Goal: Transaction & Acquisition: Book appointment/travel/reservation

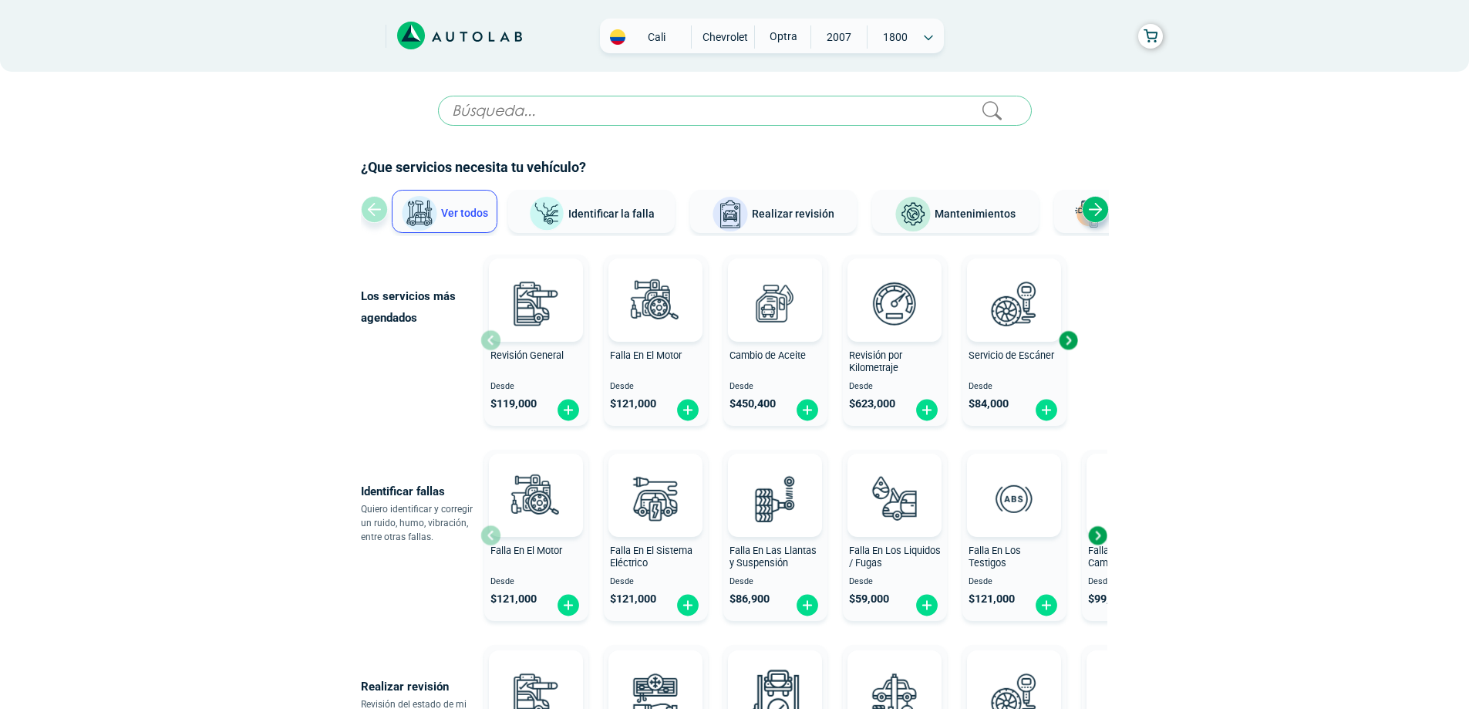
click at [1069, 352] on div "Next slide" at bounding box center [1068, 340] width 23 height 23
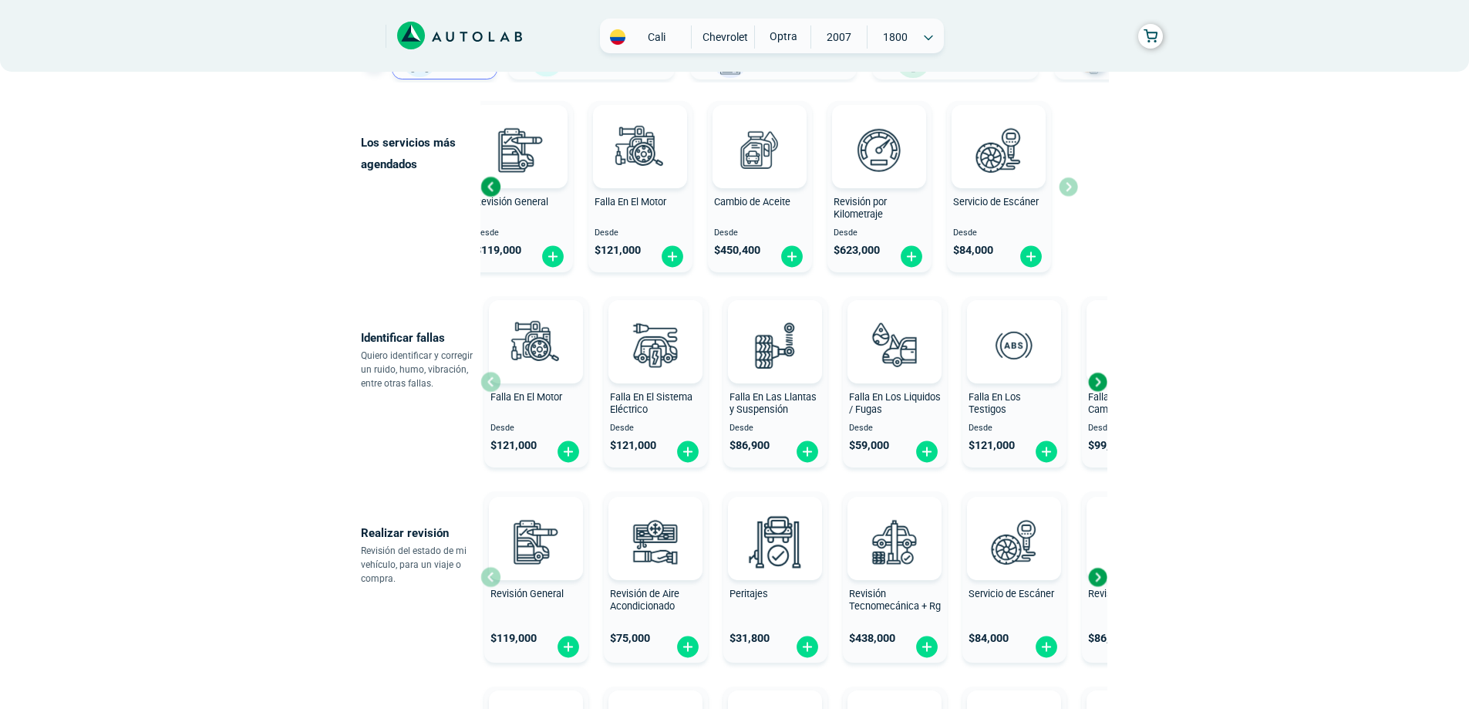
scroll to position [154, 0]
click at [487, 420] on div "Falla En El Motor Desde $ 121,000" at bounding box center [536, 381] width 104 height 164
click at [926, 463] on img at bounding box center [927, 451] width 25 height 24
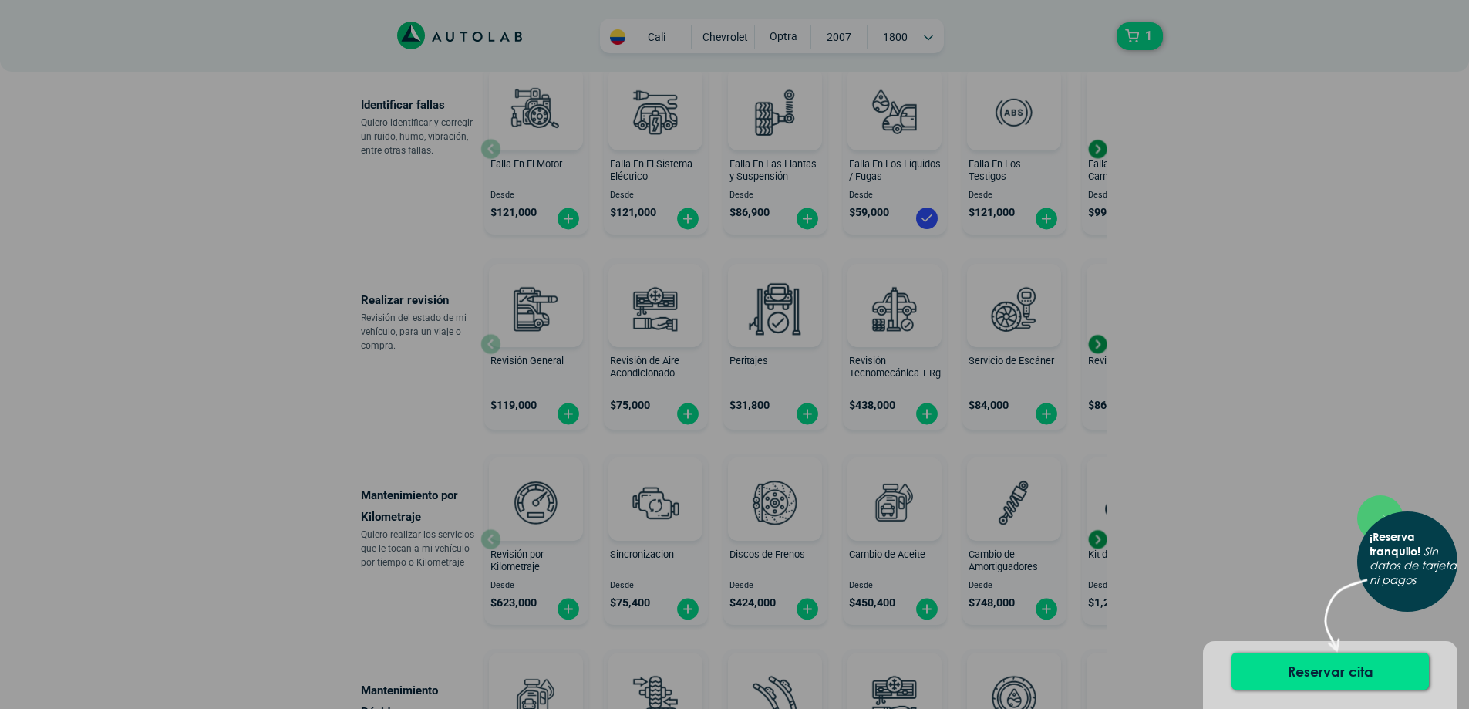
scroll to position [386, 0]
click at [1332, 670] on button "Reservar cita" at bounding box center [1330, 671] width 197 height 37
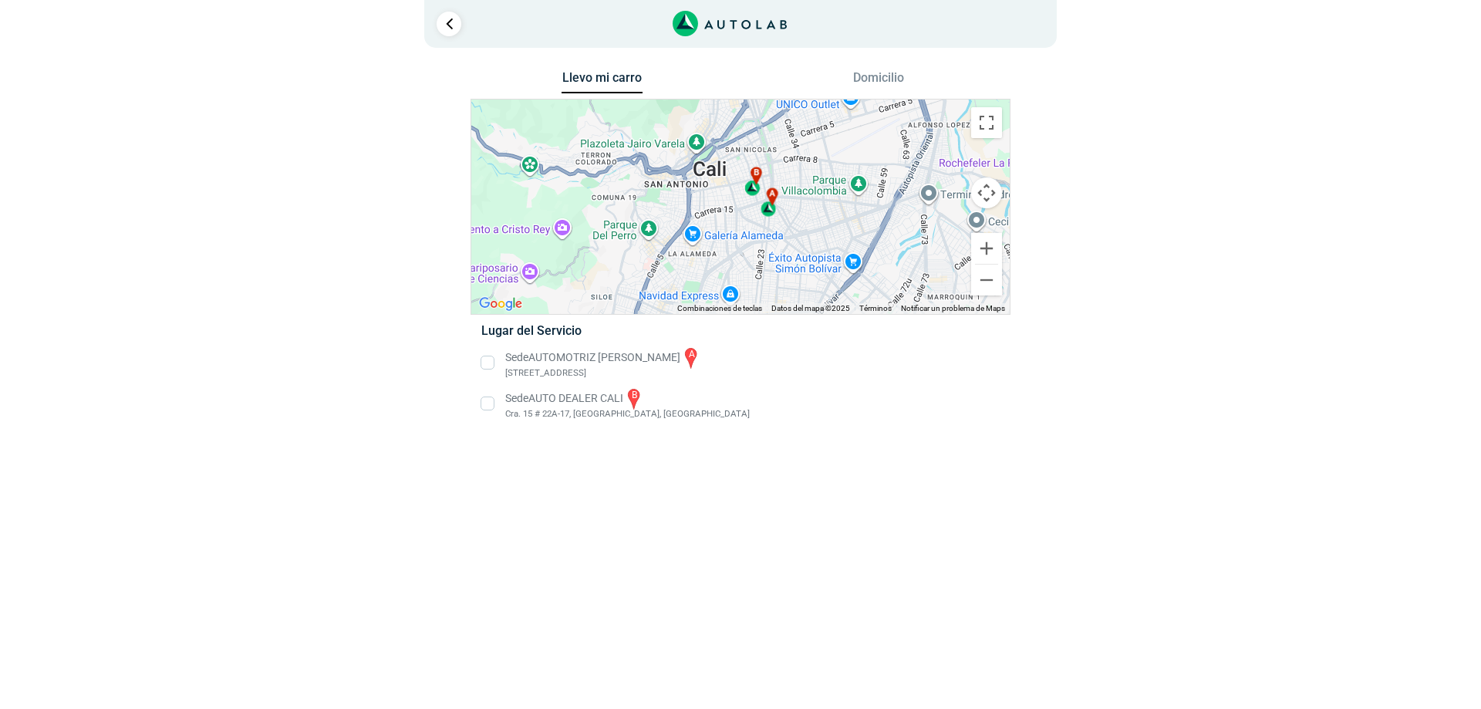
drag, startPoint x: 754, startPoint y: 161, endPoint x: 804, endPoint y: 230, distance: 85.0
click at [804, 230] on div "a b" at bounding box center [740, 206] width 538 height 214
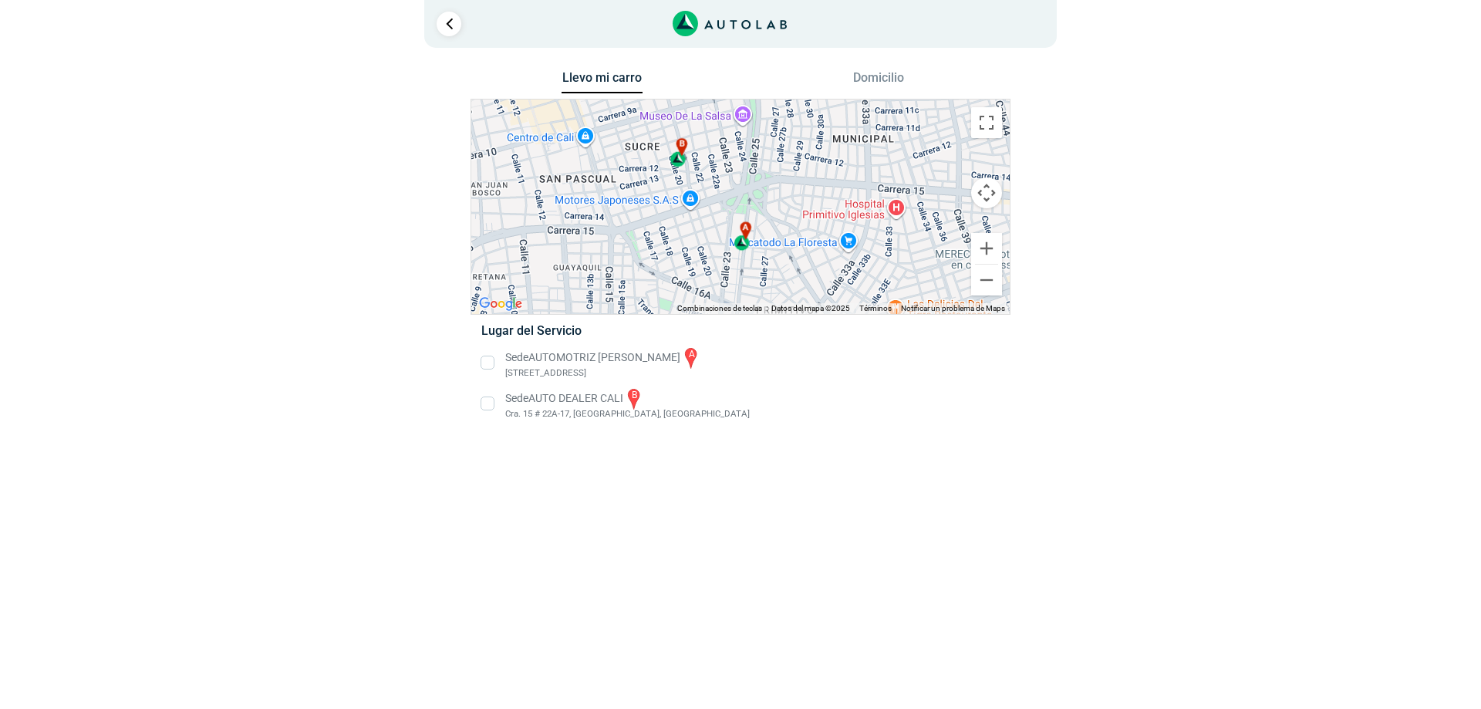
drag, startPoint x: 696, startPoint y: 177, endPoint x: 896, endPoint y: 271, distance: 220.8
click at [896, 271] on div "a b" at bounding box center [740, 206] width 538 height 214
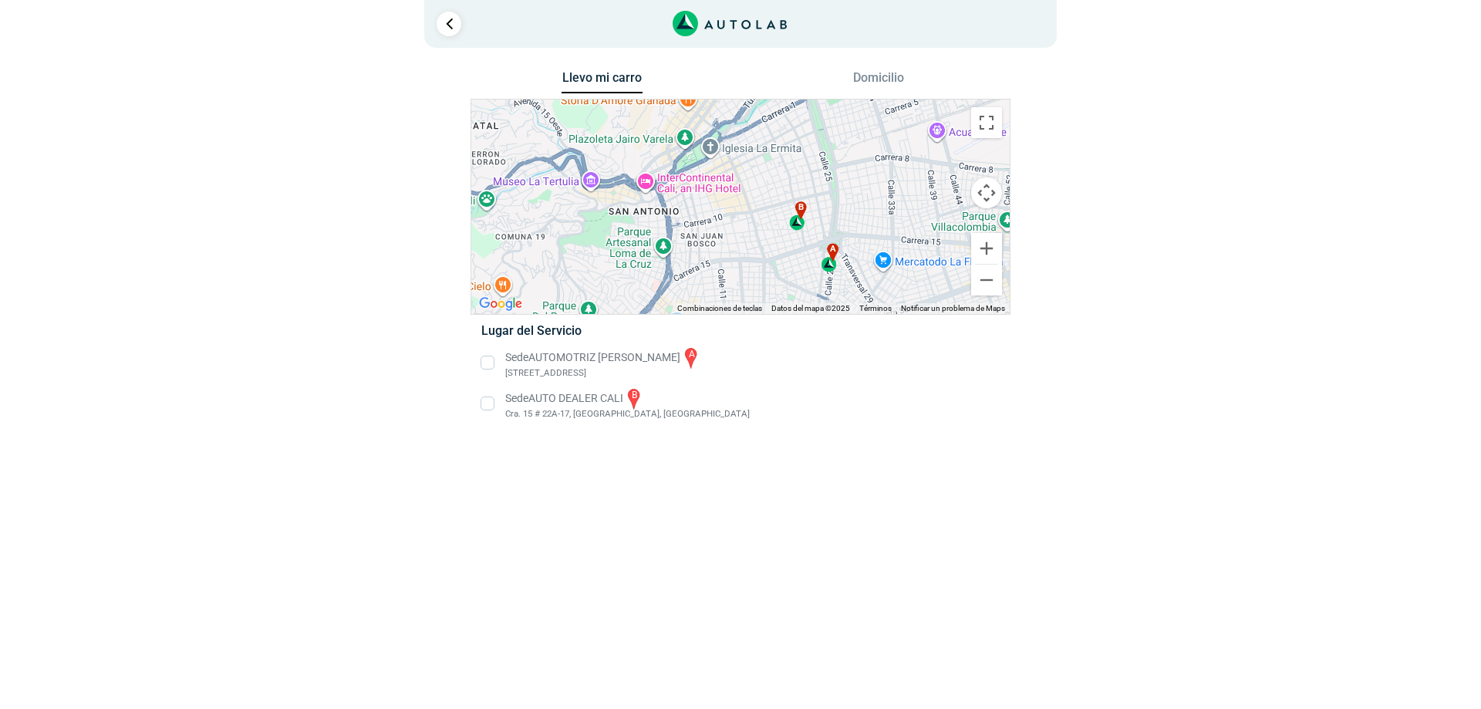
drag, startPoint x: 857, startPoint y: 205, endPoint x: 872, endPoint y: 229, distance: 28.5
click at [872, 229] on div "a b" at bounding box center [740, 206] width 538 height 214
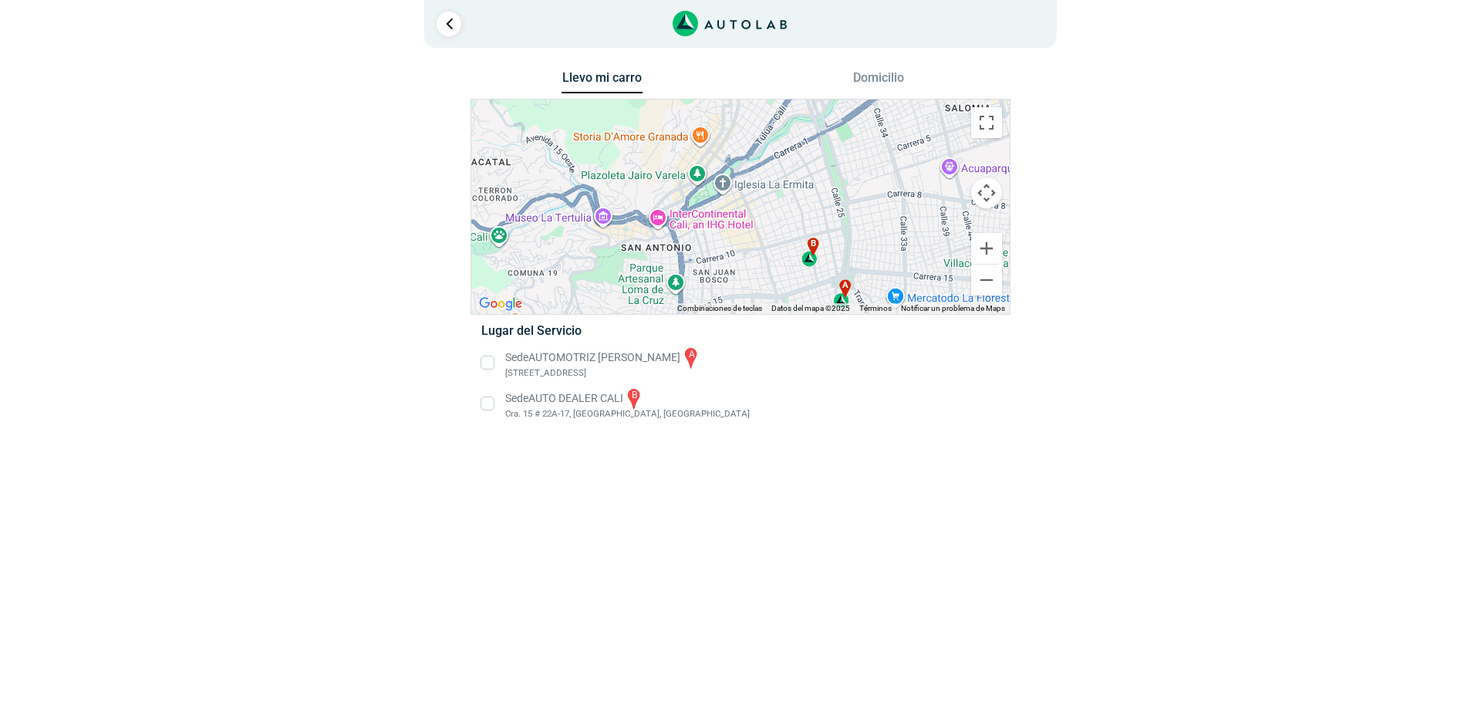
drag, startPoint x: 692, startPoint y: 173, endPoint x: 705, endPoint y: 211, distance: 40.7
click at [705, 211] on div "a b" at bounding box center [740, 206] width 538 height 214
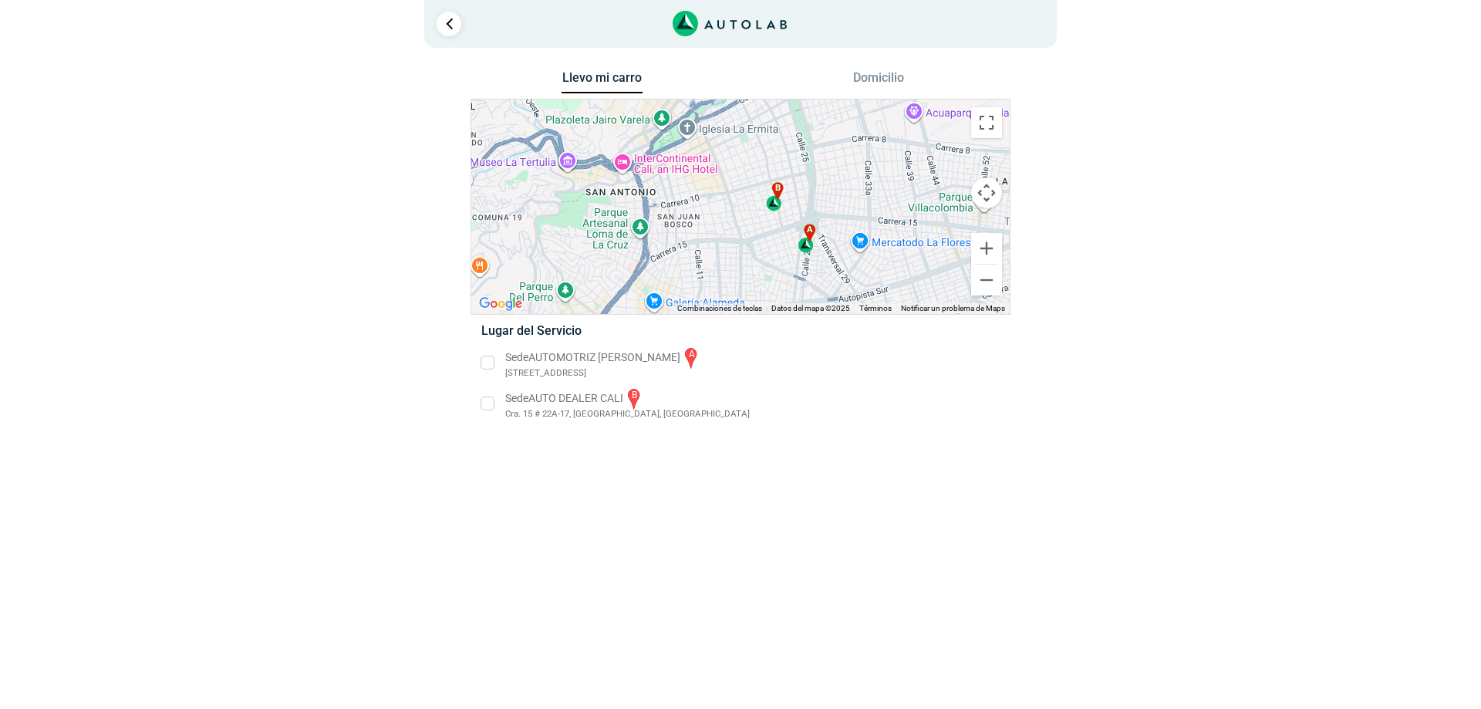
drag, startPoint x: 695, startPoint y: 202, endPoint x: 657, endPoint y: 140, distance: 73.0
click at [657, 140] on div "a b" at bounding box center [740, 206] width 538 height 214
click at [778, 211] on div "b" at bounding box center [775, 196] width 18 height 29
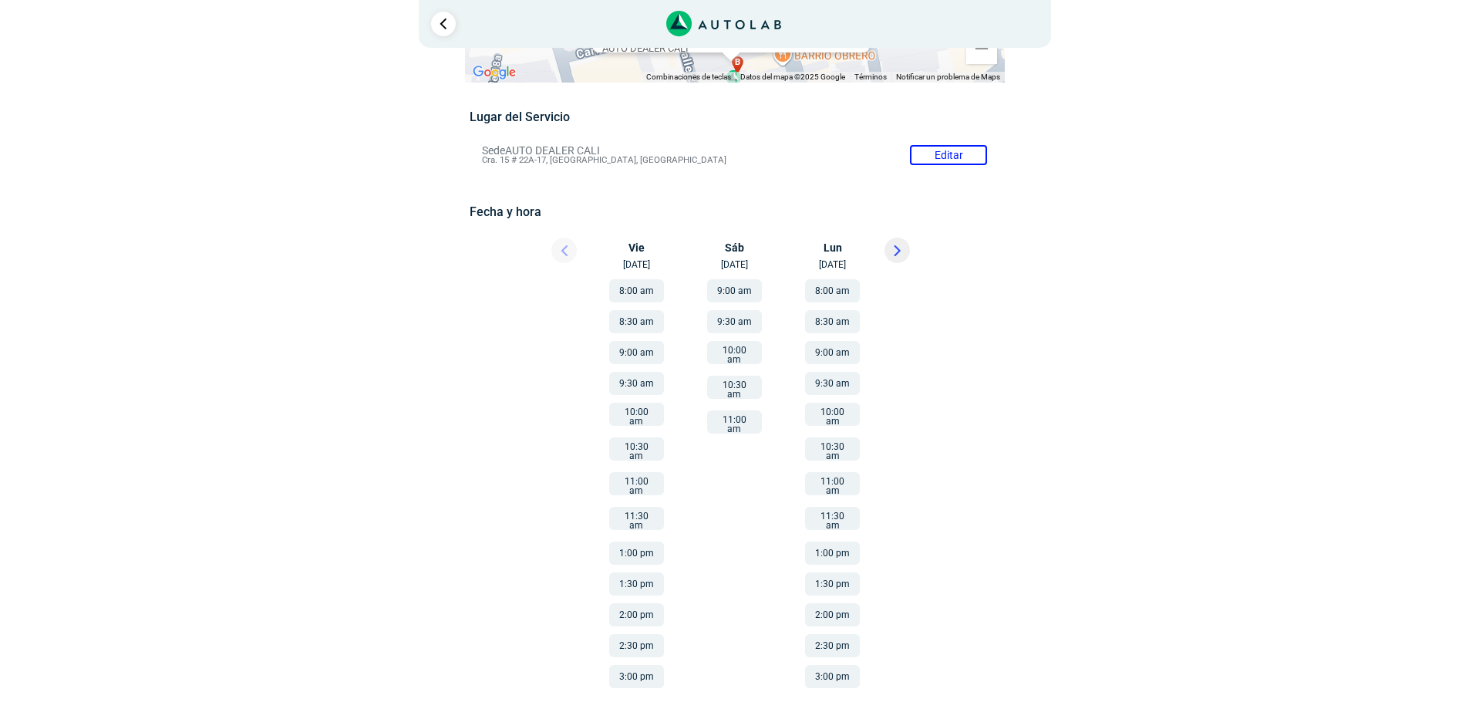
scroll to position [122, 0]
click at [568, 260] on div at bounding box center [550, 255] width 93 height 34
click at [442, 25] on link "Ir al paso anterior" at bounding box center [443, 24] width 25 height 25
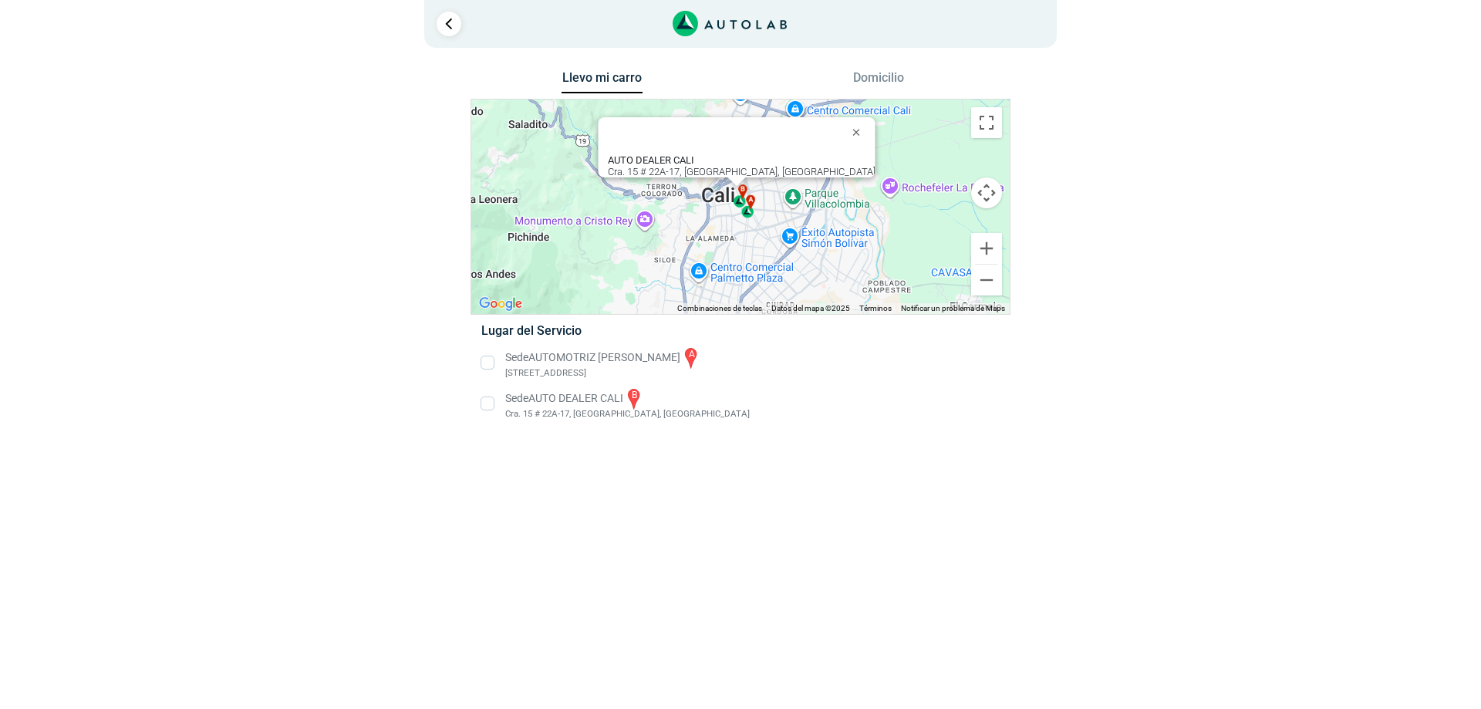
click at [578, 421] on li "Sede AUTO DEALER CALI b Cra. 15 # 22A-17, [GEOGRAPHIC_DATA], [GEOGRAPHIC_DATA]" at bounding box center [740, 403] width 541 height 35
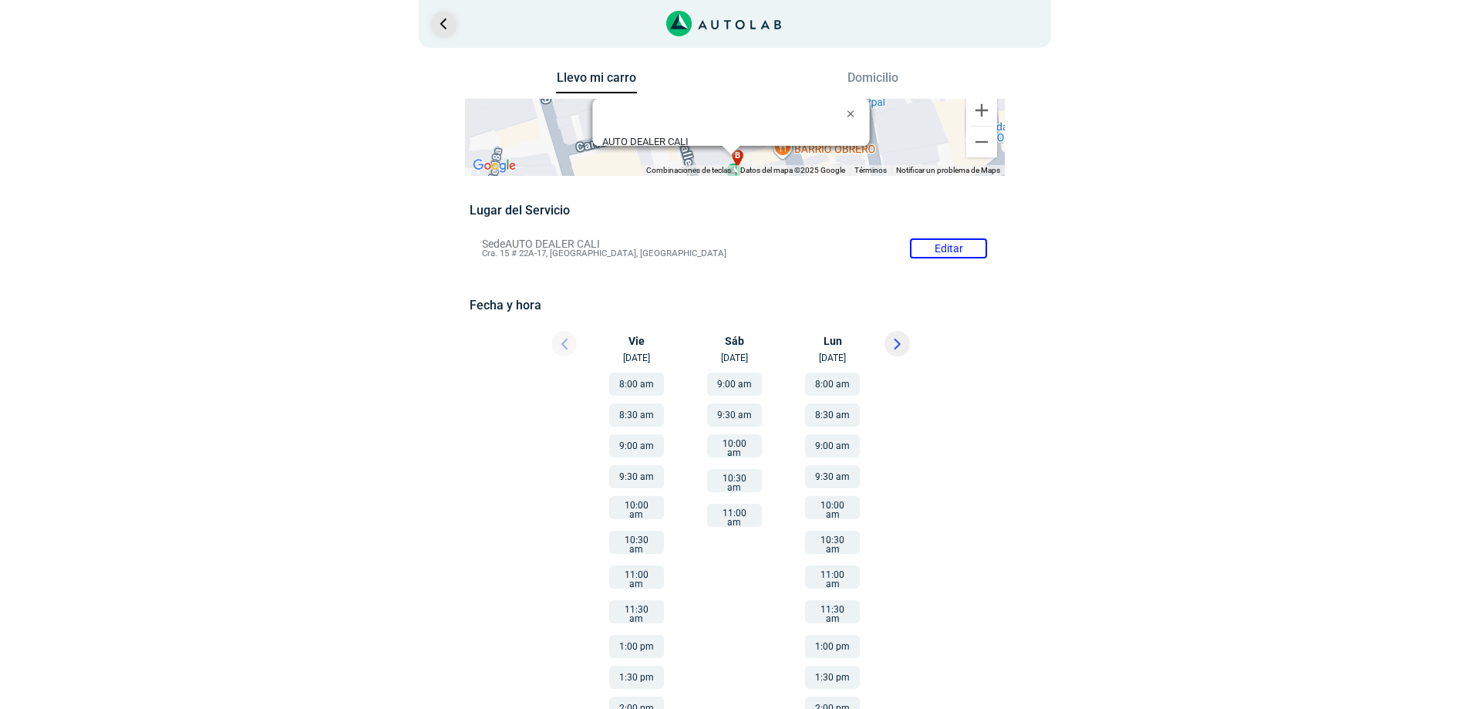
click at [453, 23] on link "Ir al paso anterior" at bounding box center [443, 24] width 25 height 25
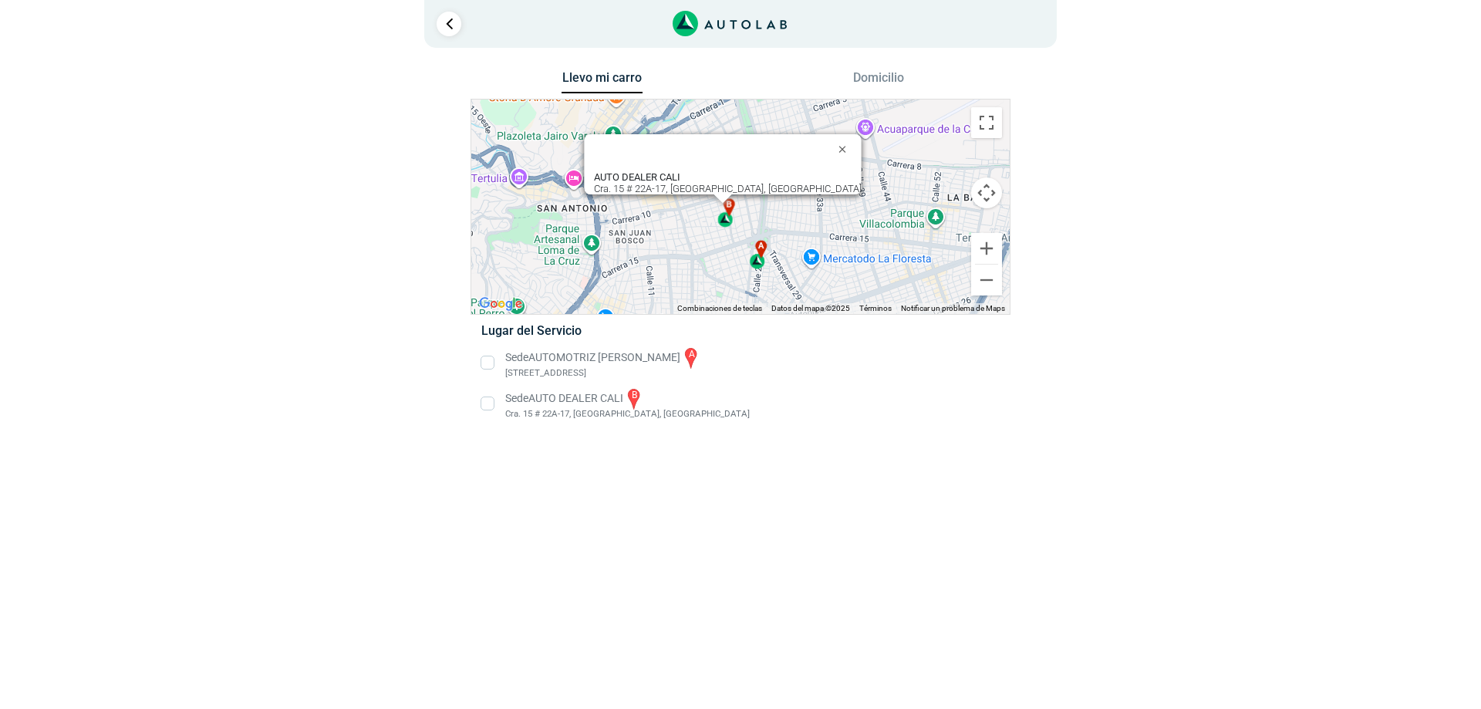
drag, startPoint x: 666, startPoint y: 212, endPoint x: 772, endPoint y: 237, distance: 109.3
click at [772, 237] on div "a b AUTO DEALER CALI Cra. 15 # 22A-17, [GEOGRAPHIC_DATA], [GEOGRAPHIC_DATA] AUT…" at bounding box center [740, 206] width 538 height 214
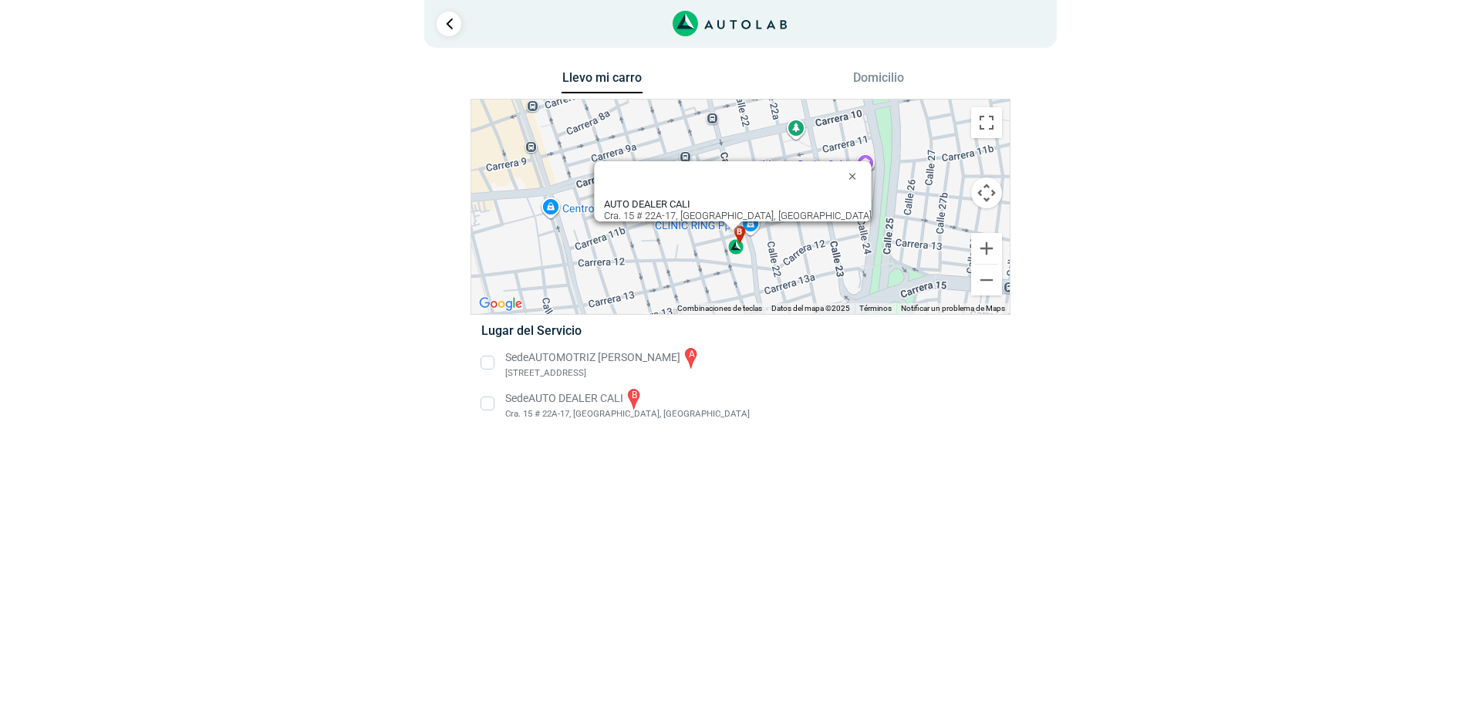
drag, startPoint x: 665, startPoint y: 249, endPoint x: 818, endPoint y: 264, distance: 154.2
click at [818, 264] on div "a b AUTO DEALER CALI Cra. 15 # 22A-17, [GEOGRAPHIC_DATA], [GEOGRAPHIC_DATA] AUT…" at bounding box center [740, 206] width 538 height 214
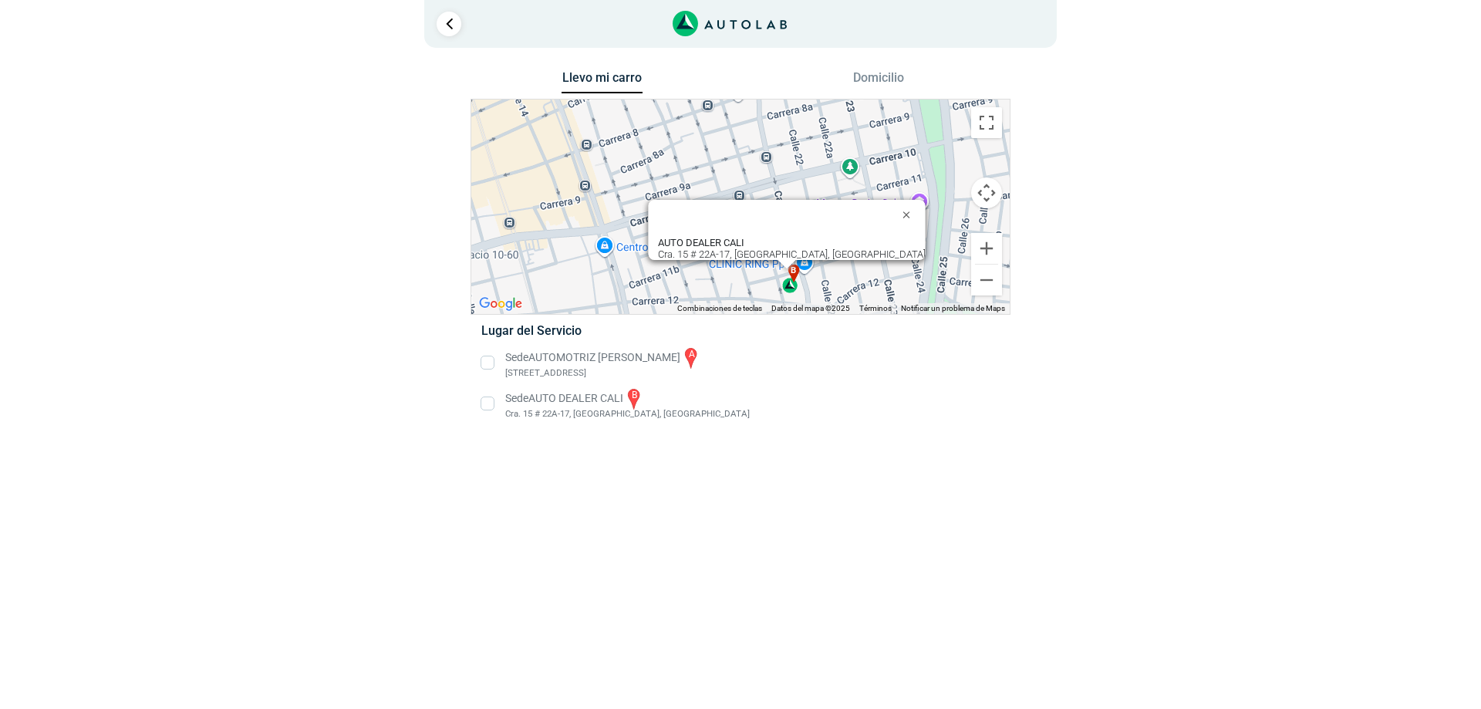
drag, startPoint x: 831, startPoint y: 182, endPoint x: 892, endPoint y: 228, distance: 76.5
click at [892, 228] on div "a b AUTO DEALER CALI Cra. 15 # 22A-17, [GEOGRAPHIC_DATA], [GEOGRAPHIC_DATA] AUT…" at bounding box center [740, 206] width 538 height 214
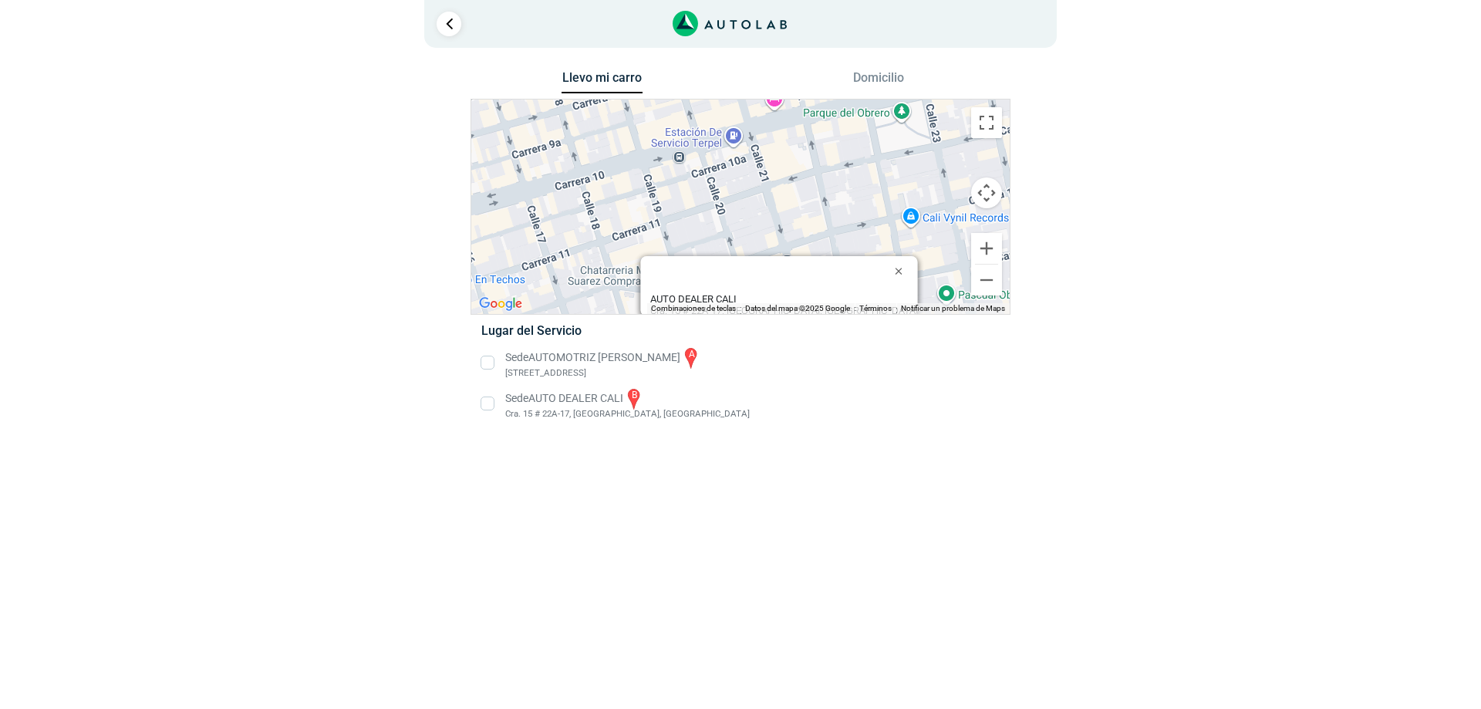
drag, startPoint x: 819, startPoint y: 207, endPoint x: 821, endPoint y: 181, distance: 26.3
click at [821, 181] on div "a b AUTO DEALER CALI Cra. 15 # 22A-17, [GEOGRAPHIC_DATA], [GEOGRAPHIC_DATA] AUT…" at bounding box center [740, 206] width 538 height 214
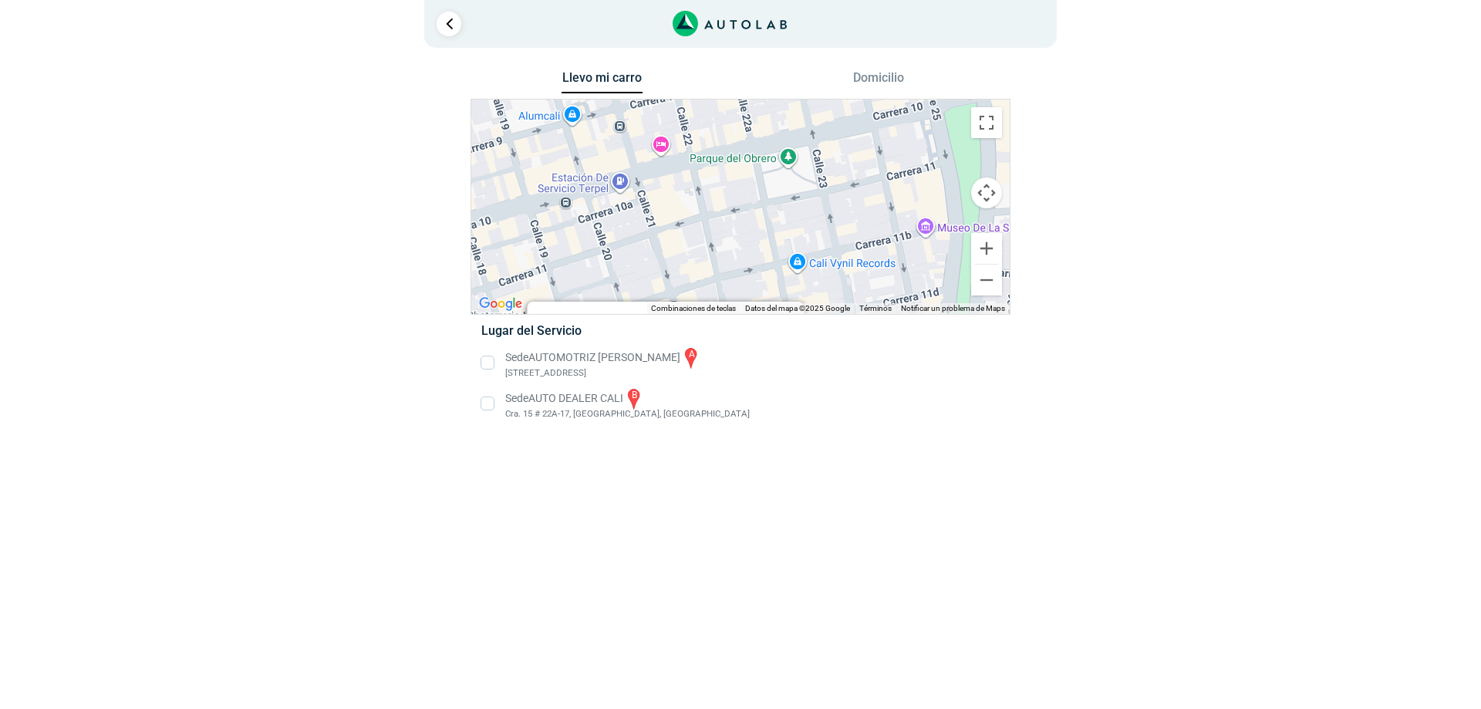
drag, startPoint x: 810, startPoint y: 228, endPoint x: 696, endPoint y: 272, distance: 121.6
click at [696, 272] on div "a b AUTO DEALER CALI Cra. 15 # 22A-17, [GEOGRAPHIC_DATA], [GEOGRAPHIC_DATA] AUT…" at bounding box center [740, 206] width 538 height 214
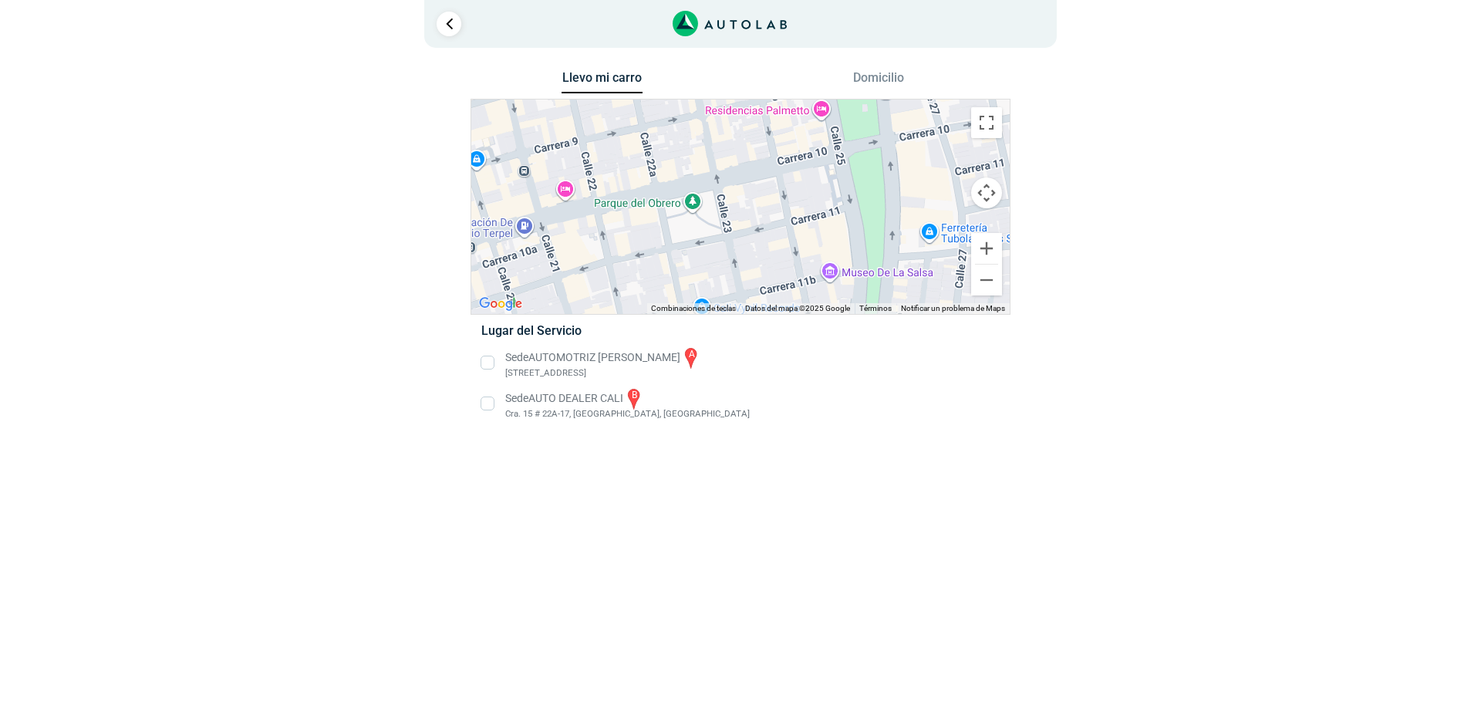
drag, startPoint x: 782, startPoint y: 203, endPoint x: 682, endPoint y: 251, distance: 111.1
click at [682, 251] on div "a b AUTO DEALER CALI Cra. 15 # 22A-17, [GEOGRAPHIC_DATA], [GEOGRAPHIC_DATA] AUT…" at bounding box center [740, 206] width 538 height 214
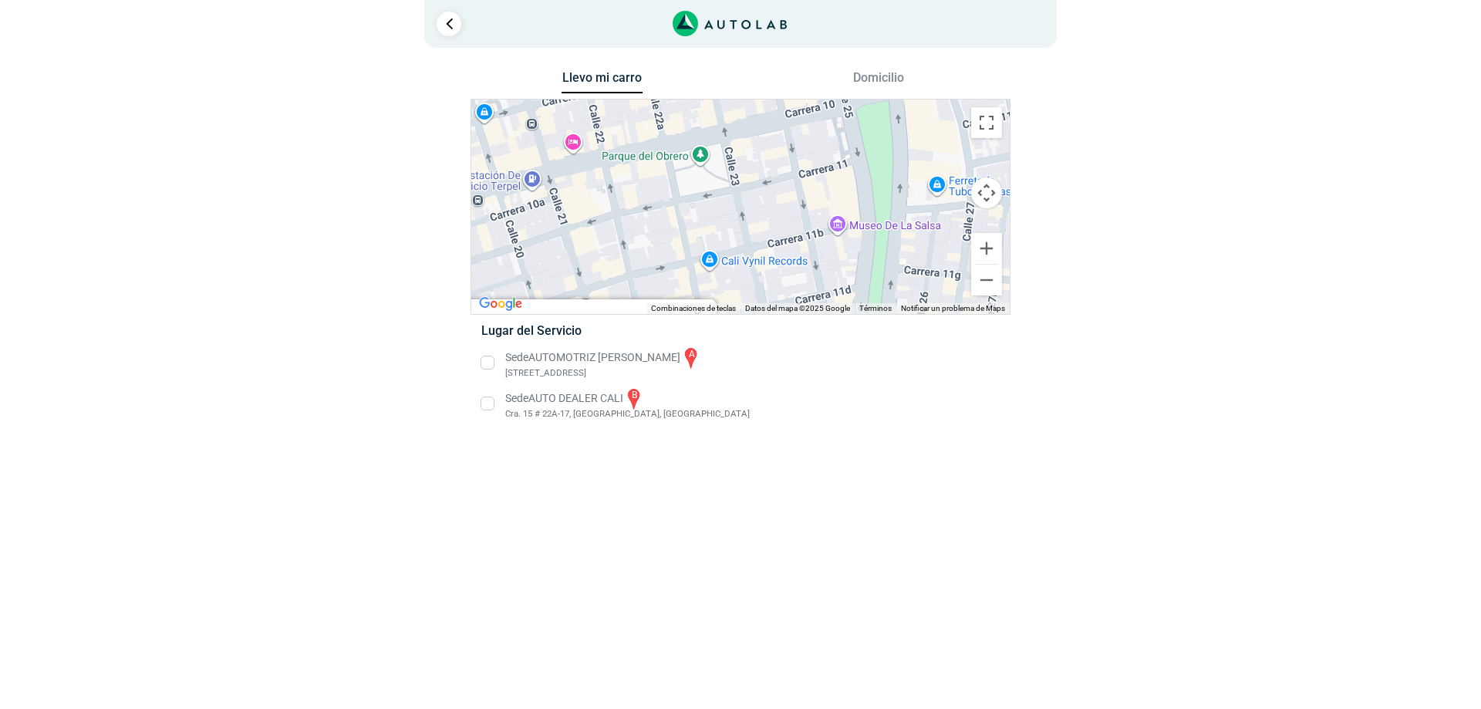
drag, startPoint x: 878, startPoint y: 265, endPoint x: 884, endPoint y: 216, distance: 49.0
click at [884, 216] on div "a b AUTO DEALER CALI Cra. 15 # 22A-17, [GEOGRAPHIC_DATA], [GEOGRAPHIC_DATA] AUT…" at bounding box center [740, 206] width 538 height 214
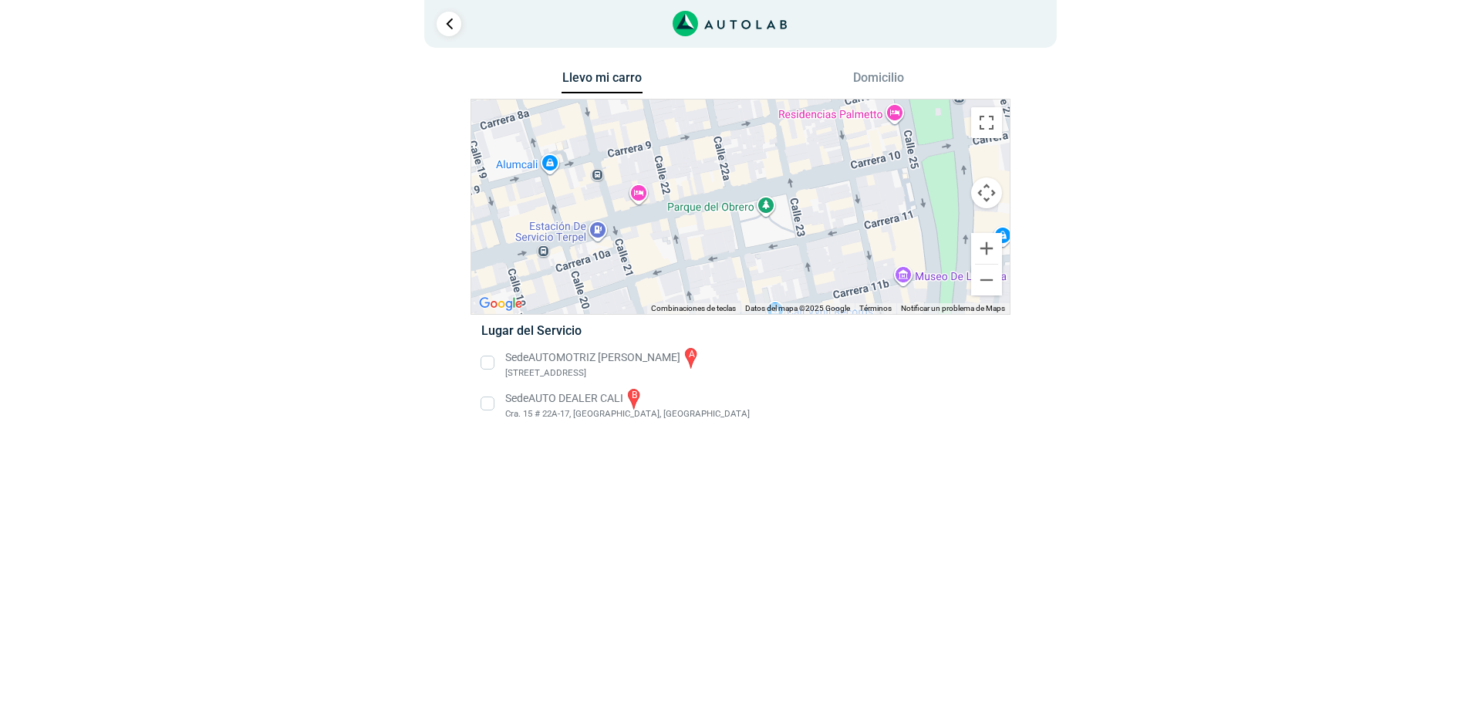
drag, startPoint x: 758, startPoint y: 218, endPoint x: 831, endPoint y: 265, distance: 87.1
click at [831, 265] on div "a b AUTO DEALER CALI Cra. 15 # 22A-17, [GEOGRAPHIC_DATA], [GEOGRAPHIC_DATA] AUT…" at bounding box center [740, 206] width 538 height 214
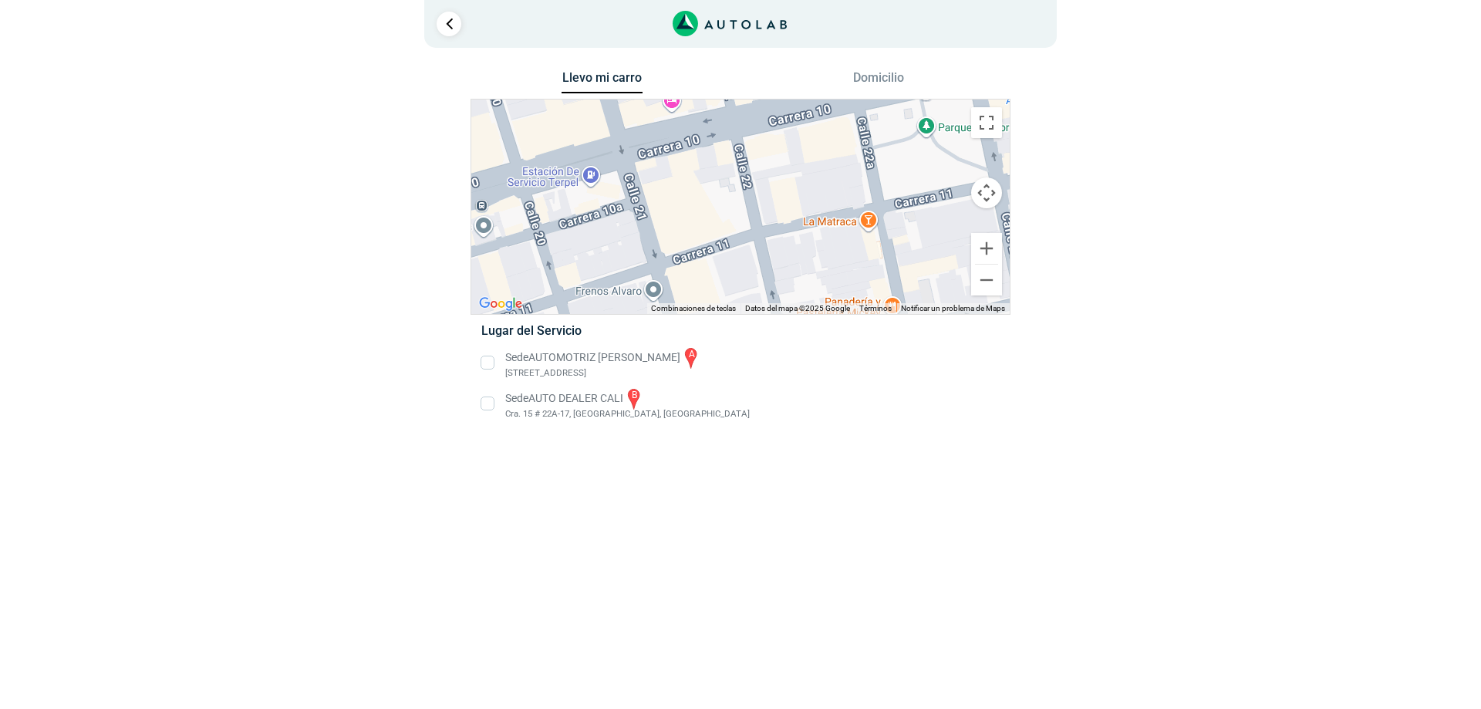
drag, startPoint x: 683, startPoint y: 238, endPoint x: 903, endPoint y: 185, distance: 226.9
click at [903, 185] on div "a b AUTO DEALER CALI Cra. 15 # 22A-17, [GEOGRAPHIC_DATA], [GEOGRAPHIC_DATA] AUT…" at bounding box center [740, 206] width 538 height 214
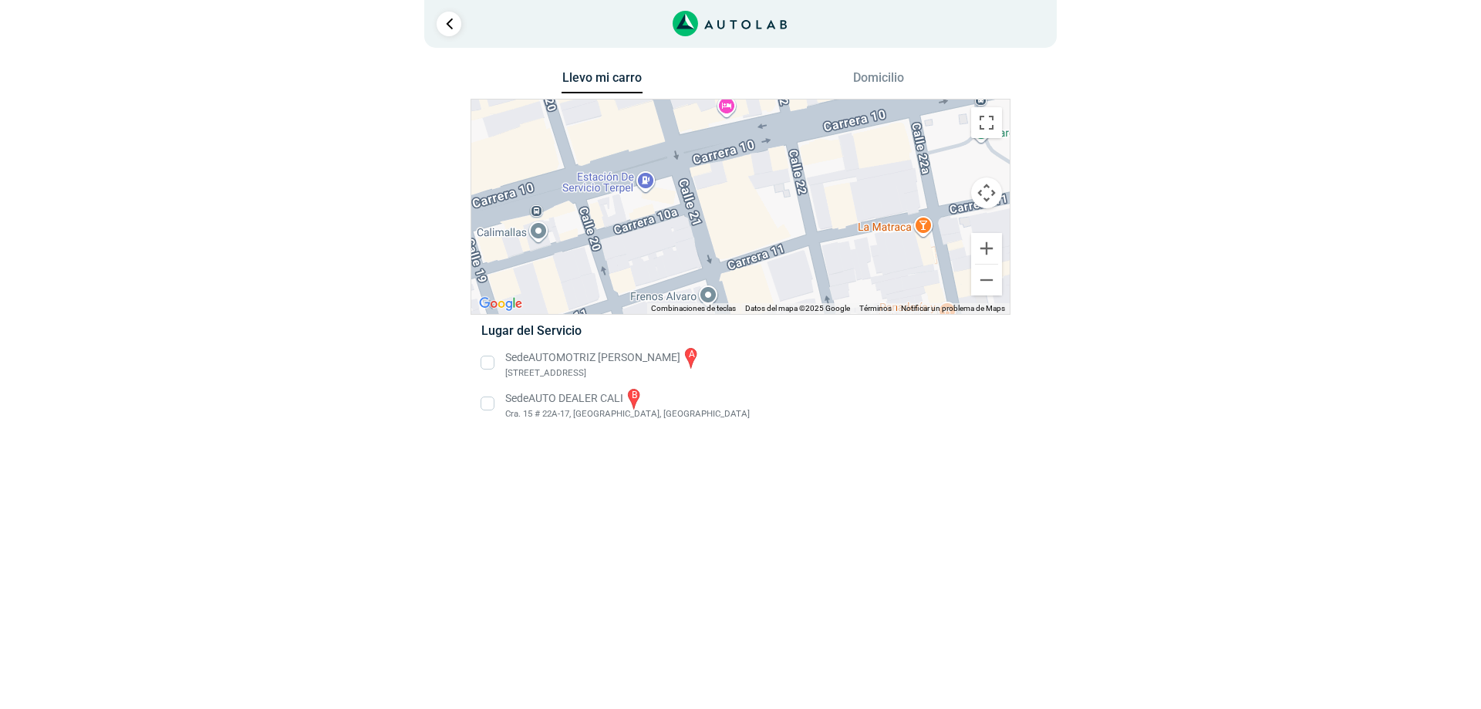
drag, startPoint x: 846, startPoint y: 204, endPoint x: 765, endPoint y: 200, distance: 81.1
click at [874, 207] on div "a b AUTO DEALER CALI Cra. 15 # 22A-17, [GEOGRAPHIC_DATA], [GEOGRAPHIC_DATA] AUT…" at bounding box center [740, 206] width 538 height 214
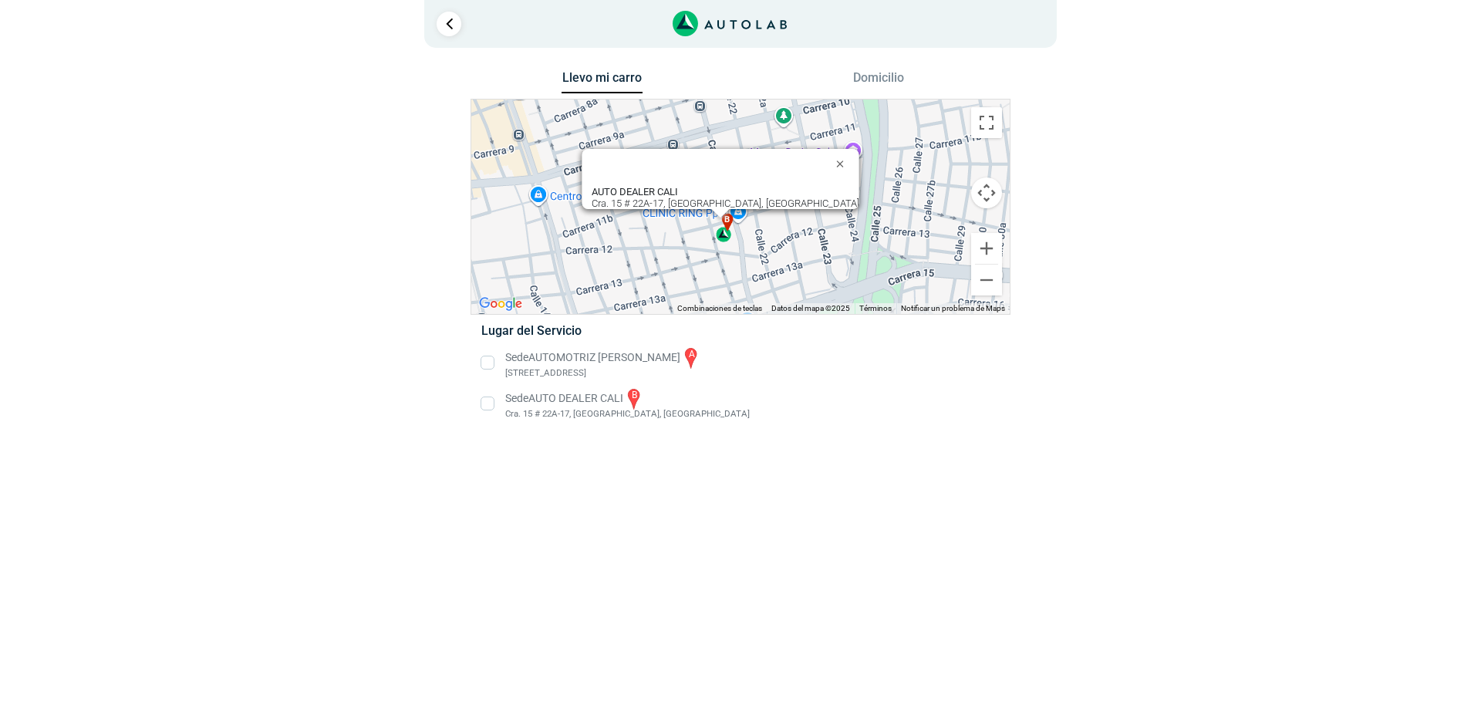
drag, startPoint x: 643, startPoint y: 160, endPoint x: 753, endPoint y: 111, distance: 119.8
click at [753, 111] on div "Llevo mi carro [GEOGRAPHIC_DATA] ← Mover a la izquierda → Mover a la derecha ↑ …" at bounding box center [740, 254] width 540 height 374
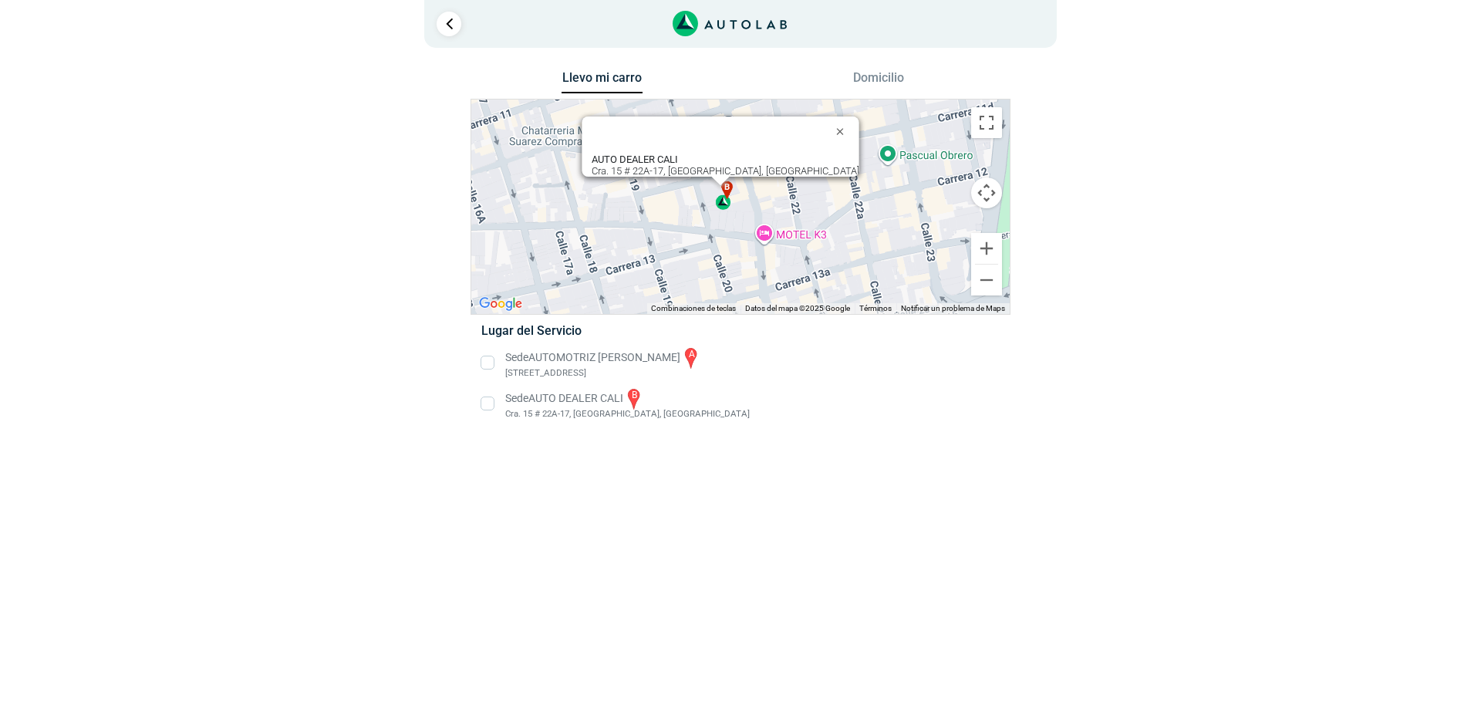
drag, startPoint x: 717, startPoint y: 258, endPoint x: 766, endPoint y: 238, distance: 52.6
click at [766, 238] on div "a b AUTO DEALER CALI Cra. 15 # 22A-17, [GEOGRAPHIC_DATA], [GEOGRAPHIC_DATA] AUT…" at bounding box center [740, 206] width 538 height 214
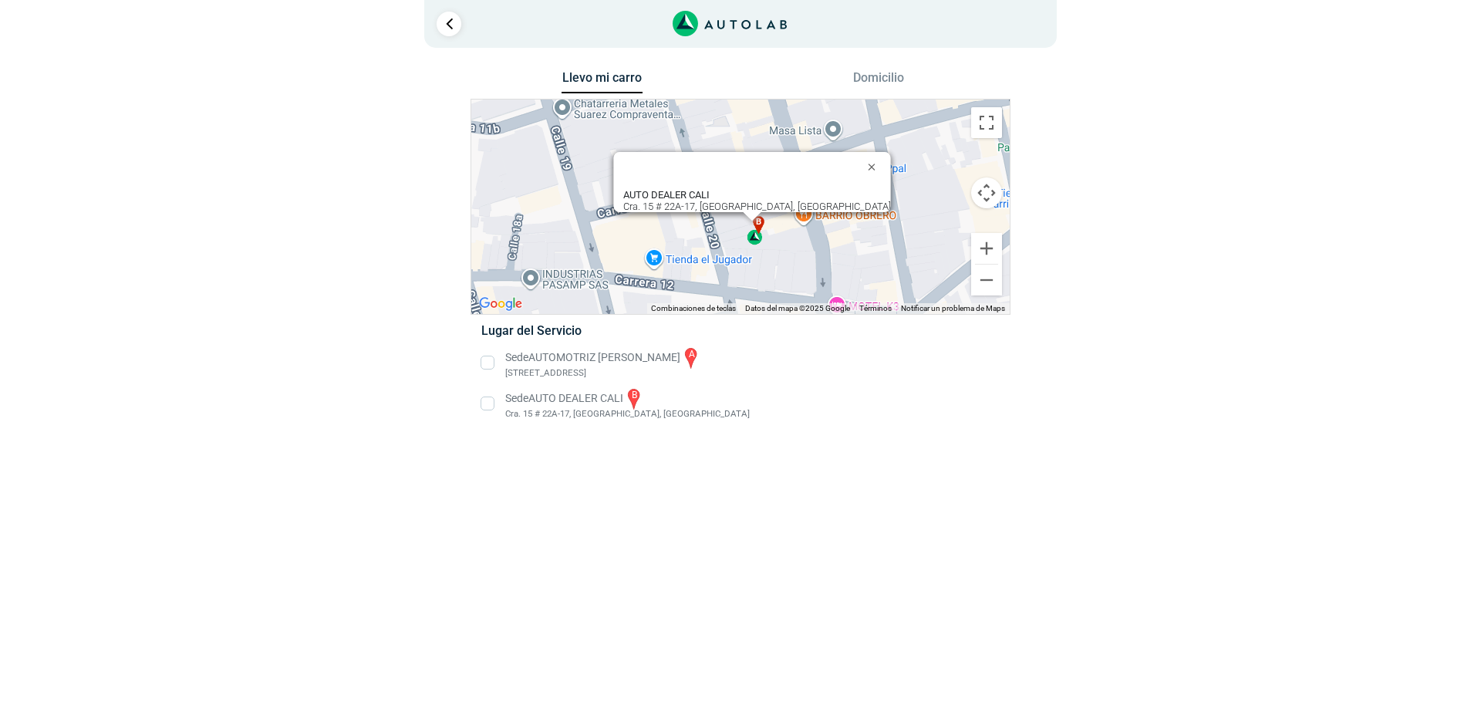
drag, startPoint x: 709, startPoint y: 238, endPoint x: 793, endPoint y: 295, distance: 101.6
click at [793, 295] on div "a b AUTO DEALER CALI Cra. 15 # 22A-17, [GEOGRAPHIC_DATA], [GEOGRAPHIC_DATA] AUT…" at bounding box center [740, 206] width 538 height 214
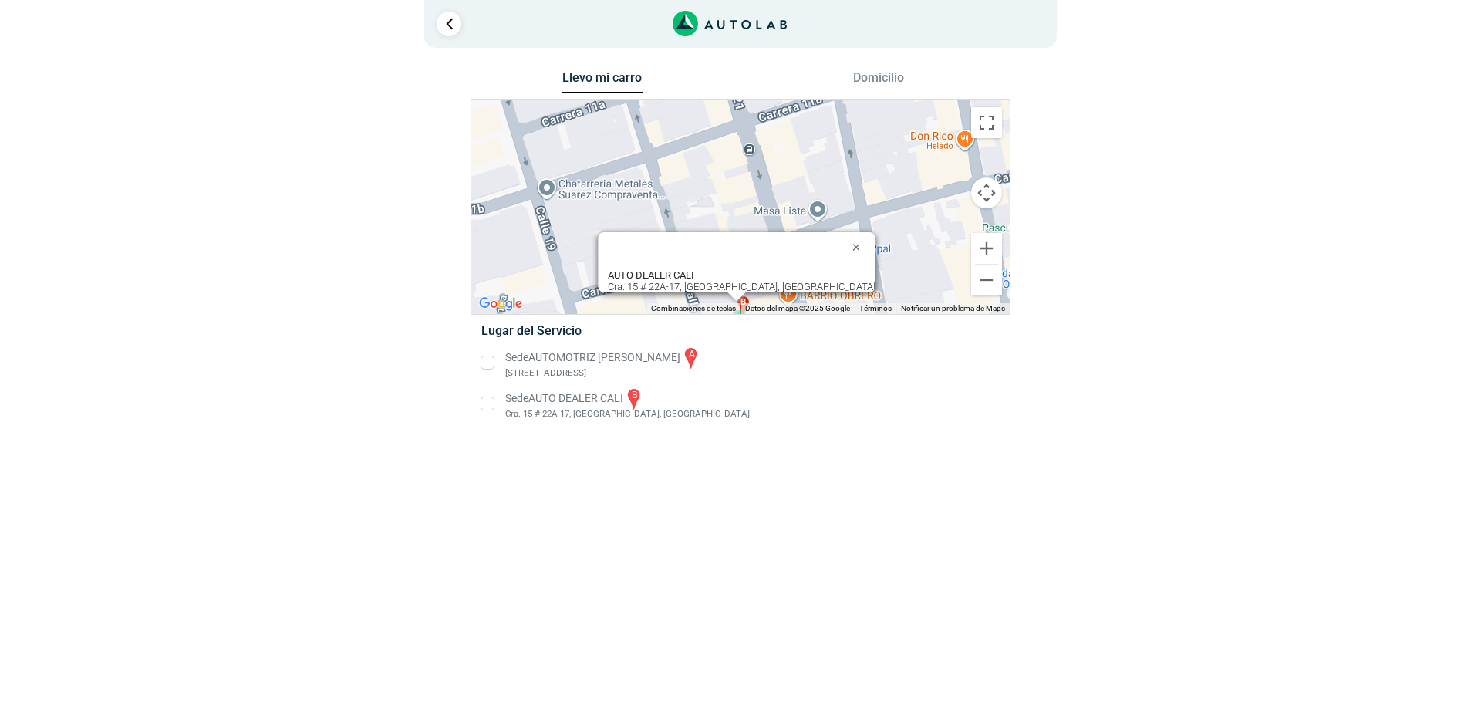
drag, startPoint x: 788, startPoint y: 275, endPoint x: 778, endPoint y: 364, distance: 89.3
click at [778, 364] on div "Llevo mi carro [GEOGRAPHIC_DATA] ← Mover a la izquierda → Mover a la derecha ↑ …" at bounding box center [740, 254] width 540 height 374
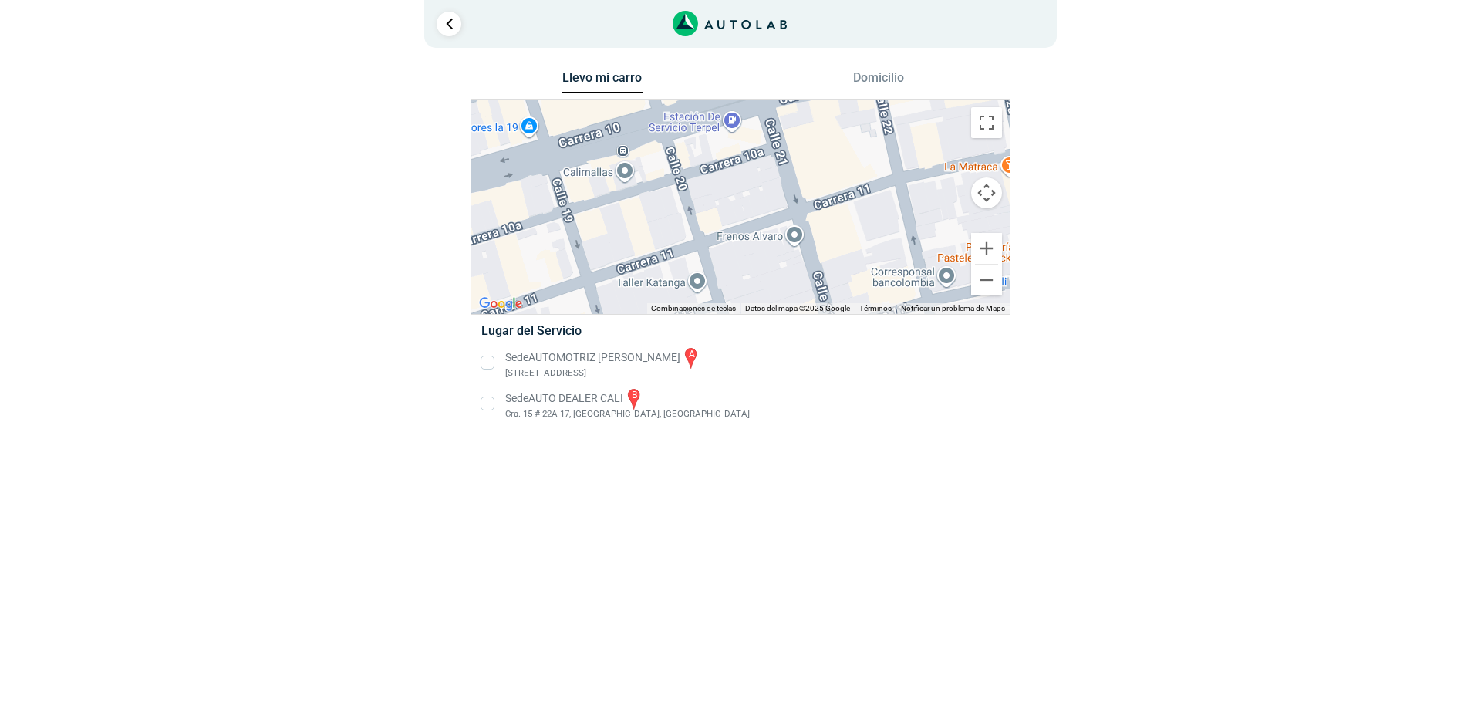
drag, startPoint x: 717, startPoint y: 163, endPoint x: 808, endPoint y: 373, distance: 229.7
click at [808, 373] on div "Llevo mi carro [GEOGRAPHIC_DATA] ← Mover a la izquierda → Mover a la derecha ↑ …" at bounding box center [740, 254] width 540 height 374
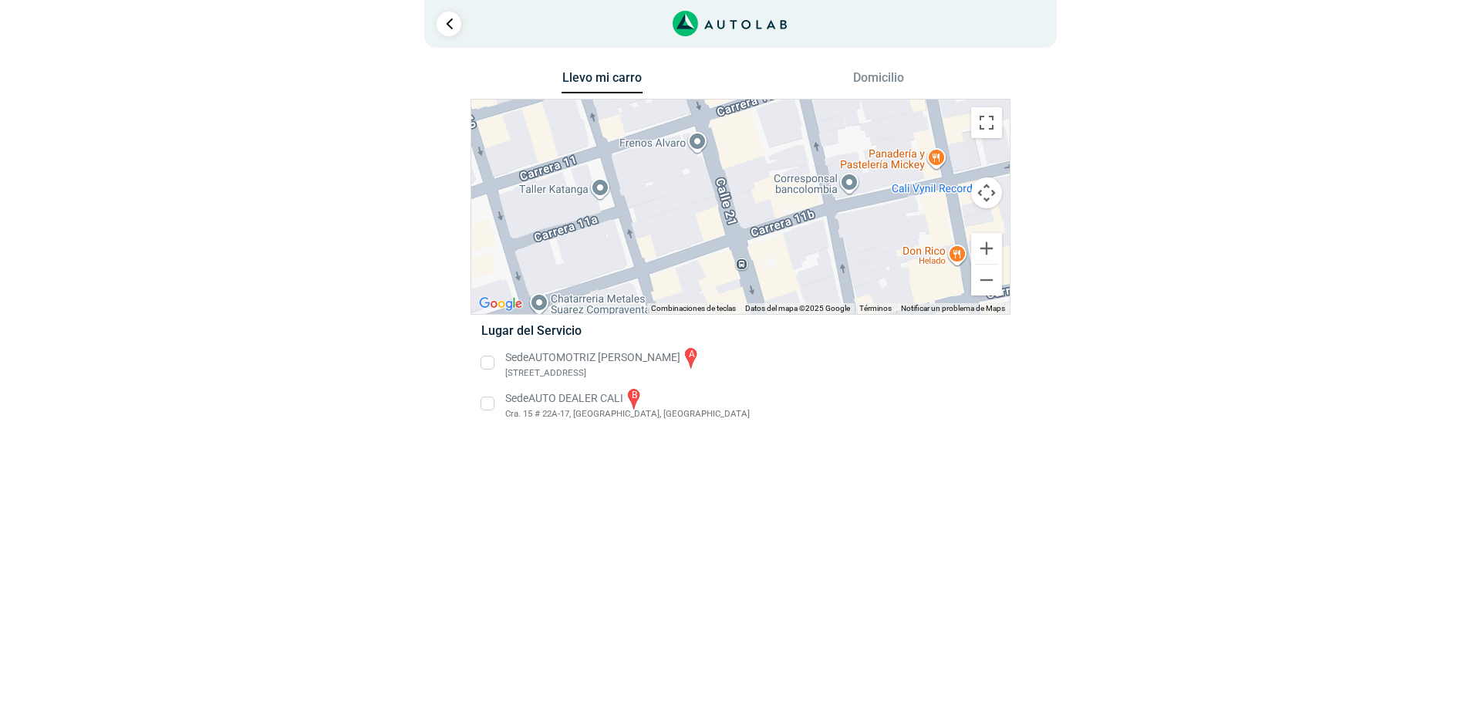
drag, startPoint x: 626, startPoint y: 135, endPoint x: 531, endPoint y: 42, distance: 132.5
click at [531, 42] on div "1 Llevo mi carro [GEOGRAPHIC_DATA] ← Mover a la izquierda → ↑ ↓ + - Fin" at bounding box center [741, 220] width 926 height 441
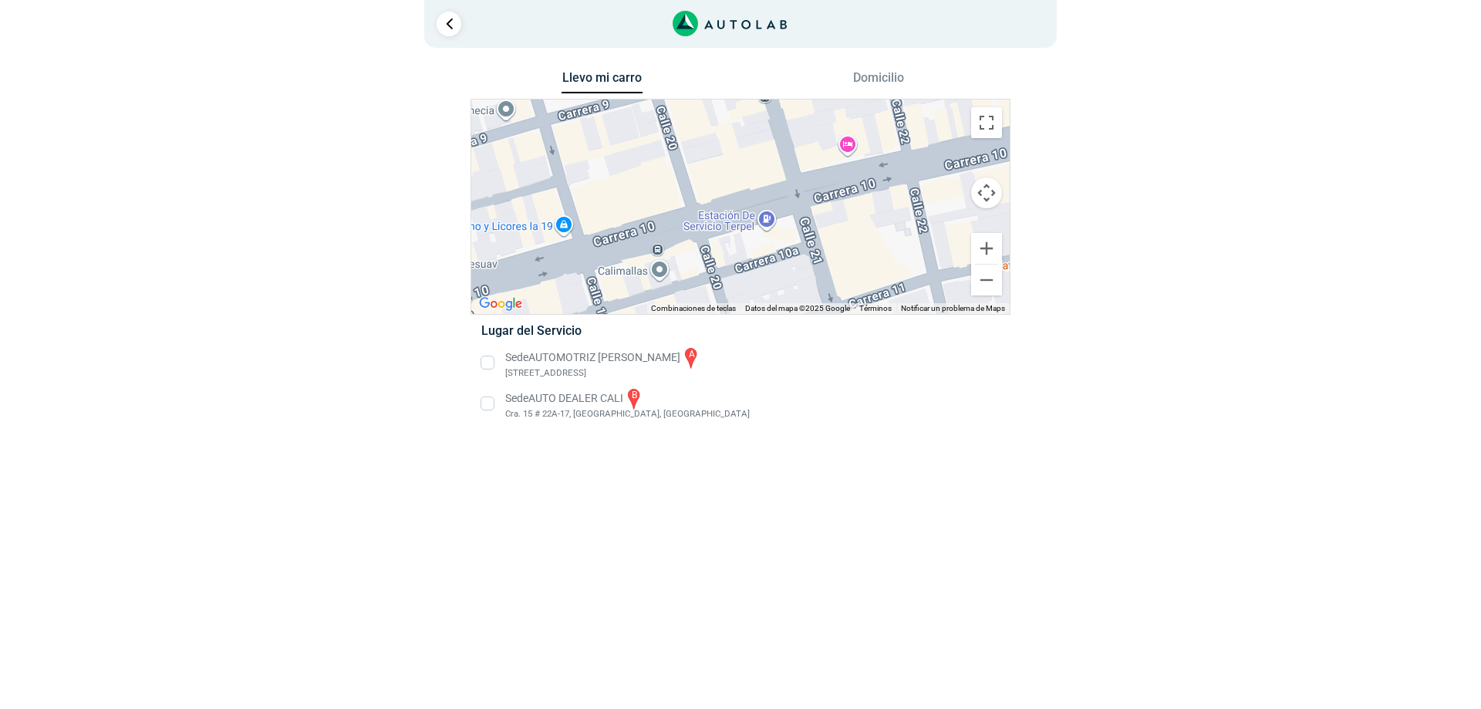
drag, startPoint x: 713, startPoint y: 257, endPoint x: 844, endPoint y: 446, distance: 229.6
click at [844, 441] on div "Llevo mi carro [GEOGRAPHIC_DATA] ← Mover a la izquierda → Mover a la derecha ↑ …" at bounding box center [740, 254] width 540 height 374
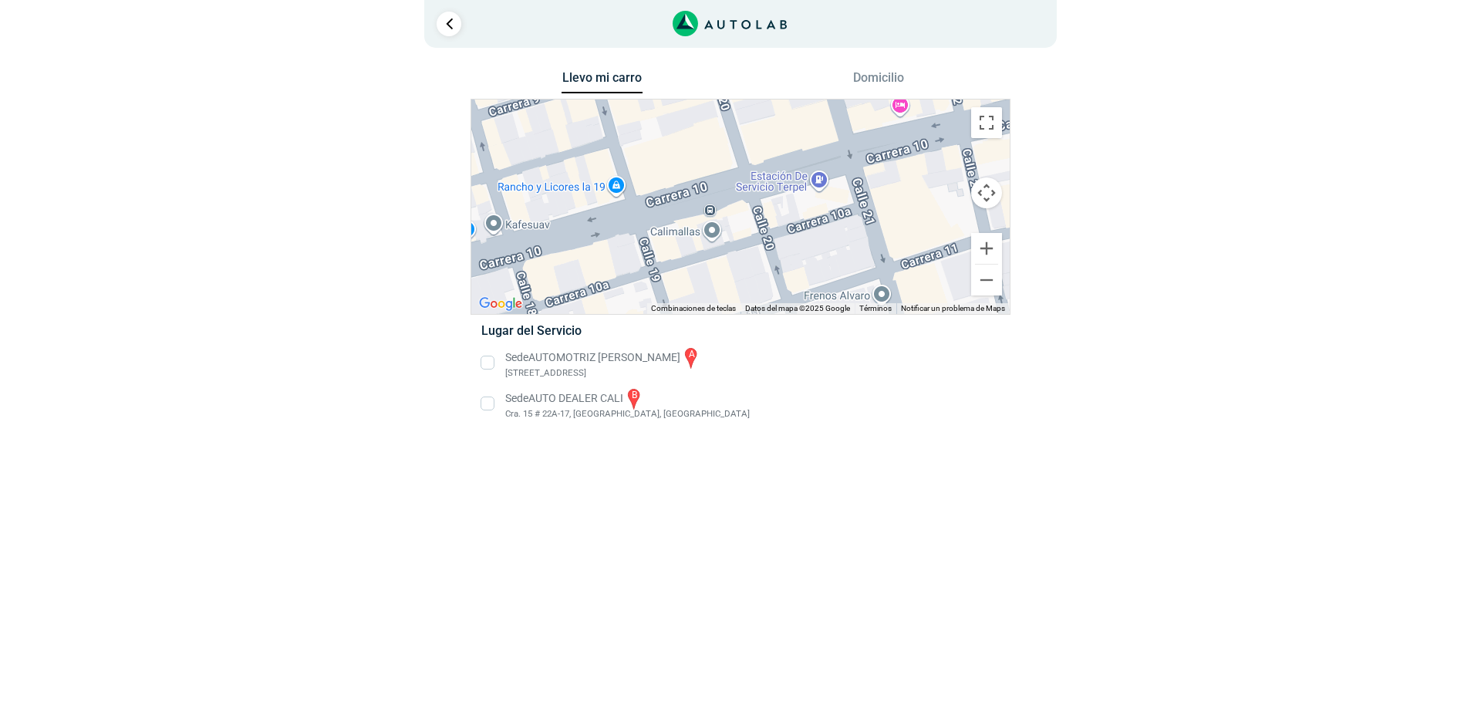
drag, startPoint x: 730, startPoint y: 289, endPoint x: 750, endPoint y: 204, distance: 87.4
click at [750, 204] on div "a b AUTO DEALER CALI Cra. 15 # 22A-17, [GEOGRAPHIC_DATA], [GEOGRAPHIC_DATA] AUT…" at bounding box center [740, 206] width 538 height 214
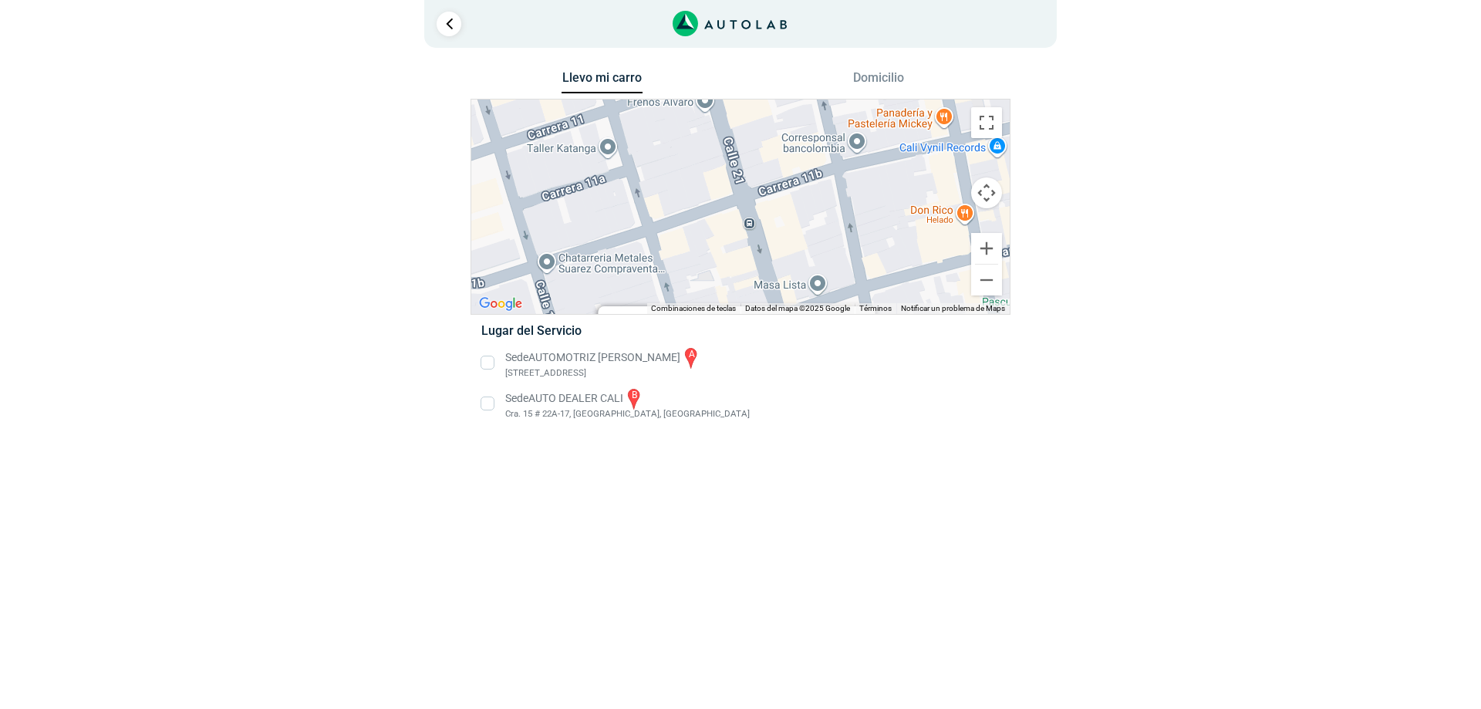
drag, startPoint x: 805, startPoint y: 250, endPoint x: 621, endPoint y: 48, distance: 273.5
click at [621, 48] on div "1 Llevo mi carro [GEOGRAPHIC_DATA] ← Mover a la izquierda → ↑ ↓ + - Fin" at bounding box center [741, 220] width 926 height 441
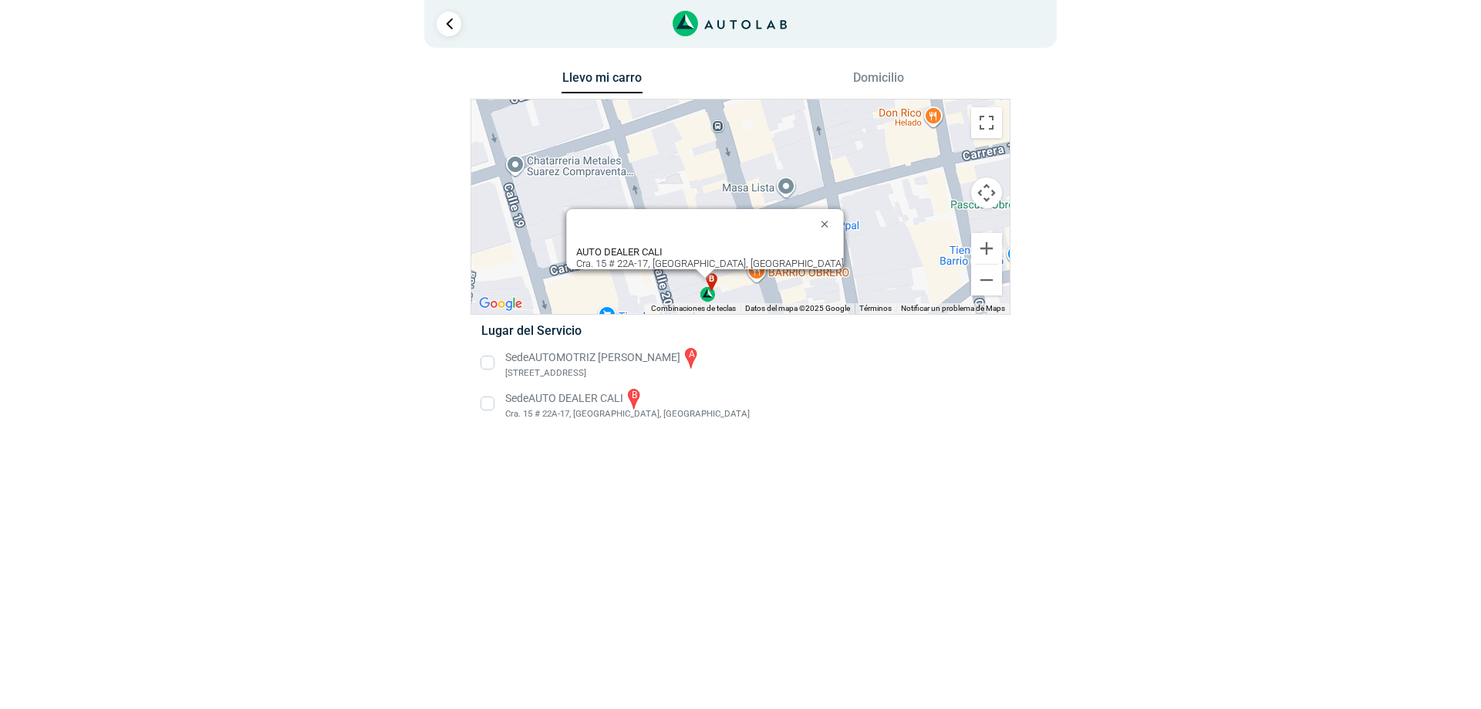
drag, startPoint x: 751, startPoint y: 200, endPoint x: 723, endPoint y: 99, distance: 104.3
click at [723, 99] on div "Llevo mi carro [GEOGRAPHIC_DATA] ← Mover a la izquierda → Mover a la derecha ↑ …" at bounding box center [740, 254] width 540 height 374
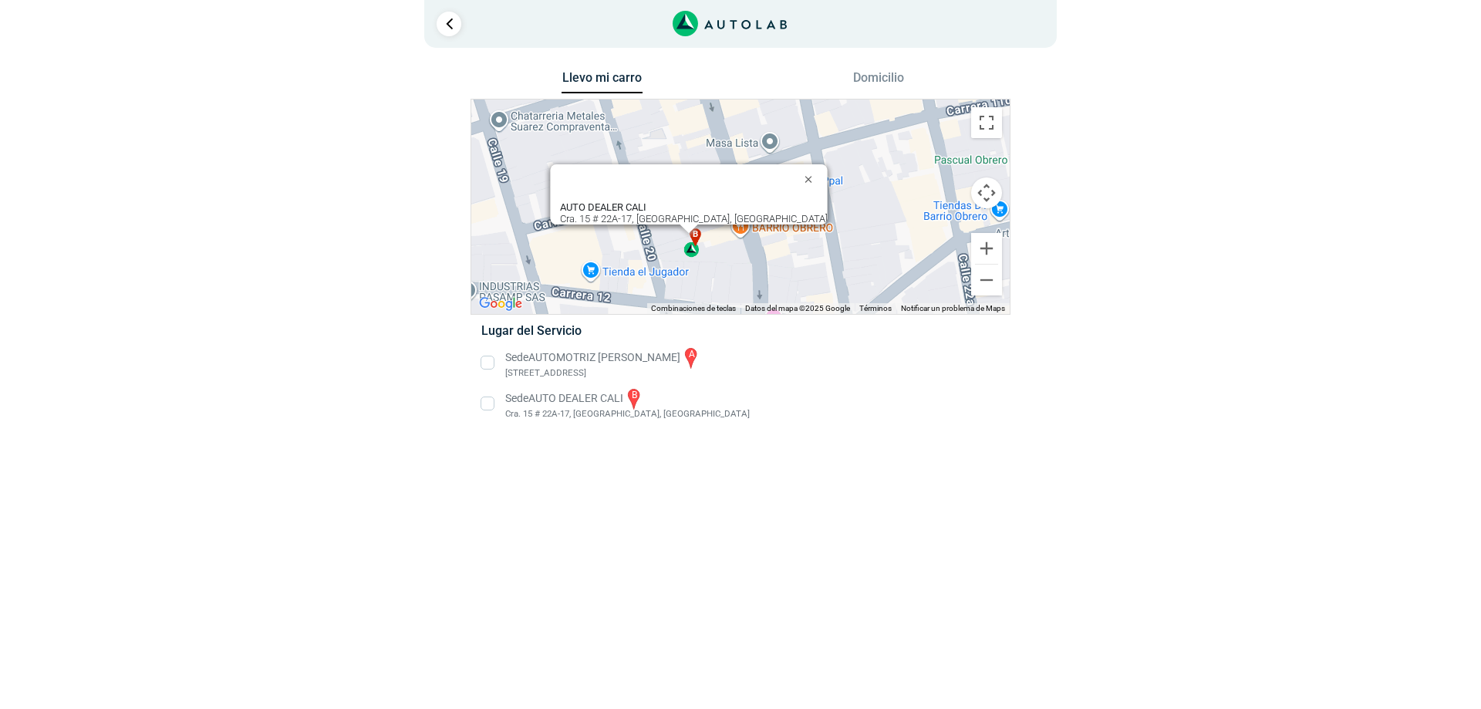
drag, startPoint x: 890, startPoint y: 251, endPoint x: 874, endPoint y: 207, distance: 47.6
click at [874, 207] on div "a b AUTO DEALER CALI Cra. 15 # 22A-17, [GEOGRAPHIC_DATA], [GEOGRAPHIC_DATA] AUT…" at bounding box center [740, 206] width 538 height 214
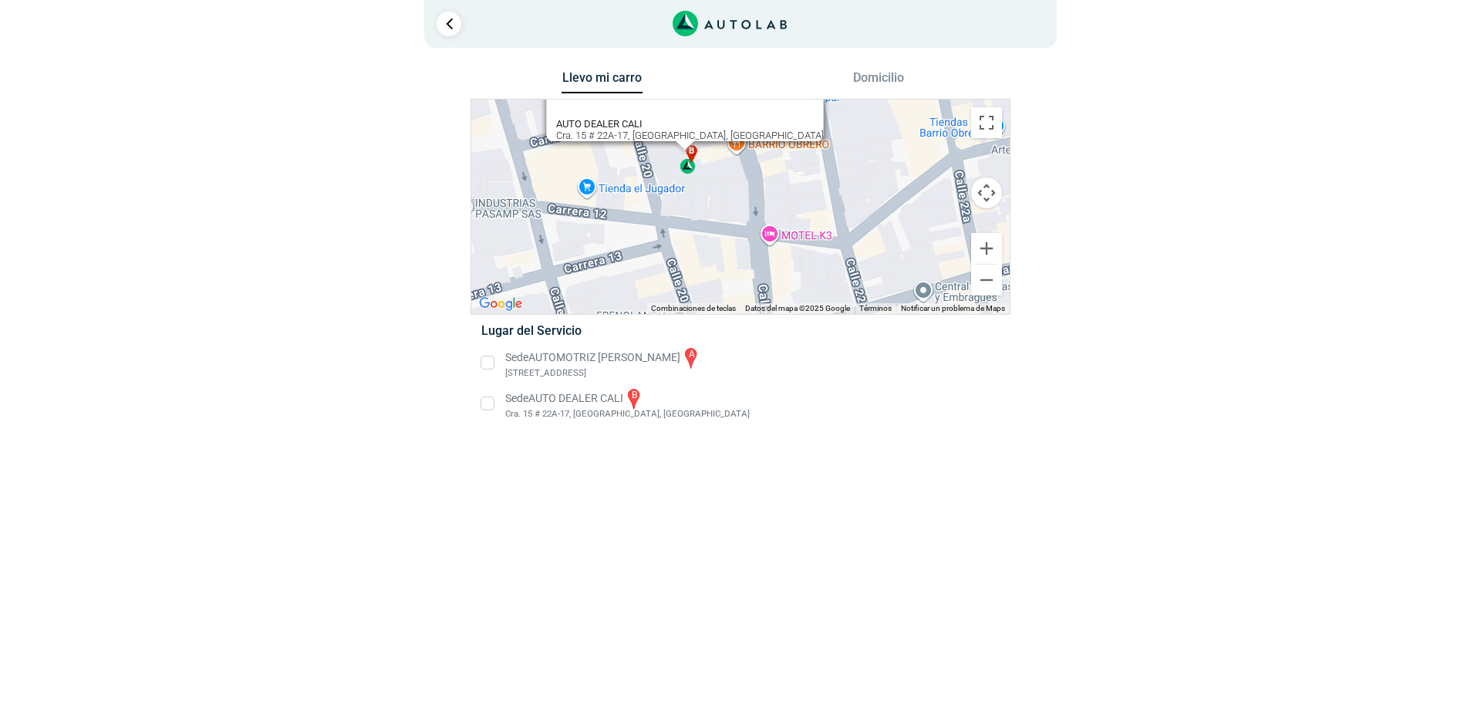
drag, startPoint x: 897, startPoint y: 288, endPoint x: 893, endPoint y: 195, distance: 92.6
click at [893, 195] on div "a b AUTO DEALER CALI Cra. 15 # 22A-17, [GEOGRAPHIC_DATA], [GEOGRAPHIC_DATA] AUT…" at bounding box center [740, 206] width 538 height 214
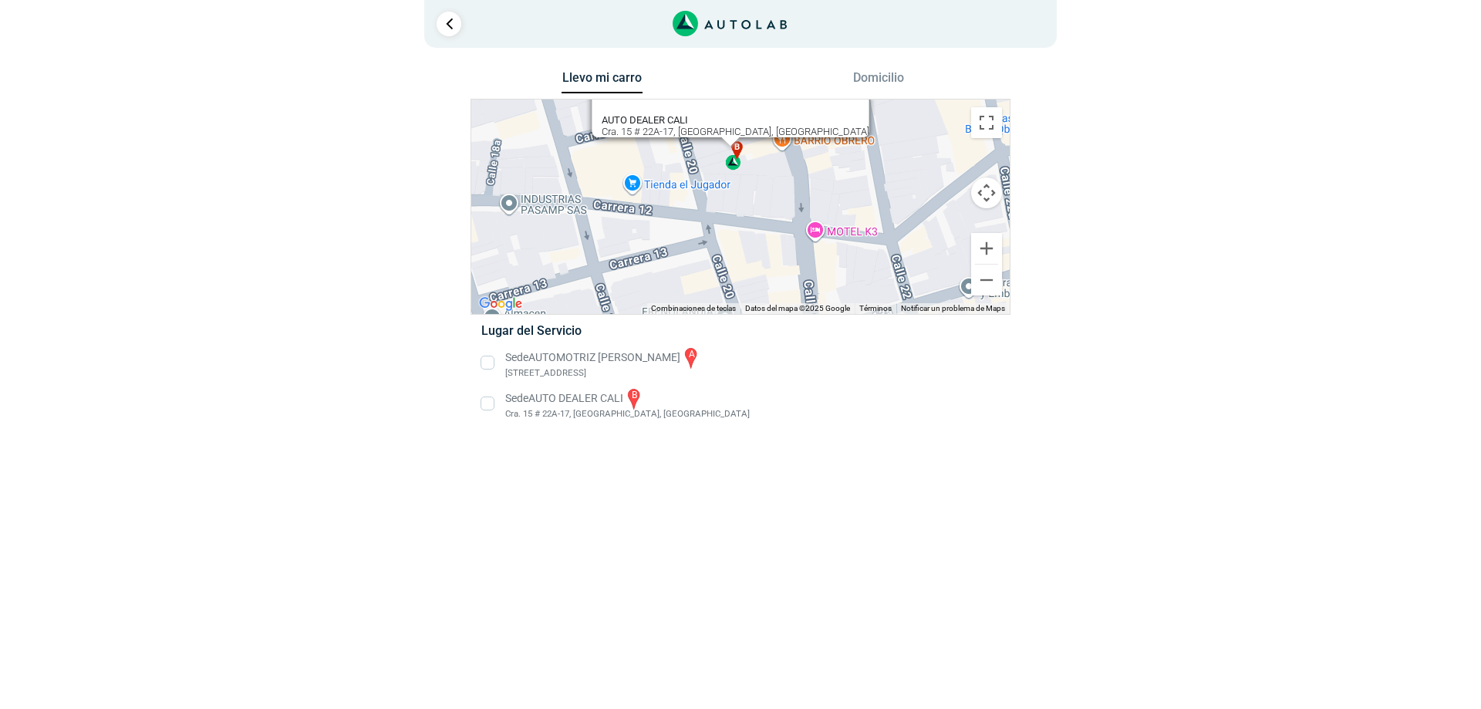
drag, startPoint x: 808, startPoint y: 204, endPoint x: 867, endPoint y: 198, distance: 59.6
click at [867, 198] on div "a b AUTO DEALER CALI Cra. 15 # 22A-17, [GEOGRAPHIC_DATA], [GEOGRAPHIC_DATA] AUT…" at bounding box center [740, 206] width 538 height 214
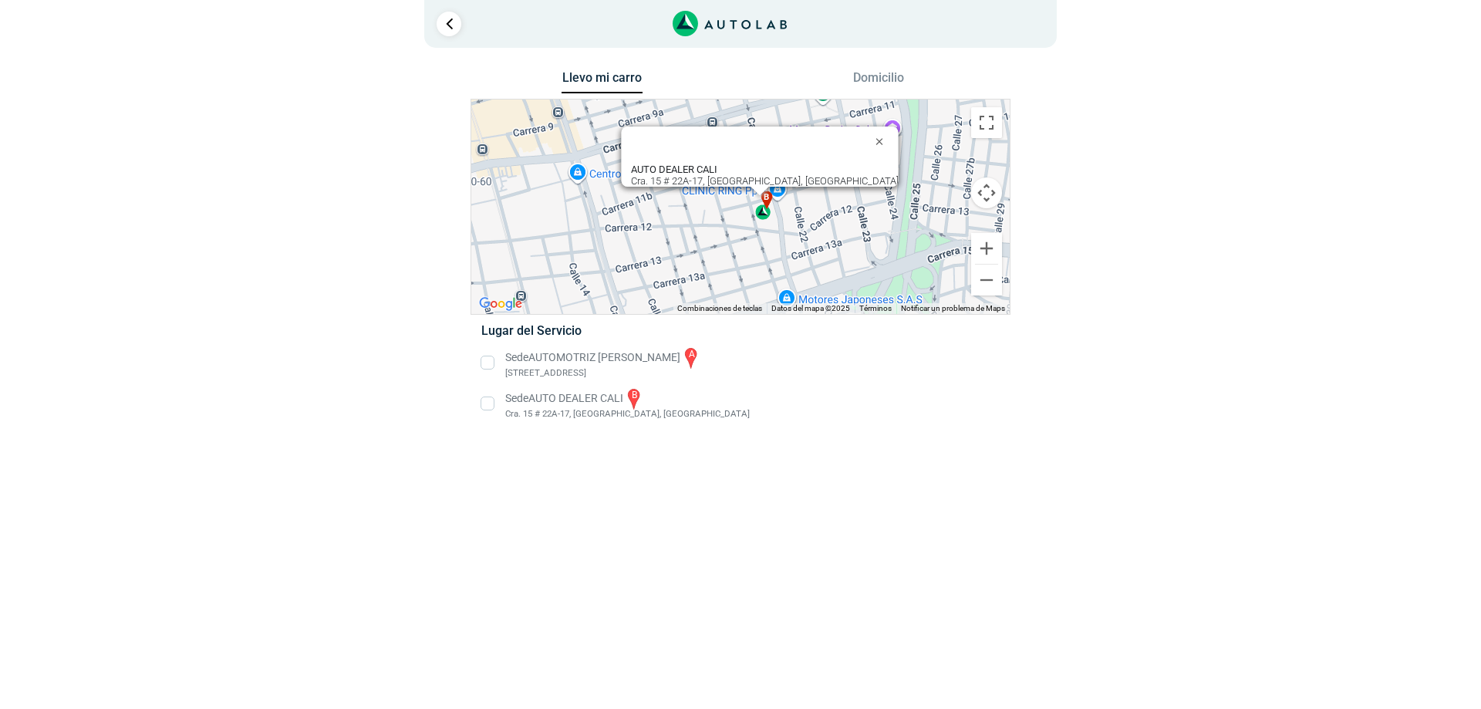
drag, startPoint x: 915, startPoint y: 249, endPoint x: 821, endPoint y: 256, distance: 93.6
click at [841, 289] on div "a b AUTO DEALER CALI Cra. 15 # 22A-17, [GEOGRAPHIC_DATA], [GEOGRAPHIC_DATA] AUT…" at bounding box center [740, 206] width 538 height 214
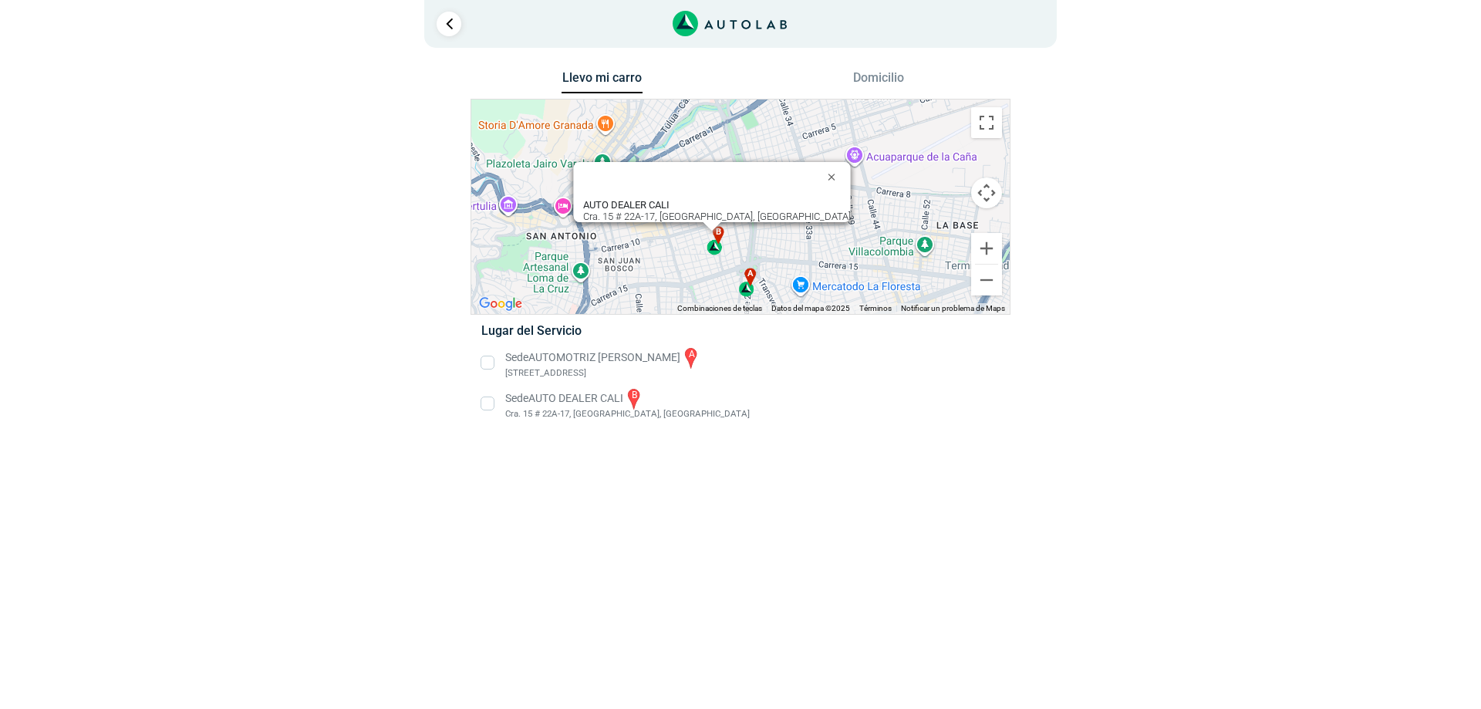
drag, startPoint x: 753, startPoint y: 223, endPoint x: 766, endPoint y: 292, distance: 69.9
click at [766, 292] on div "a b AUTO DEALER CALI Cra. 15 # 22A-17, [GEOGRAPHIC_DATA], [GEOGRAPHIC_DATA] AUT…" at bounding box center [740, 206] width 538 height 214
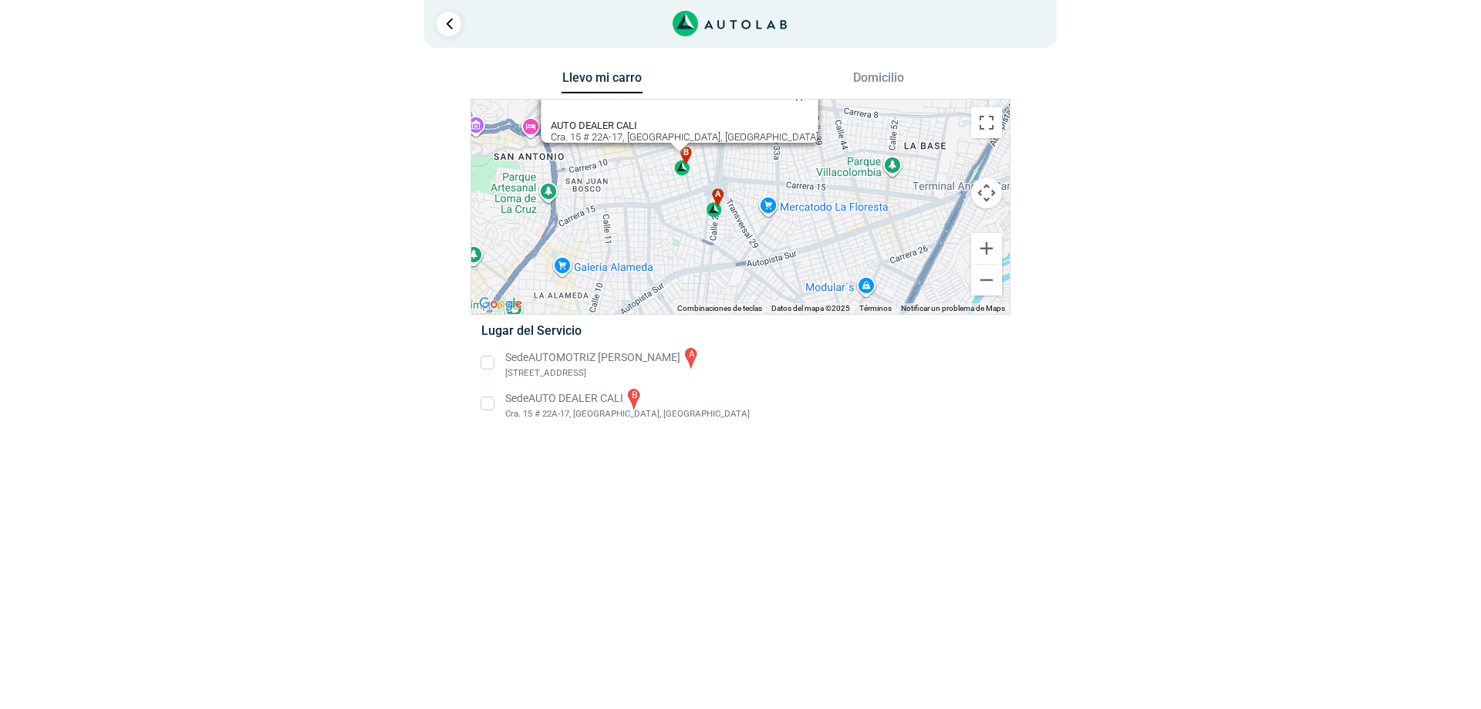
drag, startPoint x: 811, startPoint y: 279, endPoint x: 778, endPoint y: 197, distance: 87.9
click at [778, 197] on div "a b AUTO DEALER CALI Cra. 15 # 22A-17, [GEOGRAPHIC_DATA], [GEOGRAPHIC_DATA] AUT…" at bounding box center [740, 206] width 538 height 214
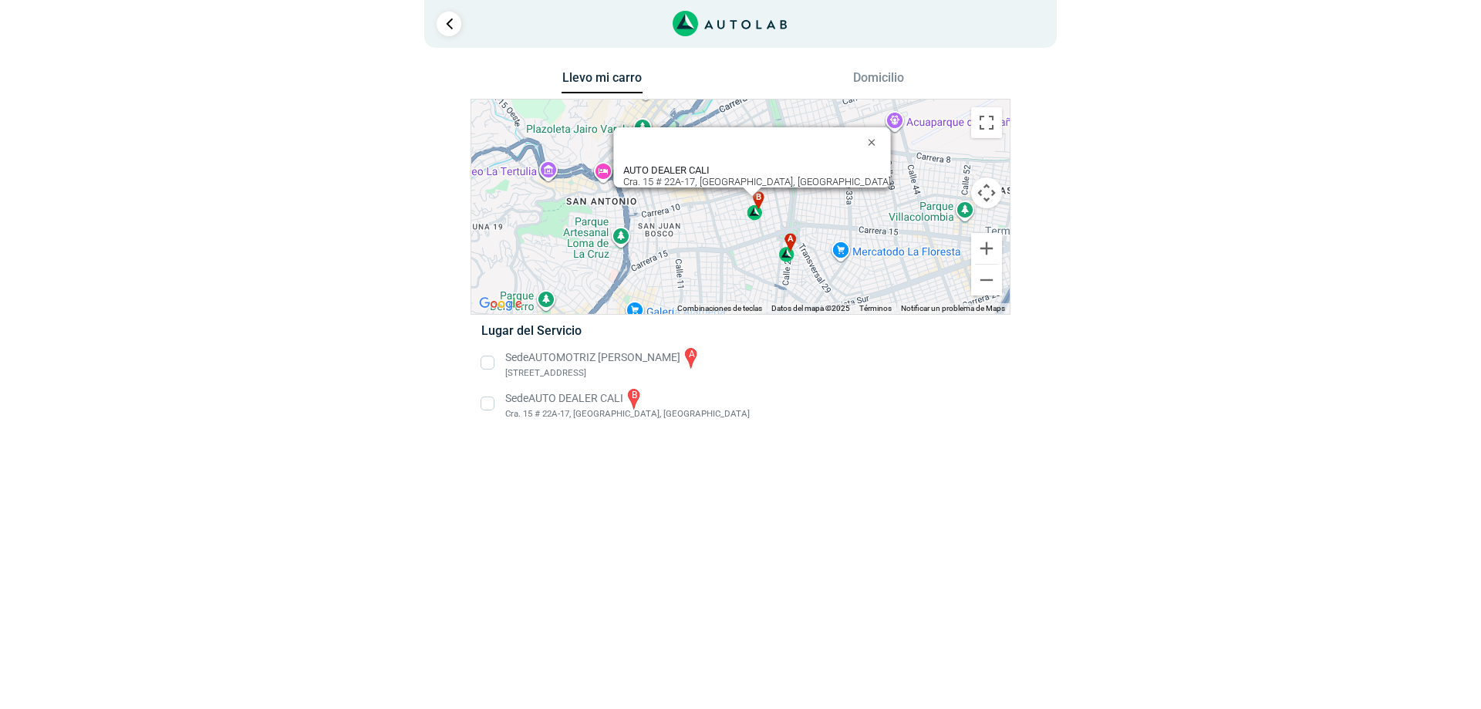
drag, startPoint x: 799, startPoint y: 293, endPoint x: 871, endPoint y: 337, distance: 84.1
click at [871, 337] on div "Llevo mi carro [GEOGRAPHIC_DATA] ← Mover a la izquierda → Mover a la derecha ↑ …" at bounding box center [740, 254] width 540 height 374
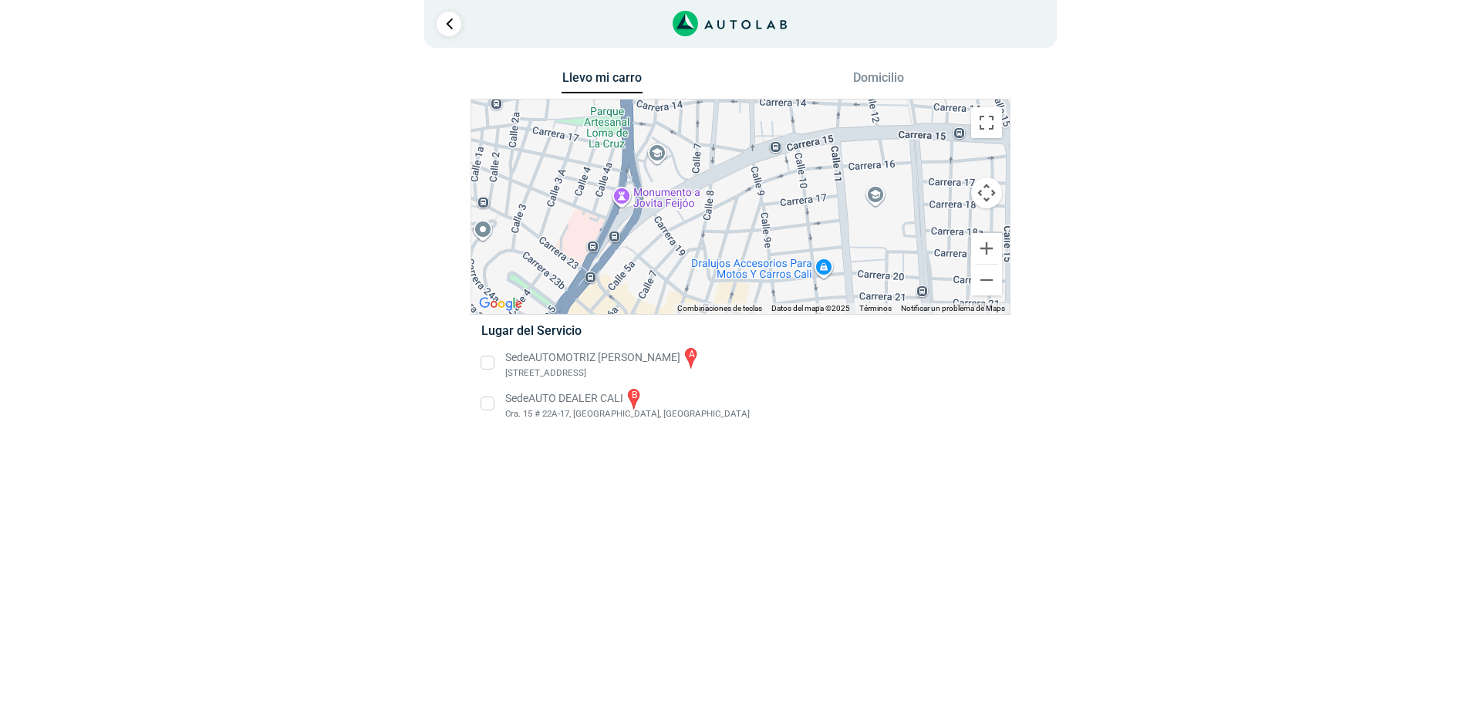
drag, startPoint x: 746, startPoint y: 282, endPoint x: 670, endPoint y: 129, distance: 170.4
click at [670, 129] on div "a b AUTO DEALER CALI Cra. 15 # 22A-17, [GEOGRAPHIC_DATA], [GEOGRAPHIC_DATA] AUT…" at bounding box center [740, 206] width 538 height 214
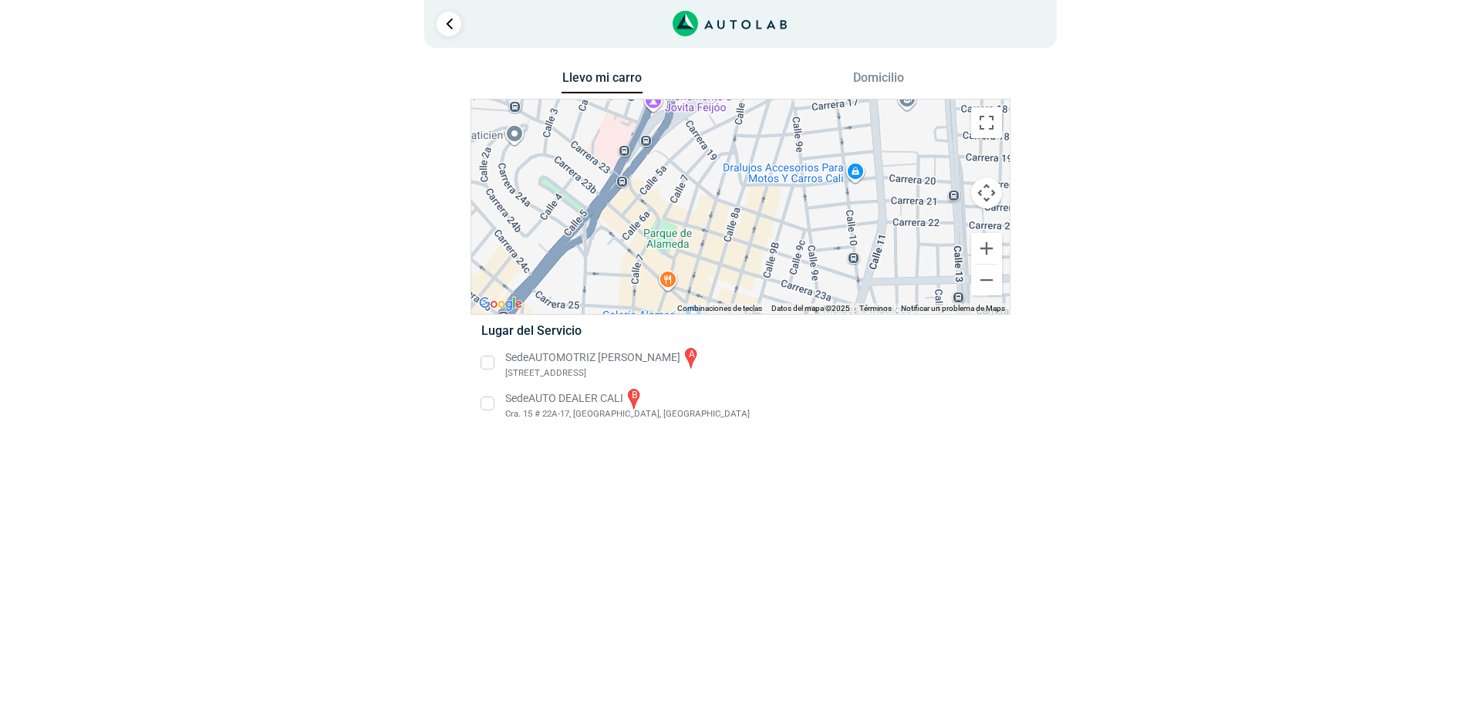
drag, startPoint x: 710, startPoint y: 212, endPoint x: 743, endPoint y: 111, distance: 106.1
click at [743, 111] on div "Llevo mi carro [GEOGRAPHIC_DATA] ← Mover a la izquierda → Mover a la derecha ↑ …" at bounding box center [740, 254] width 540 height 374
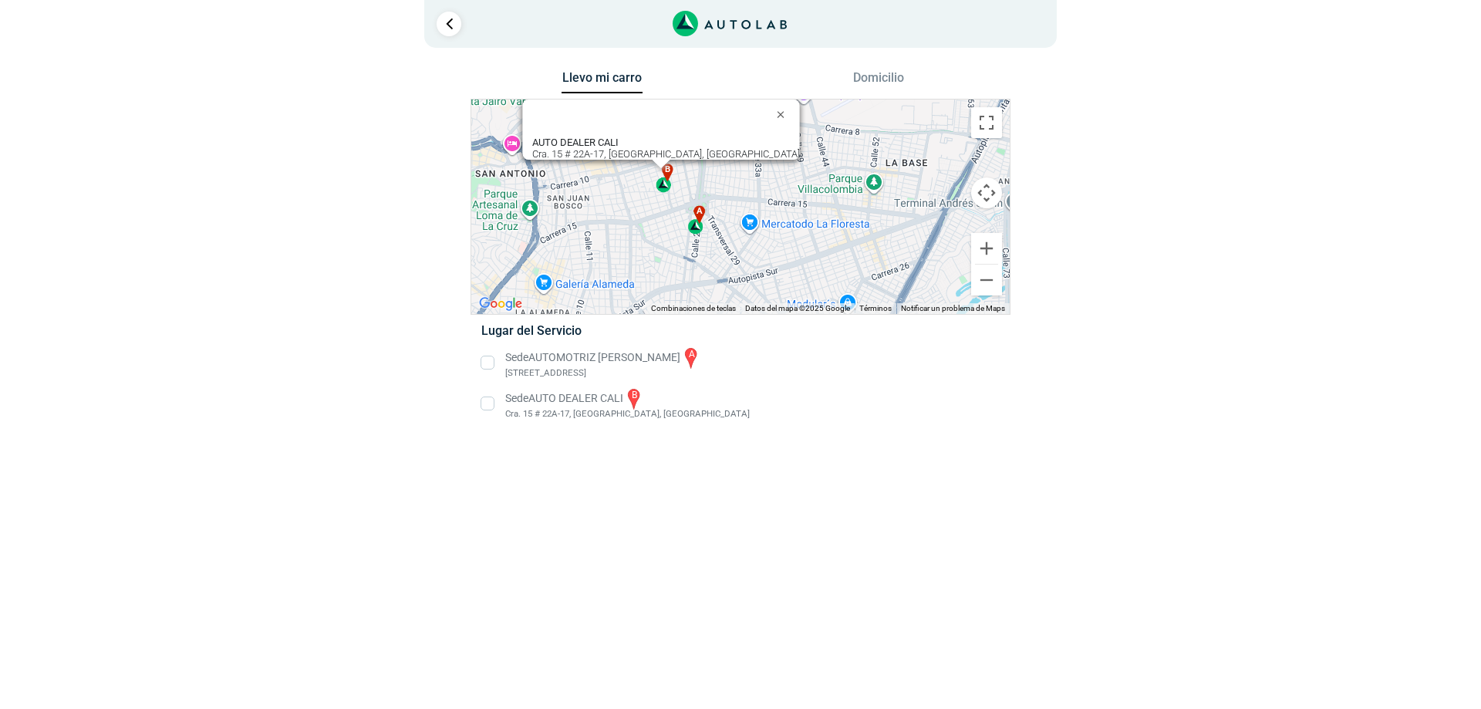
drag, startPoint x: 808, startPoint y: 216, endPoint x: 648, endPoint y: 282, distance: 173.6
click at [648, 282] on div "a b AUTO DEALER CALI Cra. 15 # 22A-17, [GEOGRAPHIC_DATA], [GEOGRAPHIC_DATA] AUT…" at bounding box center [740, 206] width 538 height 214
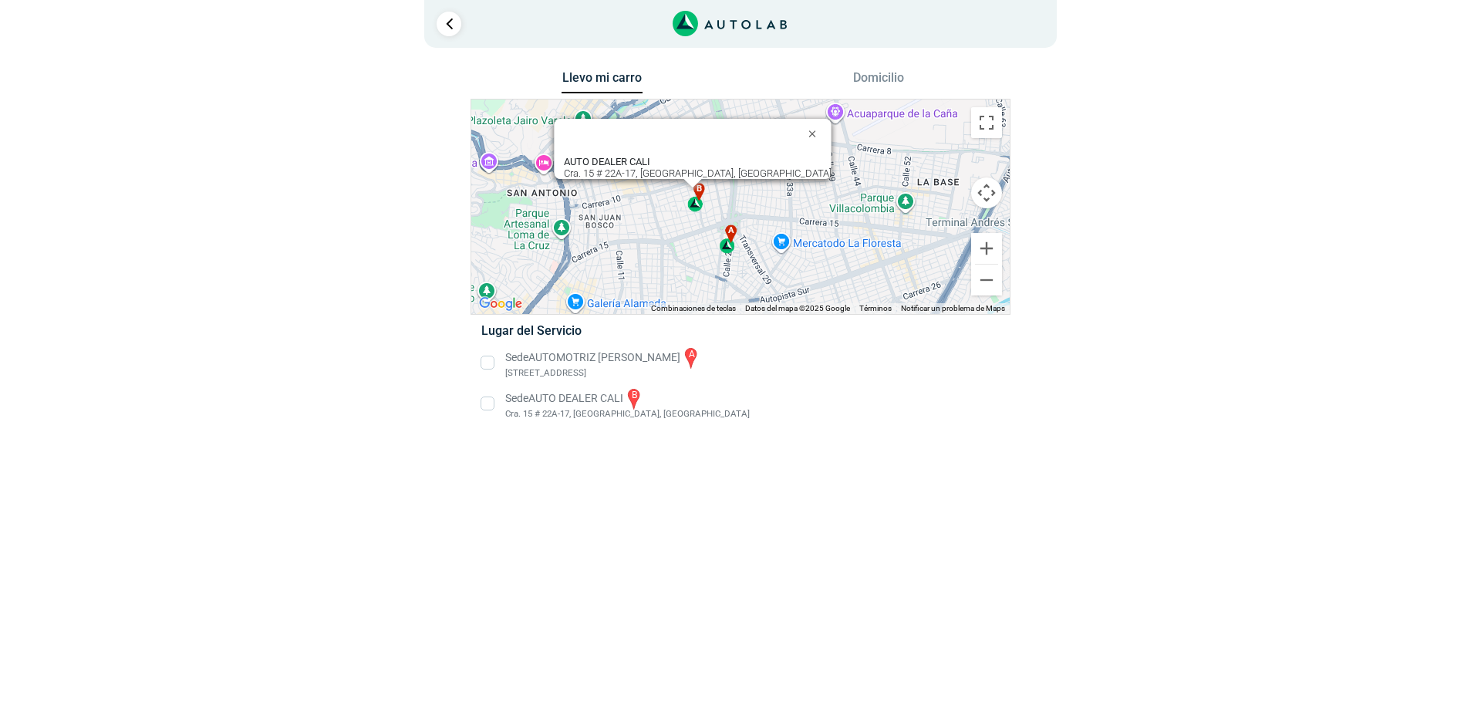
drag, startPoint x: 633, startPoint y: 227, endPoint x: 669, endPoint y: 249, distance: 42.6
click at [669, 249] on div "a b AUTO DEALER CALI Cra. 15 # 22A-17, [GEOGRAPHIC_DATA], [GEOGRAPHIC_DATA] AUT…" at bounding box center [740, 206] width 538 height 214
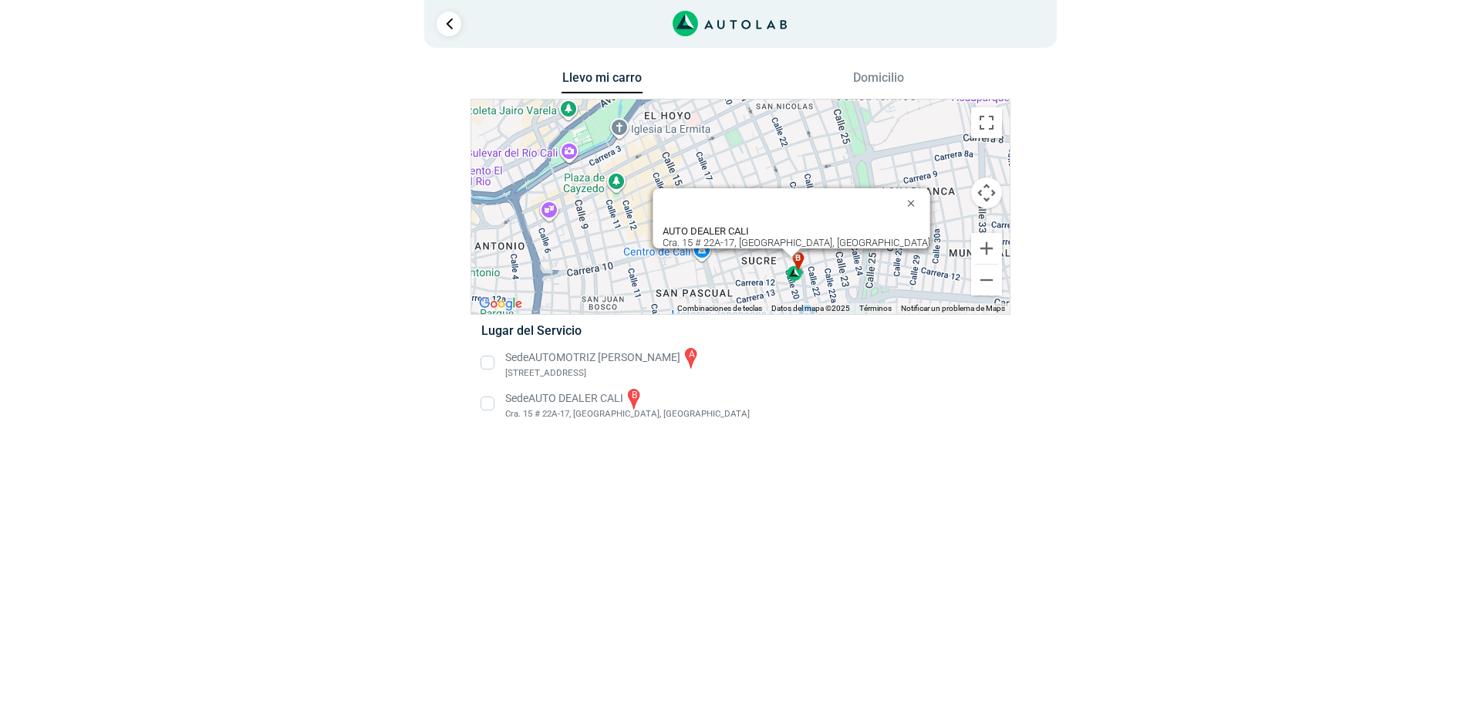
drag, startPoint x: 641, startPoint y: 205, endPoint x: 703, endPoint y: 298, distance: 111.7
click at [703, 298] on div "a b AUTO DEALER CALI Cra. 15 # 22A-17, [GEOGRAPHIC_DATA], [GEOGRAPHIC_DATA] AUT…" at bounding box center [740, 206] width 538 height 214
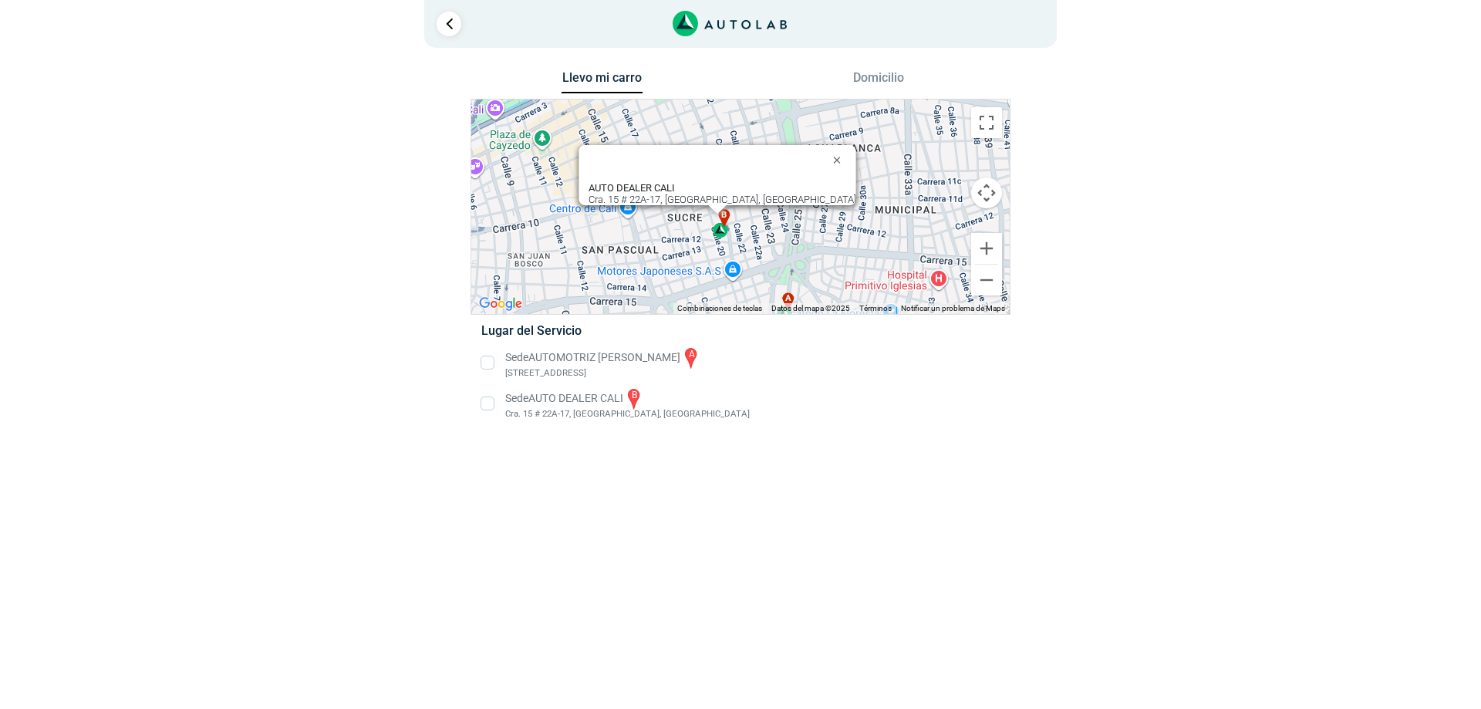
drag, startPoint x: 599, startPoint y: 207, endPoint x: 524, endPoint y: 165, distance: 85.6
click at [524, 165] on div "a b AUTO DEALER CALI Cra. 15 # 22A-17, [GEOGRAPHIC_DATA], [GEOGRAPHIC_DATA] AUT…" at bounding box center [740, 206] width 538 height 214
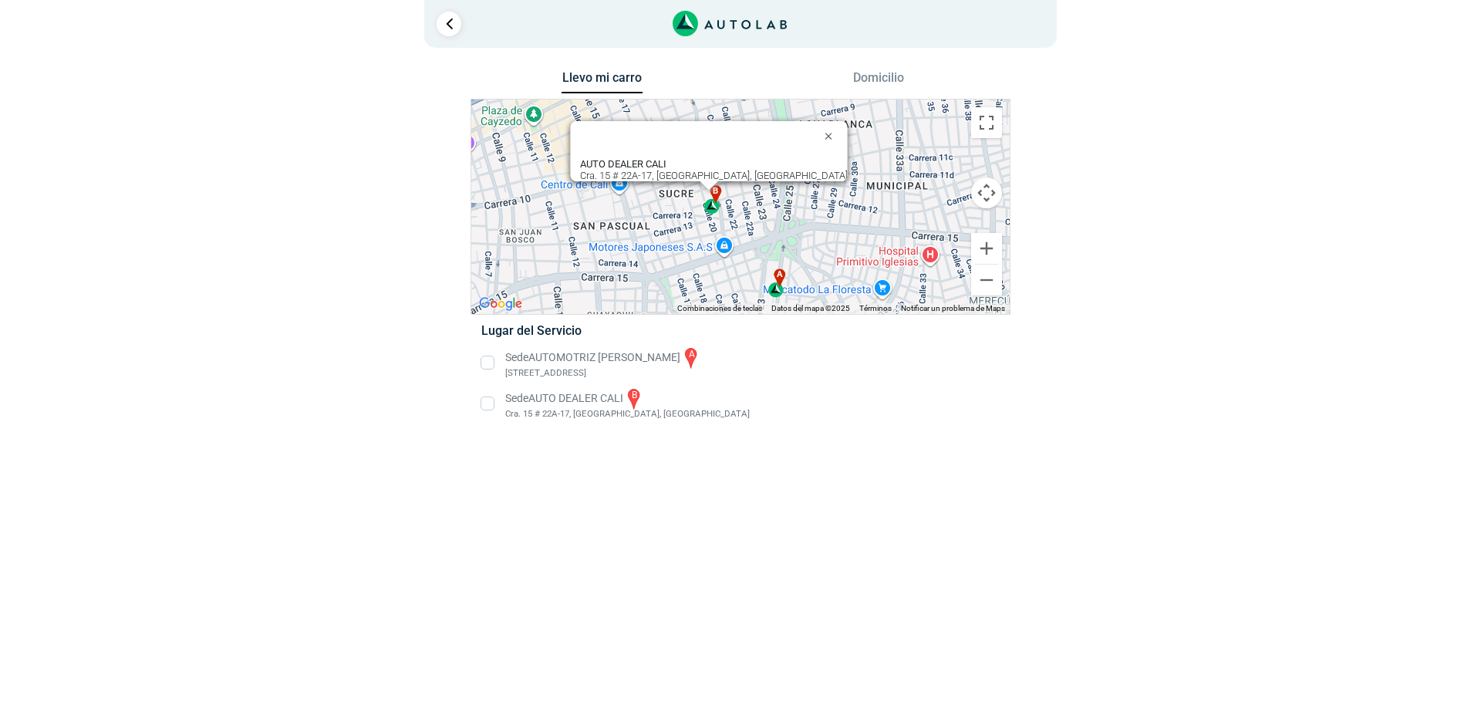
drag, startPoint x: 575, startPoint y: 240, endPoint x: 567, endPoint y: 211, distance: 29.6
click at [567, 211] on div "a b AUTO DEALER CALI Cra. 15 # 22A-17, [GEOGRAPHIC_DATA], [GEOGRAPHIC_DATA] AUT…" at bounding box center [740, 206] width 538 height 214
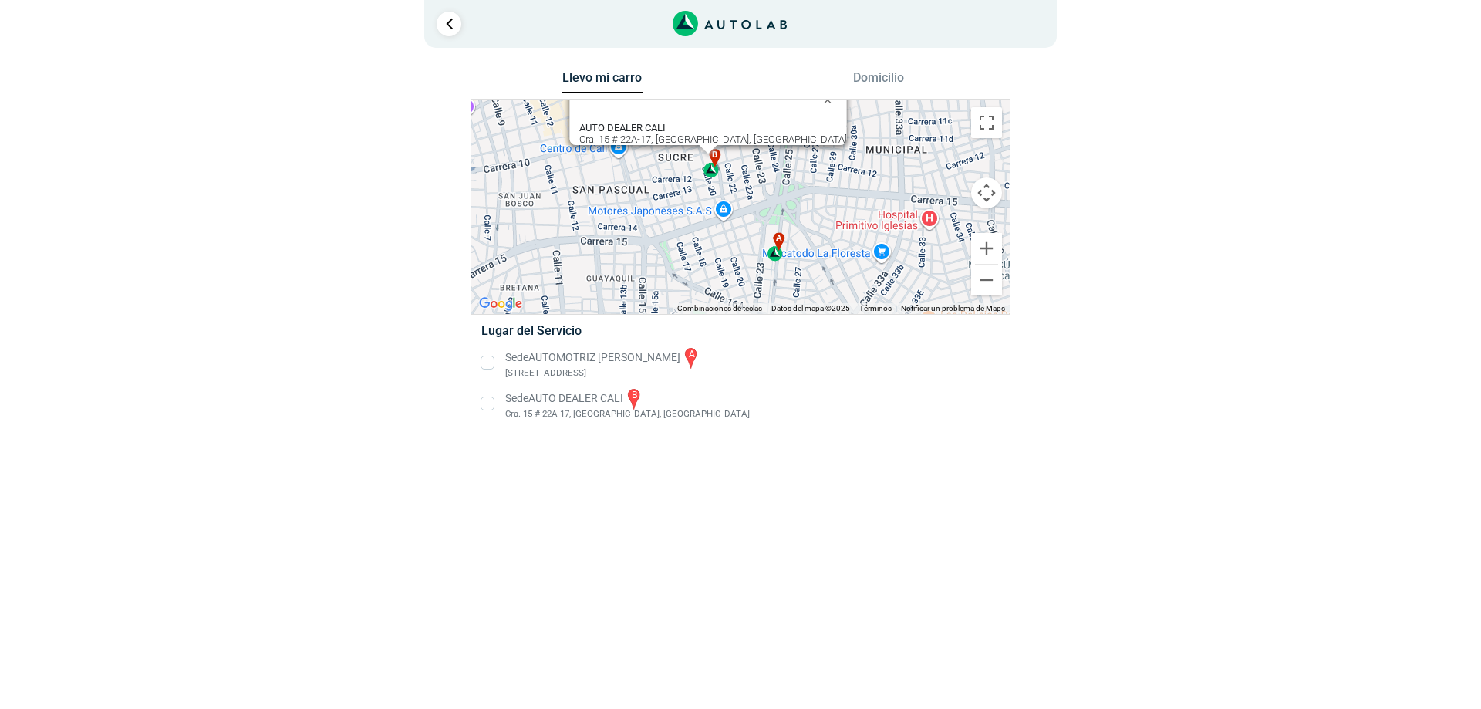
drag, startPoint x: 567, startPoint y: 211, endPoint x: 566, endPoint y: 171, distance: 40.1
click at [566, 171] on div "a b AUTO DEALER CALI Cra. 15 # 22A-17, [GEOGRAPHIC_DATA], [GEOGRAPHIC_DATA] AUT…" at bounding box center [740, 206] width 538 height 214
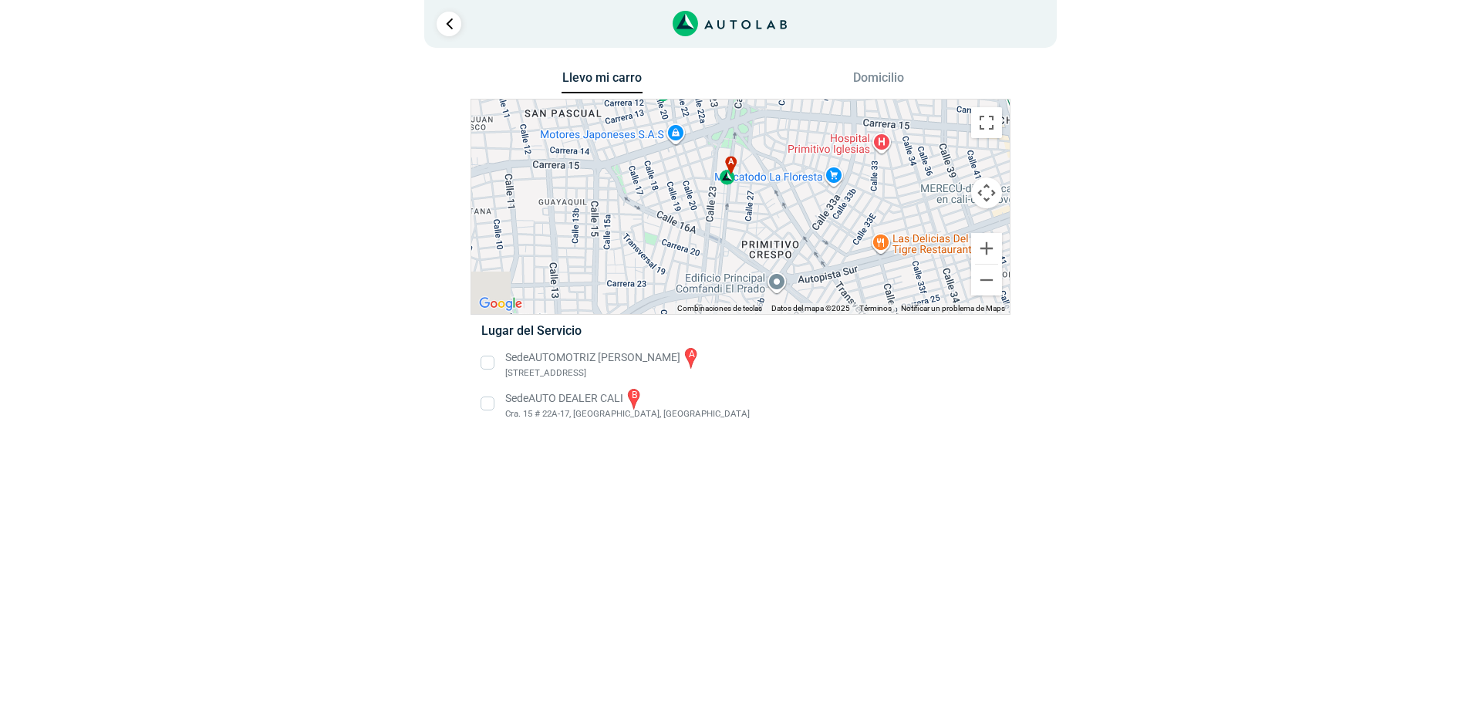
drag, startPoint x: 681, startPoint y: 271, endPoint x: 624, endPoint y: 184, distance: 103.5
click at [624, 184] on div "a b AUTO DEALER CALI Cra. 15 # 22A-17, [GEOGRAPHIC_DATA], [GEOGRAPHIC_DATA] AUT…" at bounding box center [740, 206] width 538 height 214
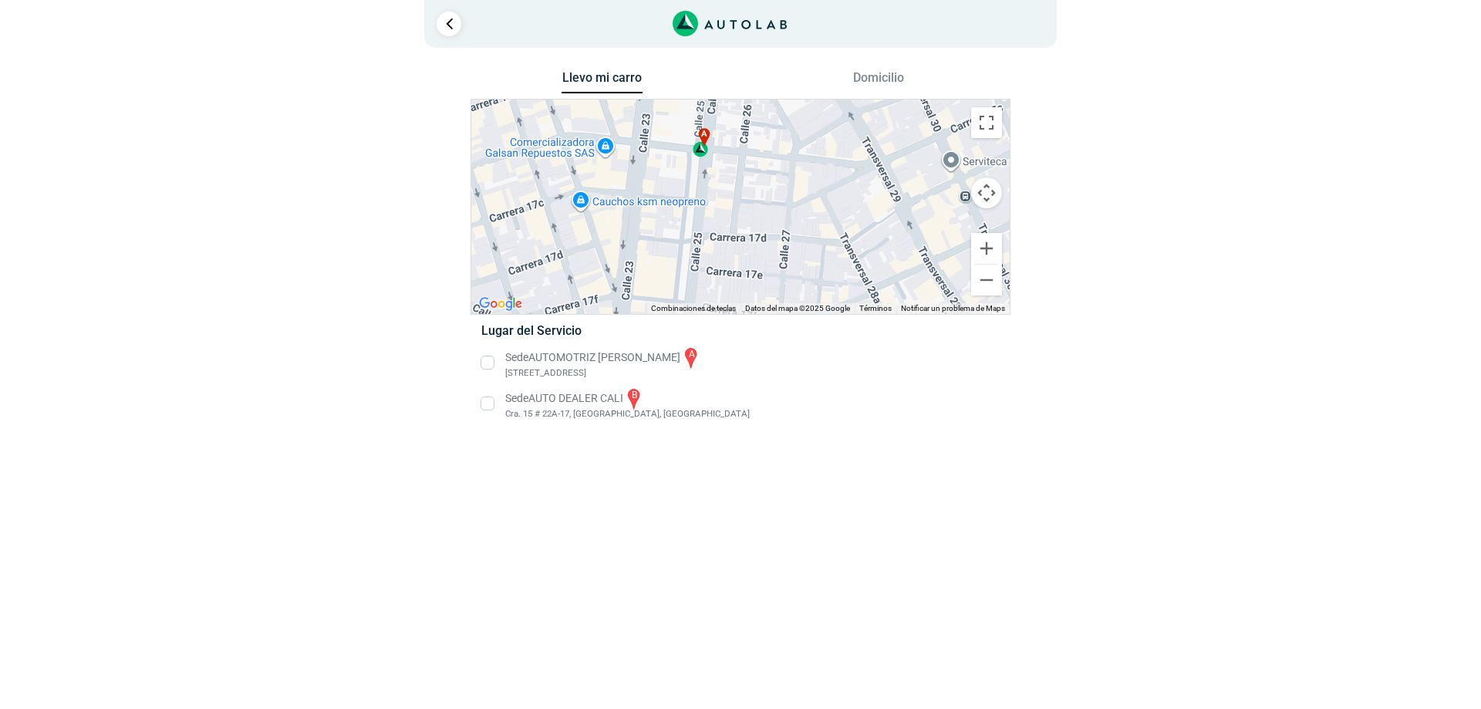
drag, startPoint x: 788, startPoint y: 212, endPoint x: 629, endPoint y: 305, distance: 183.2
click at [629, 305] on div "a b AUTO DEALER CALI Cra. 15 # 22A-17, [GEOGRAPHIC_DATA], [GEOGRAPHIC_DATA] AUT…" at bounding box center [740, 206] width 538 height 214
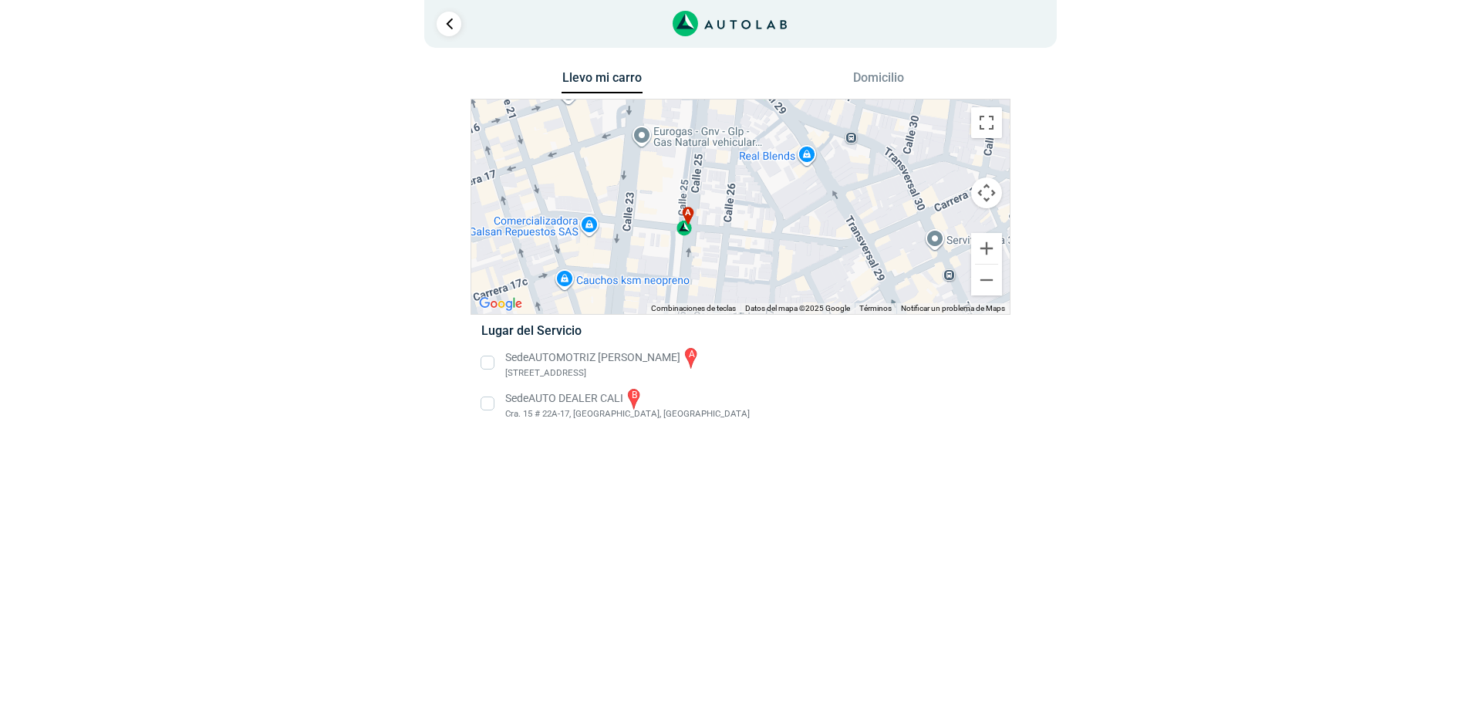
drag, startPoint x: 617, startPoint y: 197, endPoint x: 603, endPoint y: 279, distance: 83.7
click at [603, 279] on div "a b AUTO DEALER CALI Cra. 15 # 22A-17, [GEOGRAPHIC_DATA], [GEOGRAPHIC_DATA] AUT…" at bounding box center [740, 206] width 538 height 214
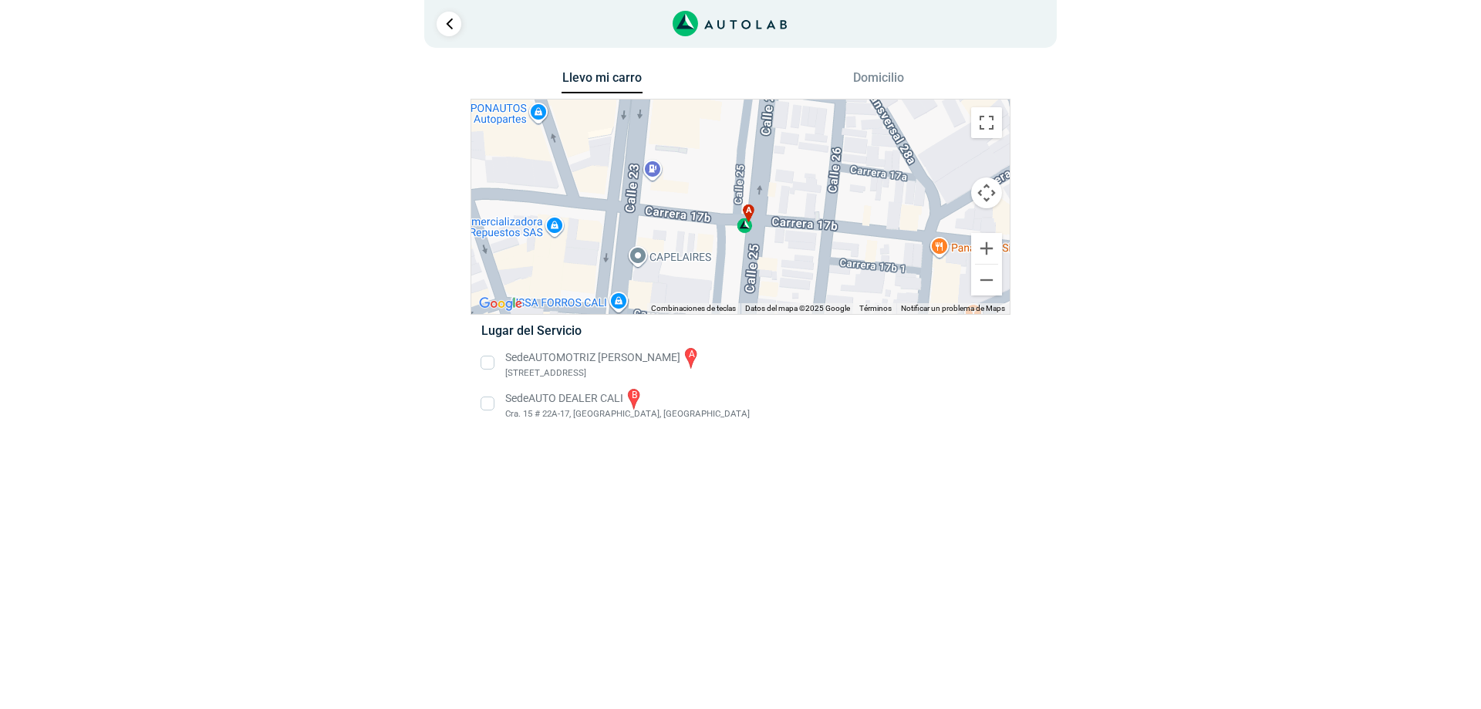
drag, startPoint x: 699, startPoint y: 297, endPoint x: 726, endPoint y: 279, distance: 32.3
click at [726, 279] on div "a b AUTO DEALER CALI Cra. 15 # 22A-17, [GEOGRAPHIC_DATA], [GEOGRAPHIC_DATA] AUT…" at bounding box center [740, 206] width 538 height 214
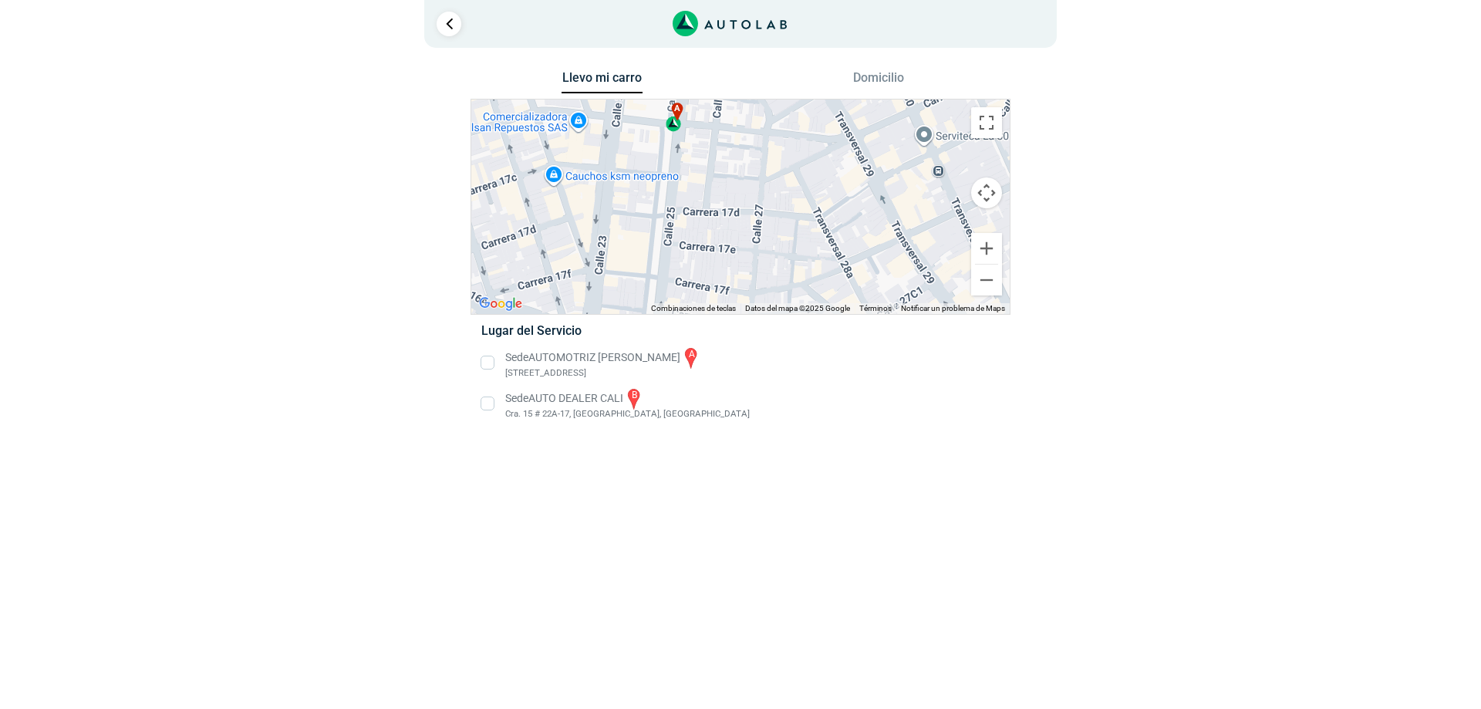
drag, startPoint x: 718, startPoint y: 272, endPoint x: 660, endPoint y: 155, distance: 130.7
click at [660, 155] on div "a b AUTO DEALER CALI Cra. 15 # 22A-17, [GEOGRAPHIC_DATA], [GEOGRAPHIC_DATA] AUT…" at bounding box center [740, 206] width 538 height 214
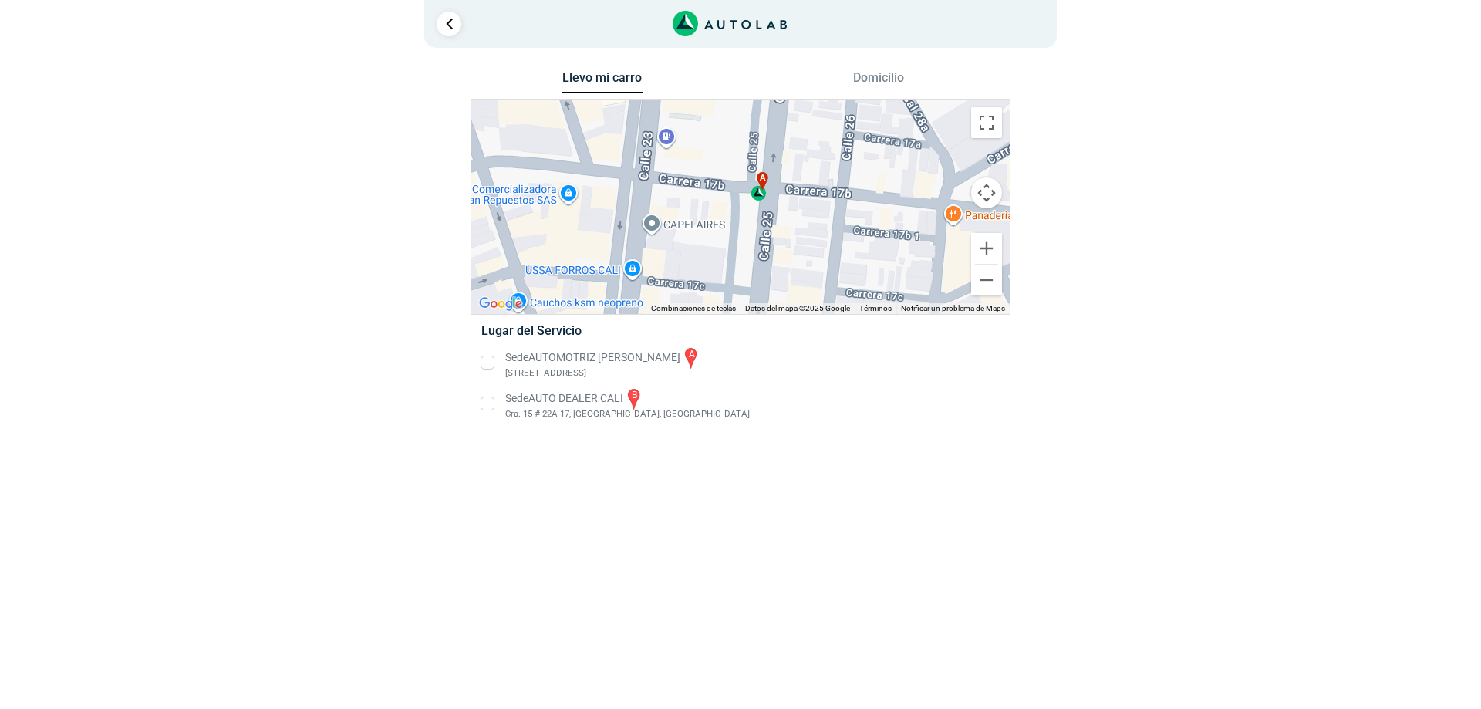
drag, startPoint x: 630, startPoint y: 153, endPoint x: 709, endPoint y: 255, distance: 128.7
click at [709, 255] on div "a b AUTO DEALER CALI Cra. 15 # 22A-17, [GEOGRAPHIC_DATA], [GEOGRAPHIC_DATA] AUT…" at bounding box center [740, 206] width 538 height 214
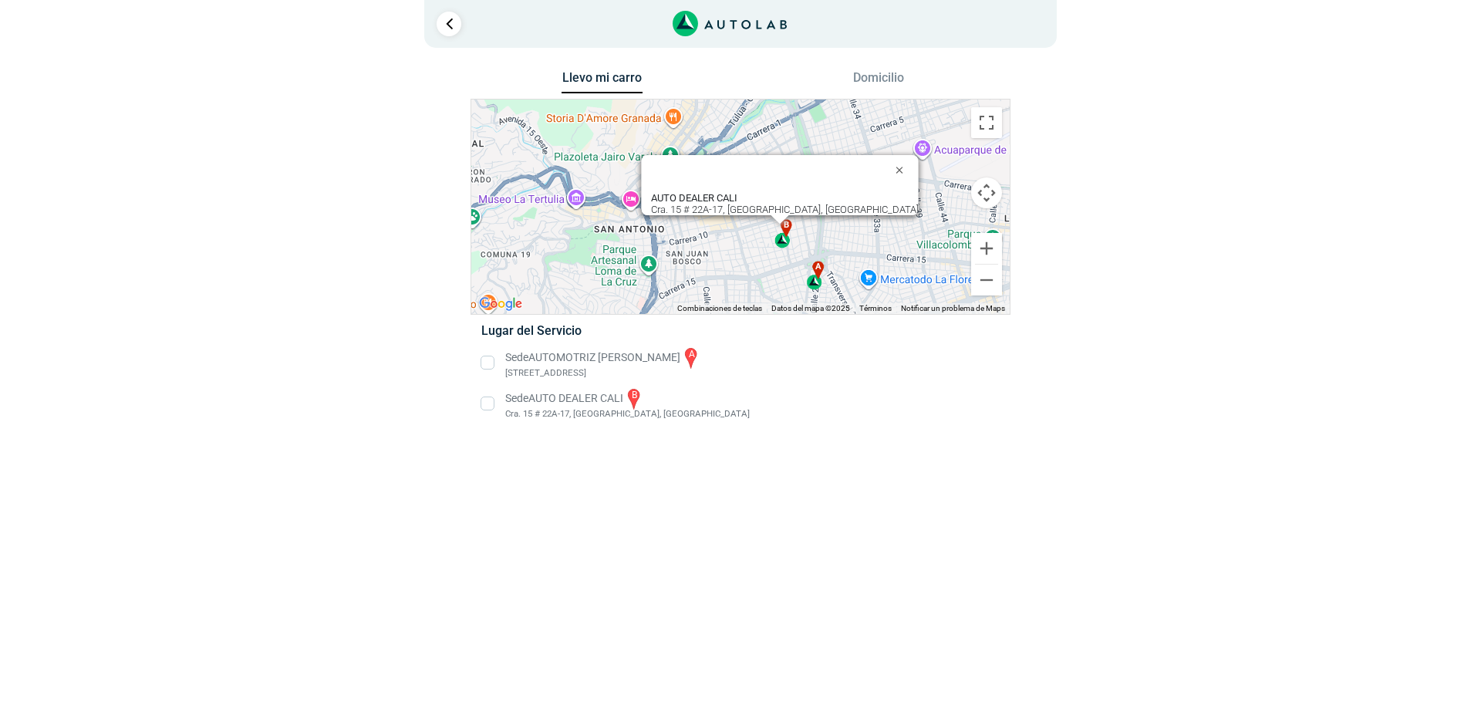
drag, startPoint x: 698, startPoint y: 194, endPoint x: 728, endPoint y: 265, distance: 77.8
click at [728, 265] on div "a b AUTO DEALER CALI Cra. 15 # 22A-17, [GEOGRAPHIC_DATA], [GEOGRAPHIC_DATA] AUT…" at bounding box center [740, 206] width 538 height 214
drag, startPoint x: 690, startPoint y: 224, endPoint x: 667, endPoint y: 247, distance: 32.7
click at [669, 248] on div "a b AUTO DEALER CALI Cra. 15 # 22A-17, [GEOGRAPHIC_DATA], [GEOGRAPHIC_DATA] AUT…" at bounding box center [740, 206] width 538 height 214
click at [494, 380] on li "Sede AUTOMOTRIZ [PERSON_NAME] a [STREET_ADDRESS]" at bounding box center [740, 363] width 541 height 35
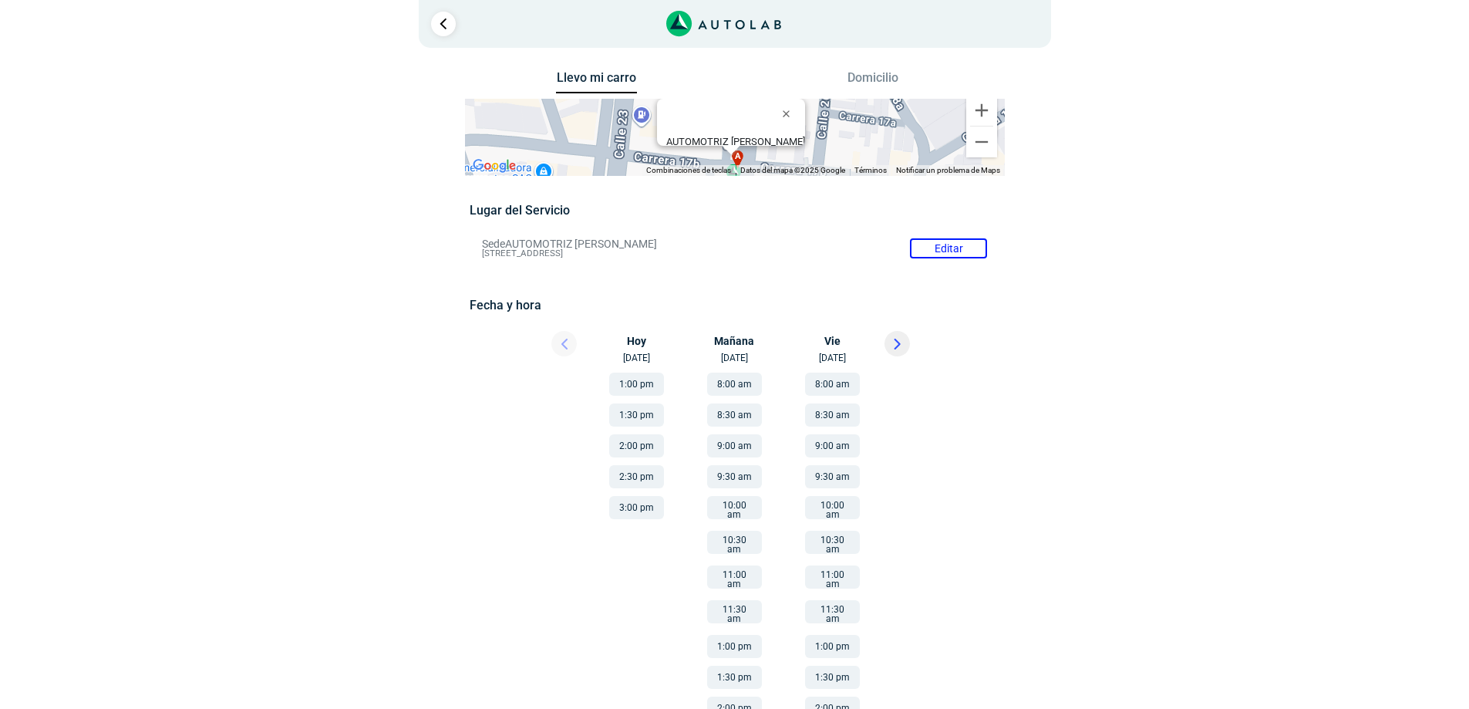
click at [1059, 346] on div "Llevo mi carro [GEOGRAPHIC_DATA] ← Mover a la izquierda → Mover a la derecha ↑ …" at bounding box center [735, 434] width 748 height 735
click at [455, 25] on link "Ir al paso anterior" at bounding box center [443, 24] width 25 height 25
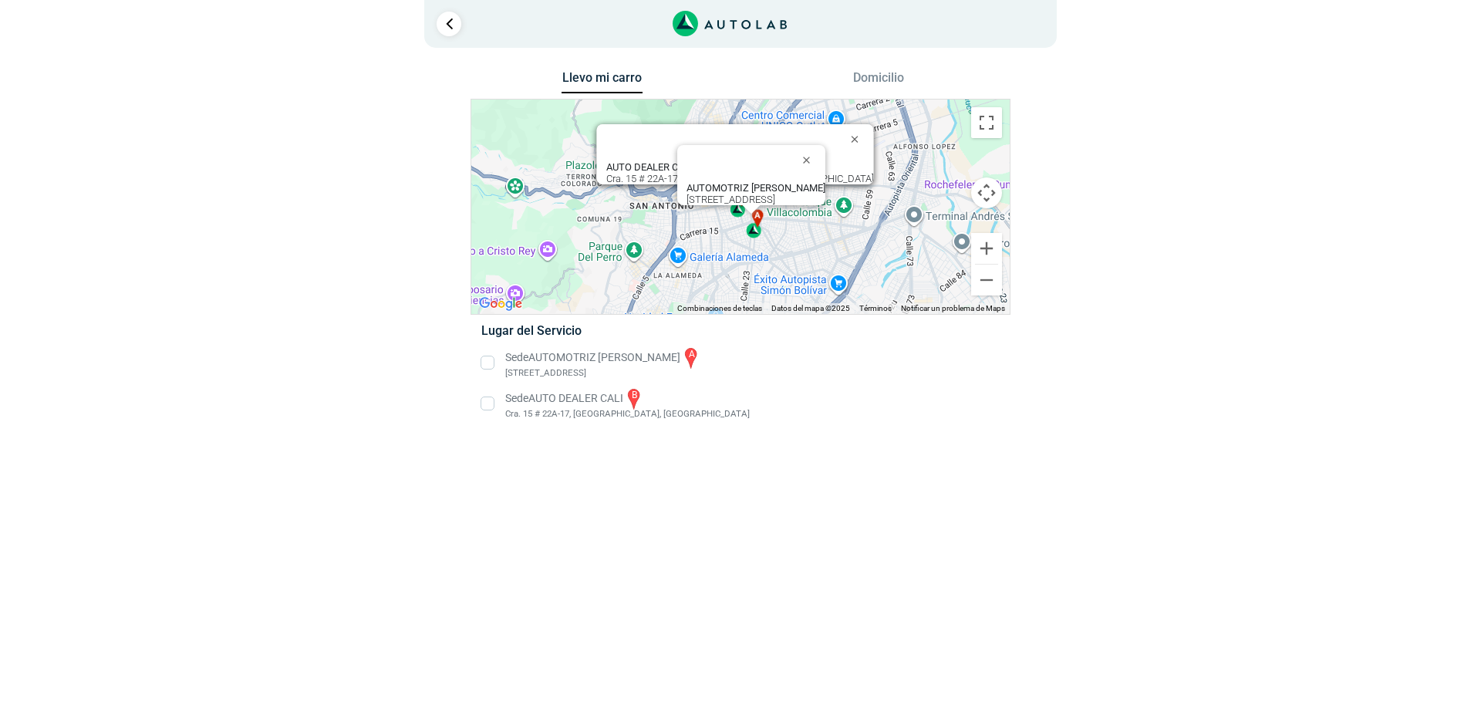
drag, startPoint x: 725, startPoint y: 218, endPoint x: 775, endPoint y: 289, distance: 87.5
click at [775, 289] on div "a b AUTO DEALER CALI Cra. 15 # 22A-17, [GEOGRAPHIC_DATA], [GEOGRAPHIC_DATA] AUT…" at bounding box center [740, 206] width 538 height 214
click at [828, 163] on button "Cerrar" at bounding box center [809, 159] width 37 height 37
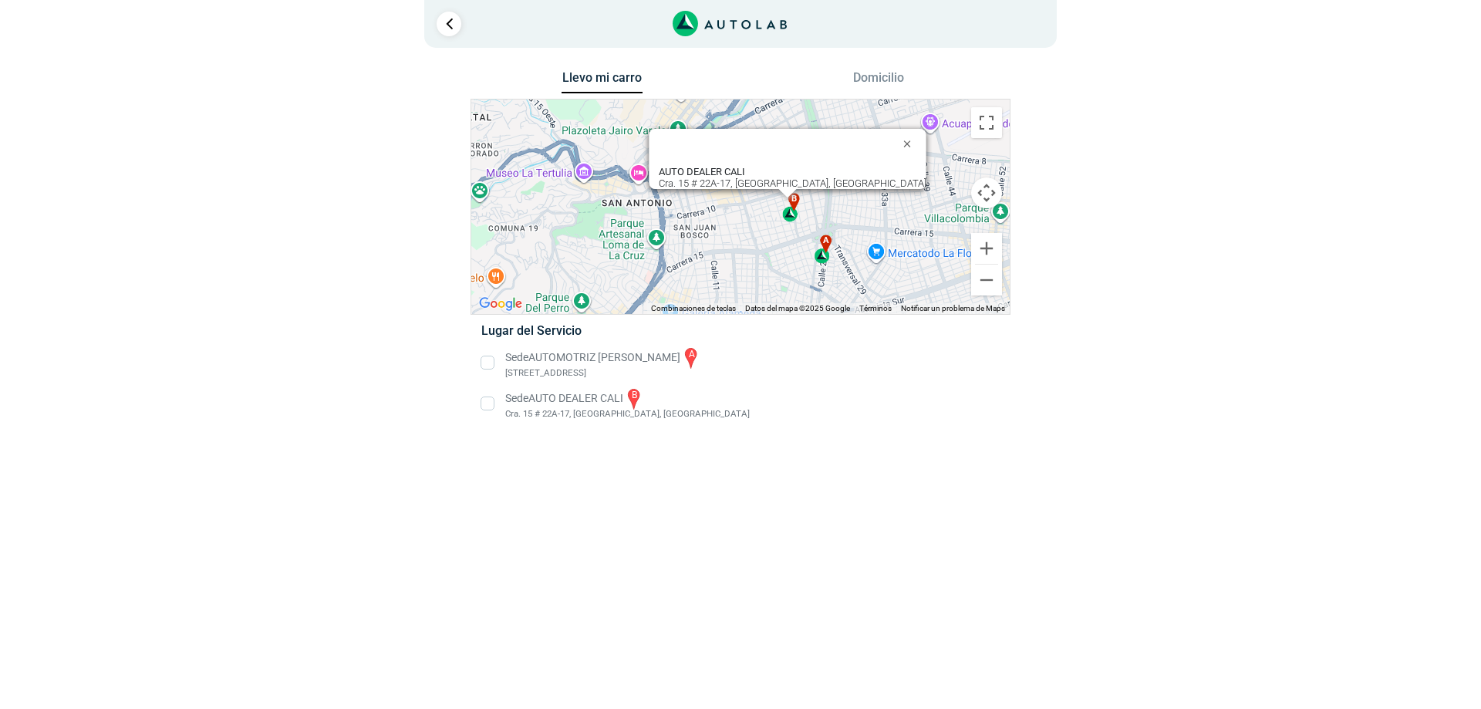
drag, startPoint x: 758, startPoint y: 211, endPoint x: 759, endPoint y: 292, distance: 81.8
click at [759, 292] on div "a b AUTO DEALER CALI Cra. 15 # 22A-17, [GEOGRAPHIC_DATA], [GEOGRAPHIC_DATA] AUT…" at bounding box center [740, 206] width 538 height 214
click at [582, 421] on li "Sede AUTO DEALER CALI b Cra. 15 # 22A-17, [GEOGRAPHIC_DATA], [GEOGRAPHIC_DATA]" at bounding box center [740, 403] width 541 height 35
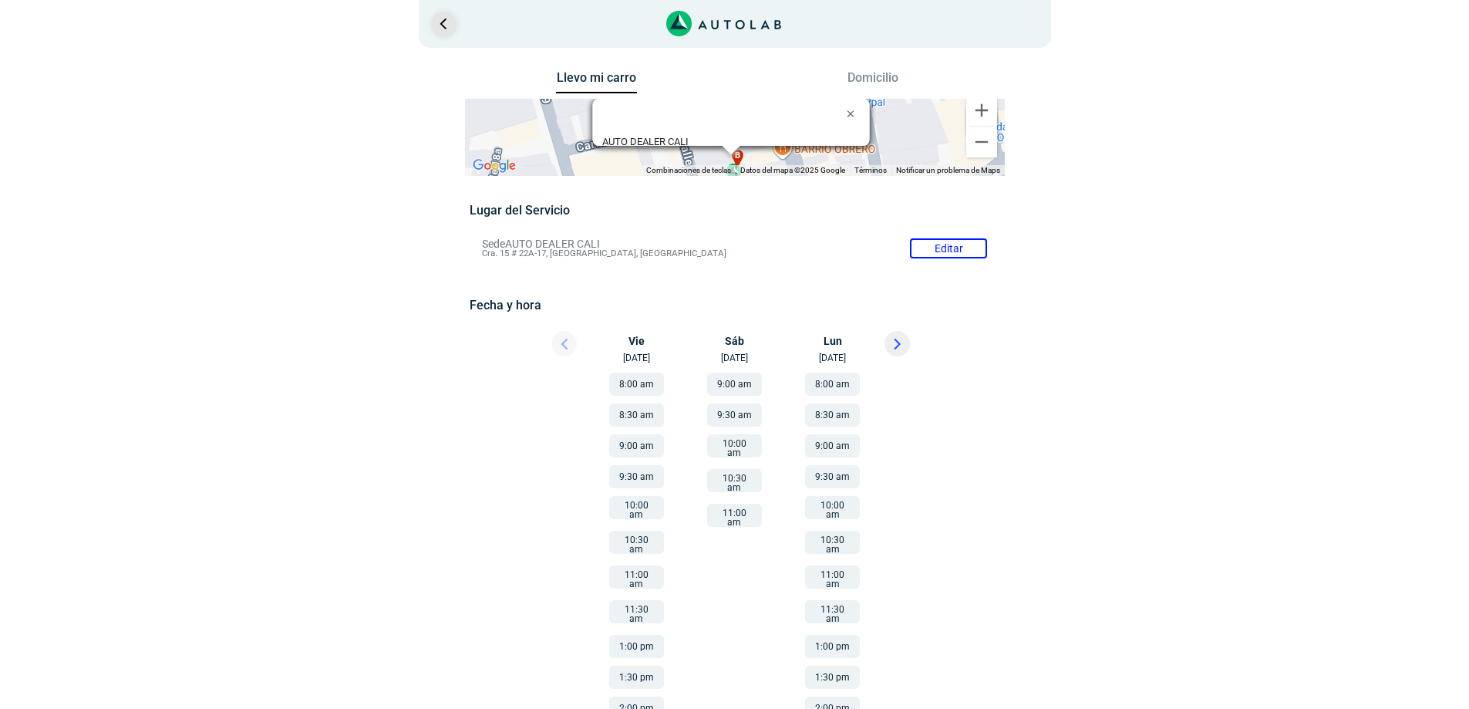
click at [446, 22] on link "Ir al paso anterior" at bounding box center [443, 24] width 25 height 25
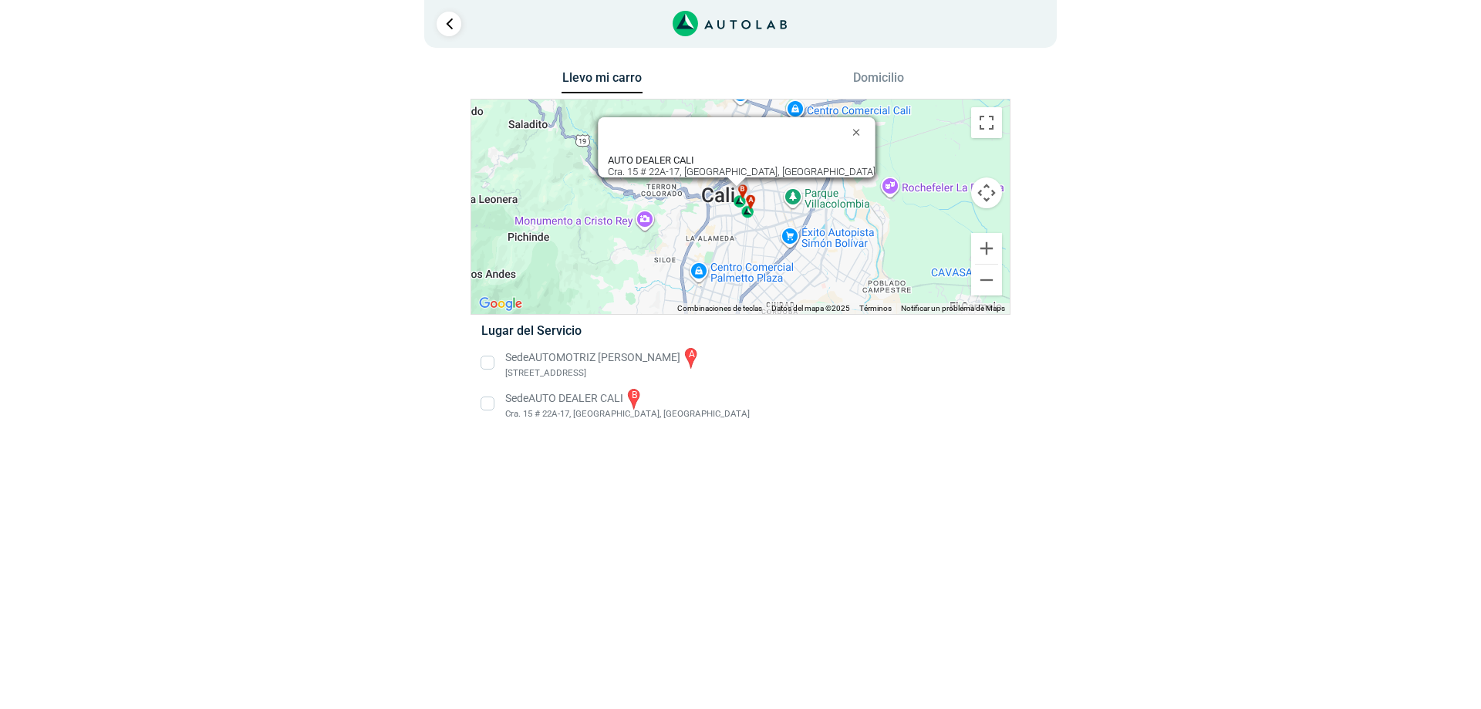
click at [487, 379] on li "Sede AUTOMOTRIZ [PERSON_NAME] a [STREET_ADDRESS]" at bounding box center [740, 363] width 541 height 35
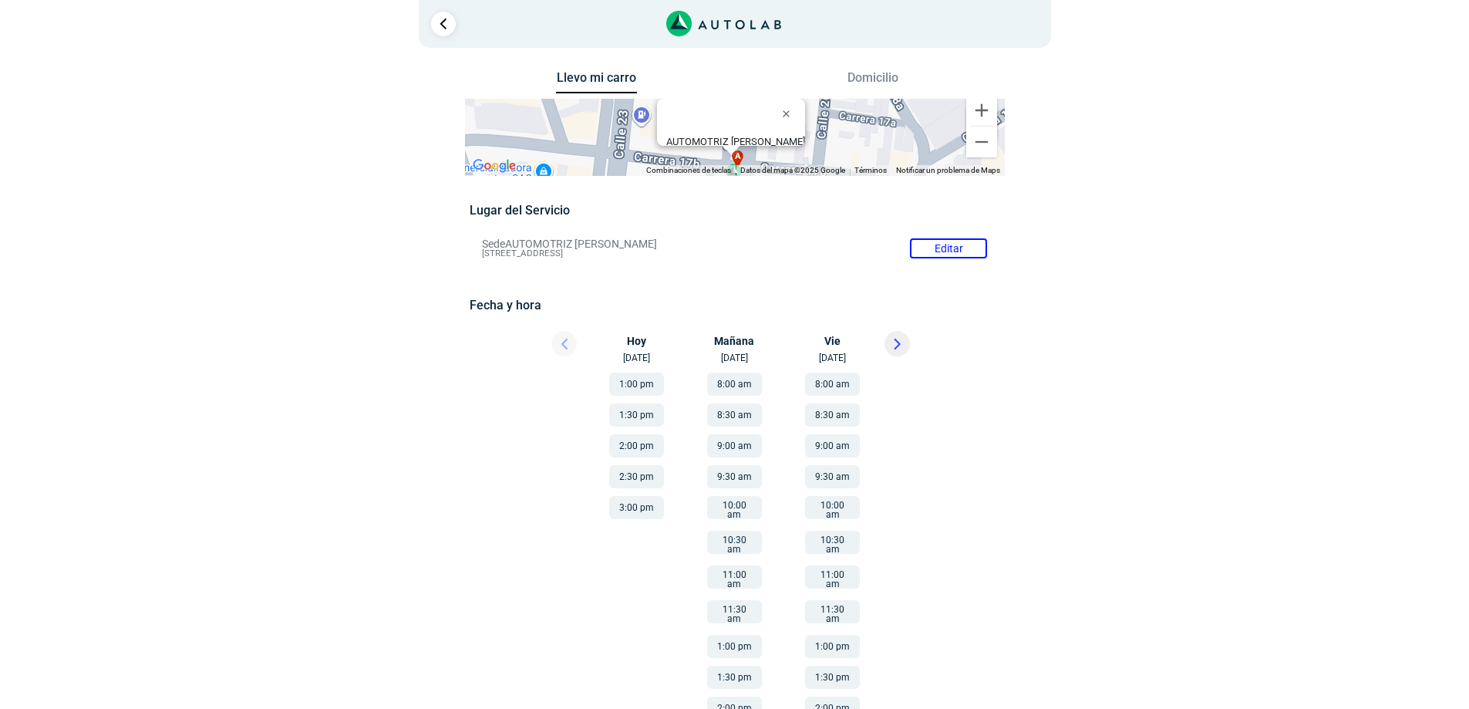
click at [723, 396] on button "8:00 am" at bounding box center [734, 384] width 55 height 23
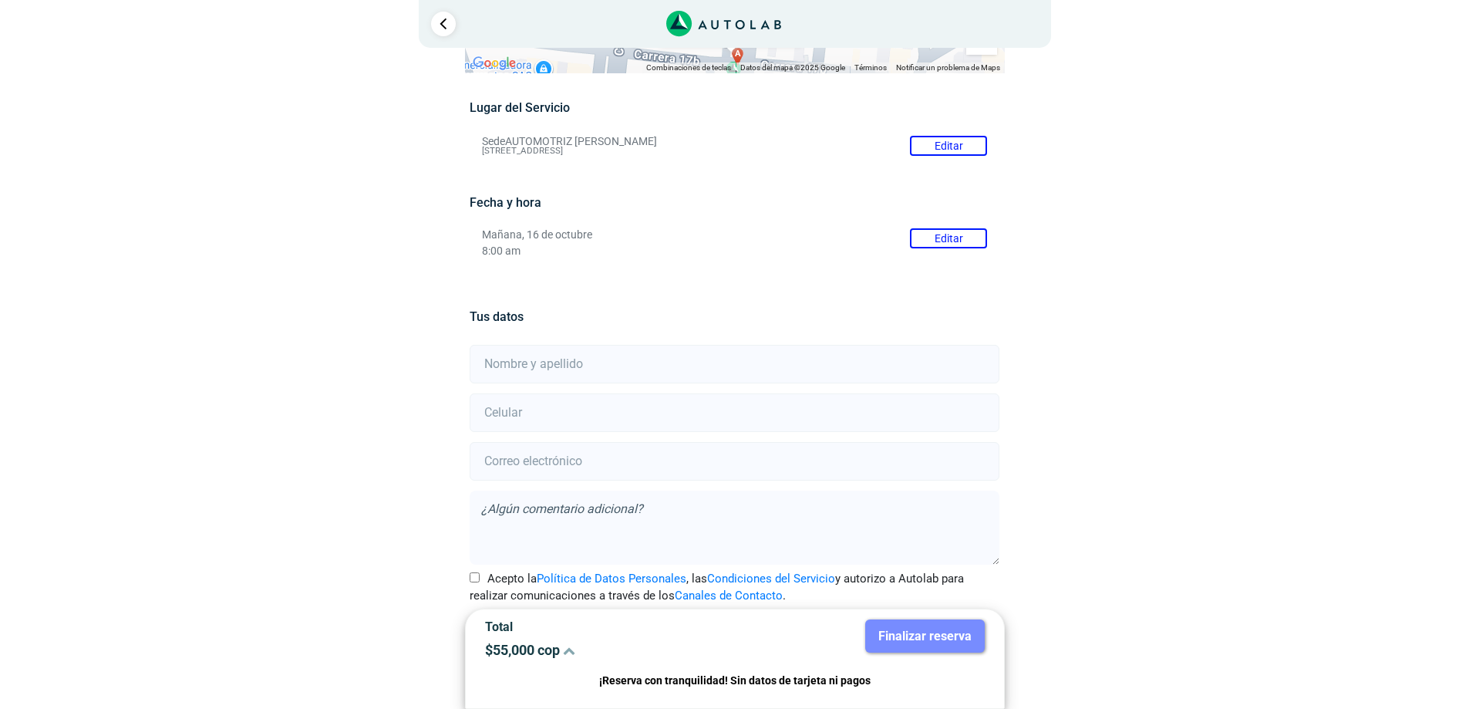
scroll to position [192, 0]
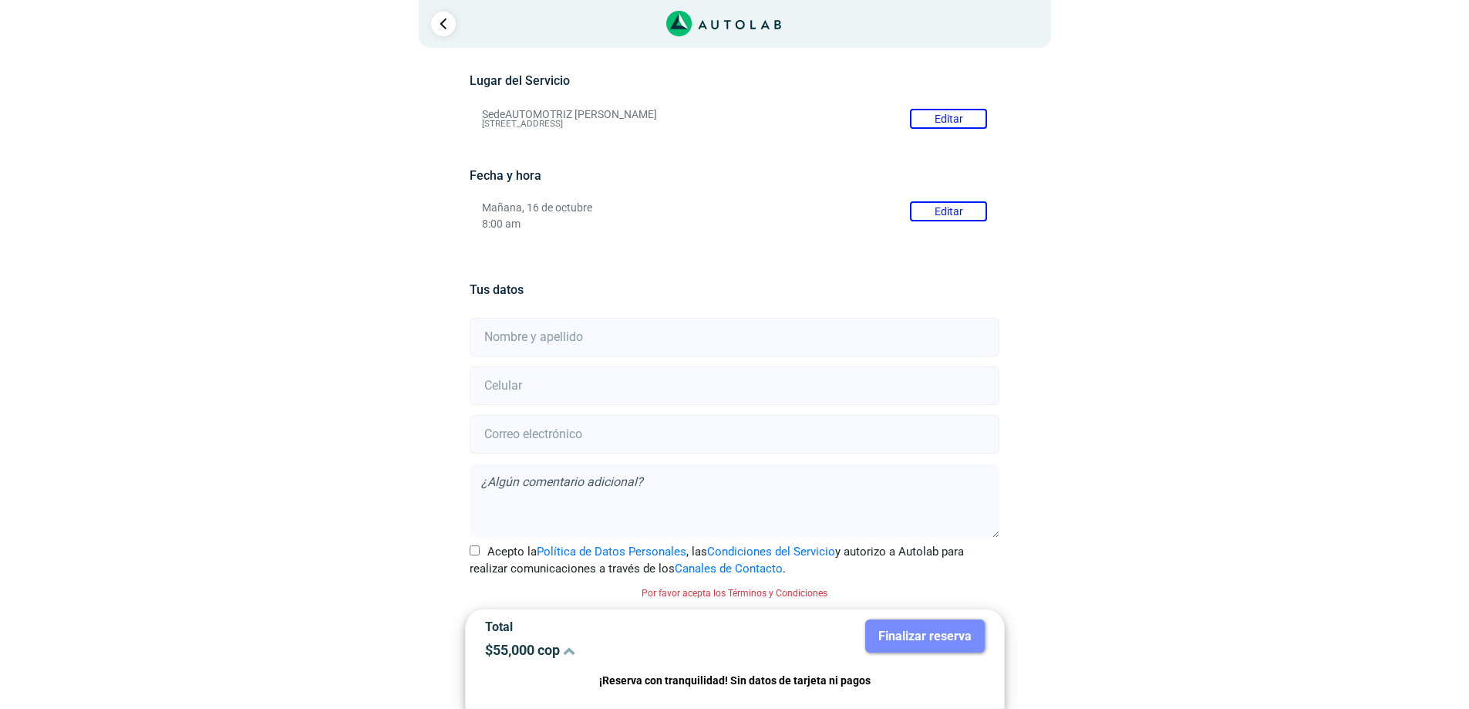
click at [568, 342] on input "text" at bounding box center [735, 337] width 530 height 39
type input "[PERSON_NAME]"
type input "3146610492"
type input "[EMAIL_ADDRESS][DOMAIN_NAME]"
click at [774, 493] on textarea at bounding box center [735, 501] width 530 height 74
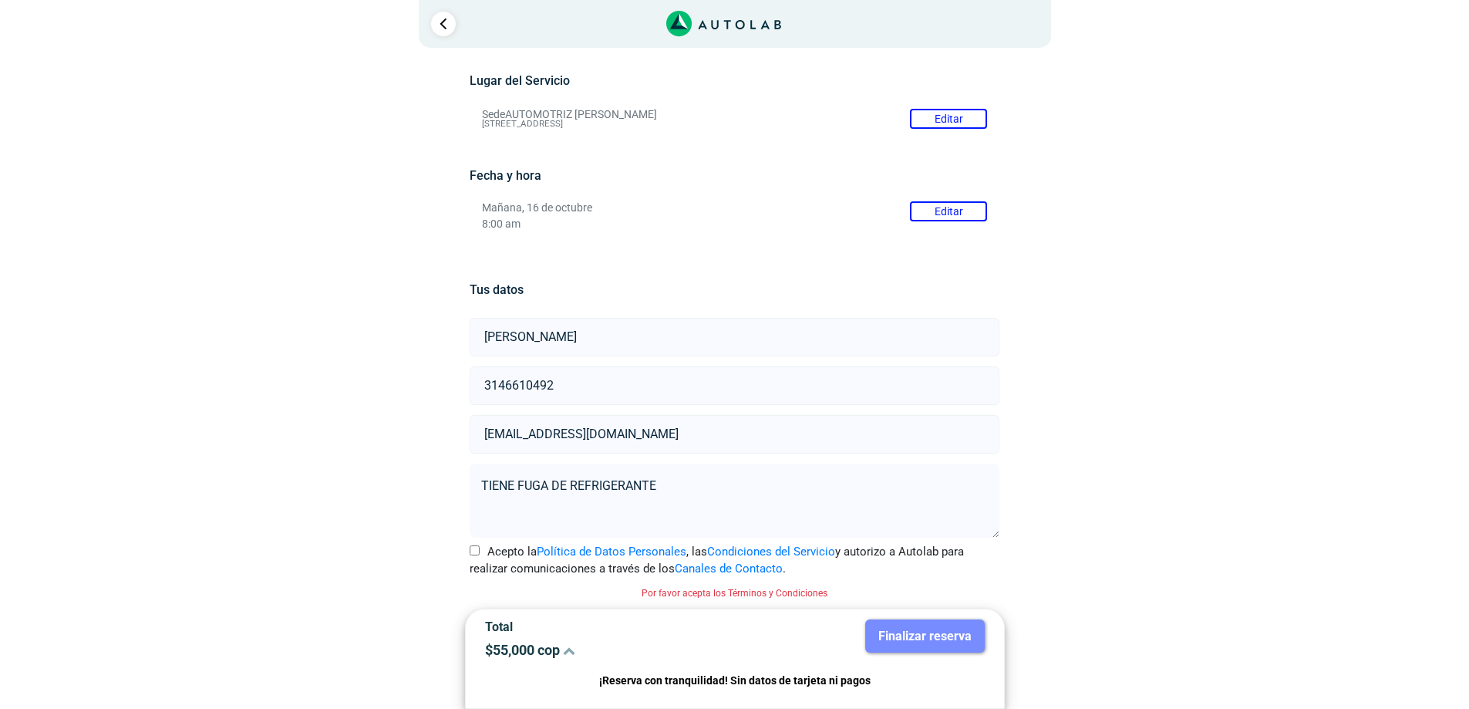
type textarea "TIENE FUGA DE REFRIGERANTE"
click at [483, 551] on label "Acepto la Política de Datos Personales , las Condiciones del Servicio y autoriz…" at bounding box center [735, 560] width 530 height 35
click at [480, 551] on input "Acepto la Política de Datos Personales , las Condiciones del Servicio y autoriz…" at bounding box center [475, 550] width 10 height 10
checkbox input "true"
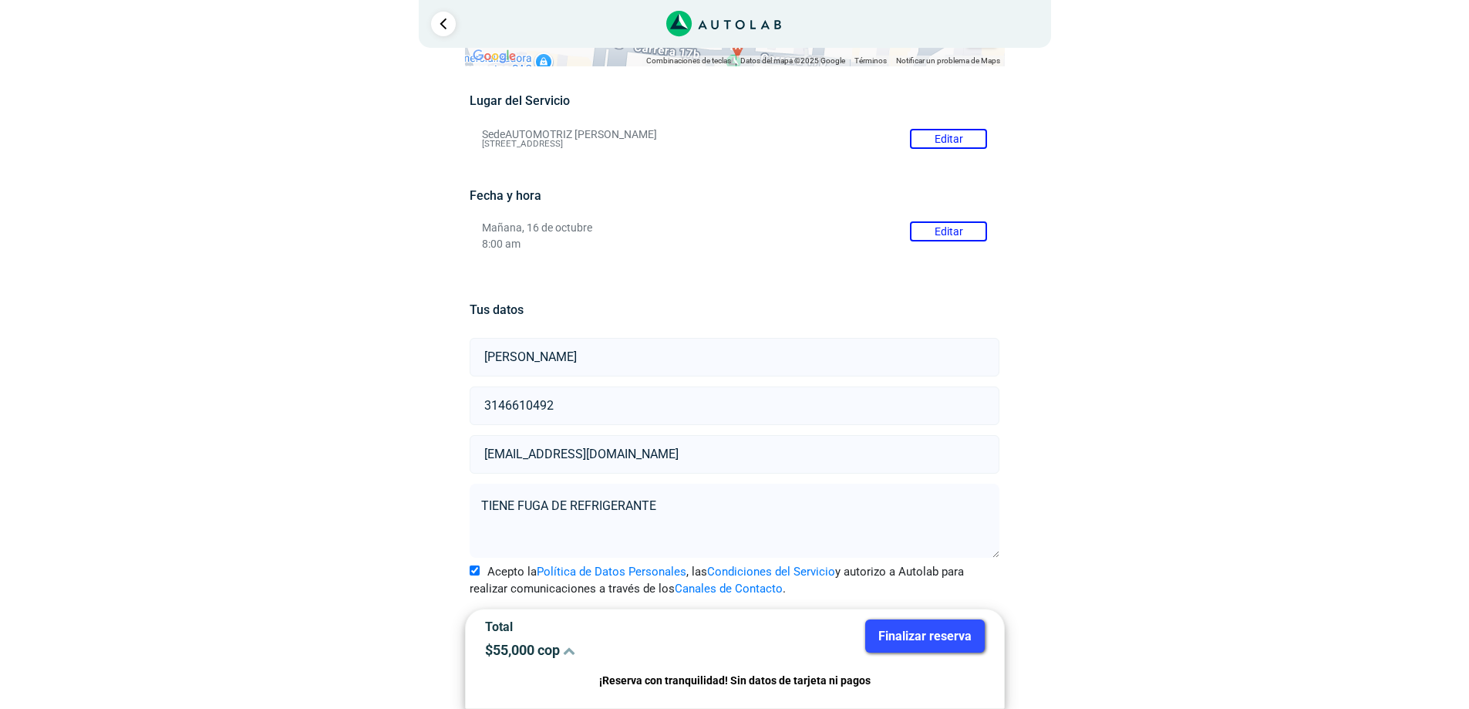
click at [952, 628] on button "Finalizar reserva" at bounding box center [925, 635] width 120 height 33
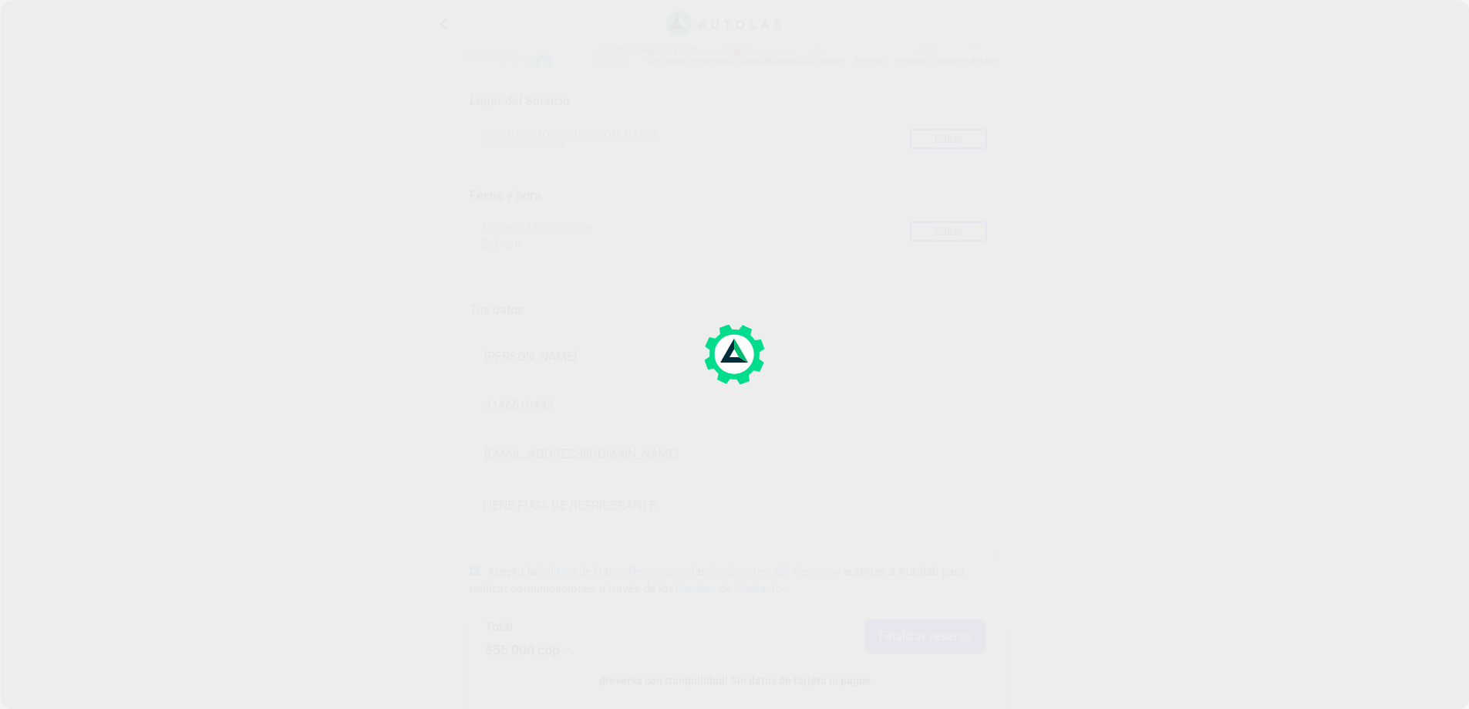
scroll to position [0, 0]
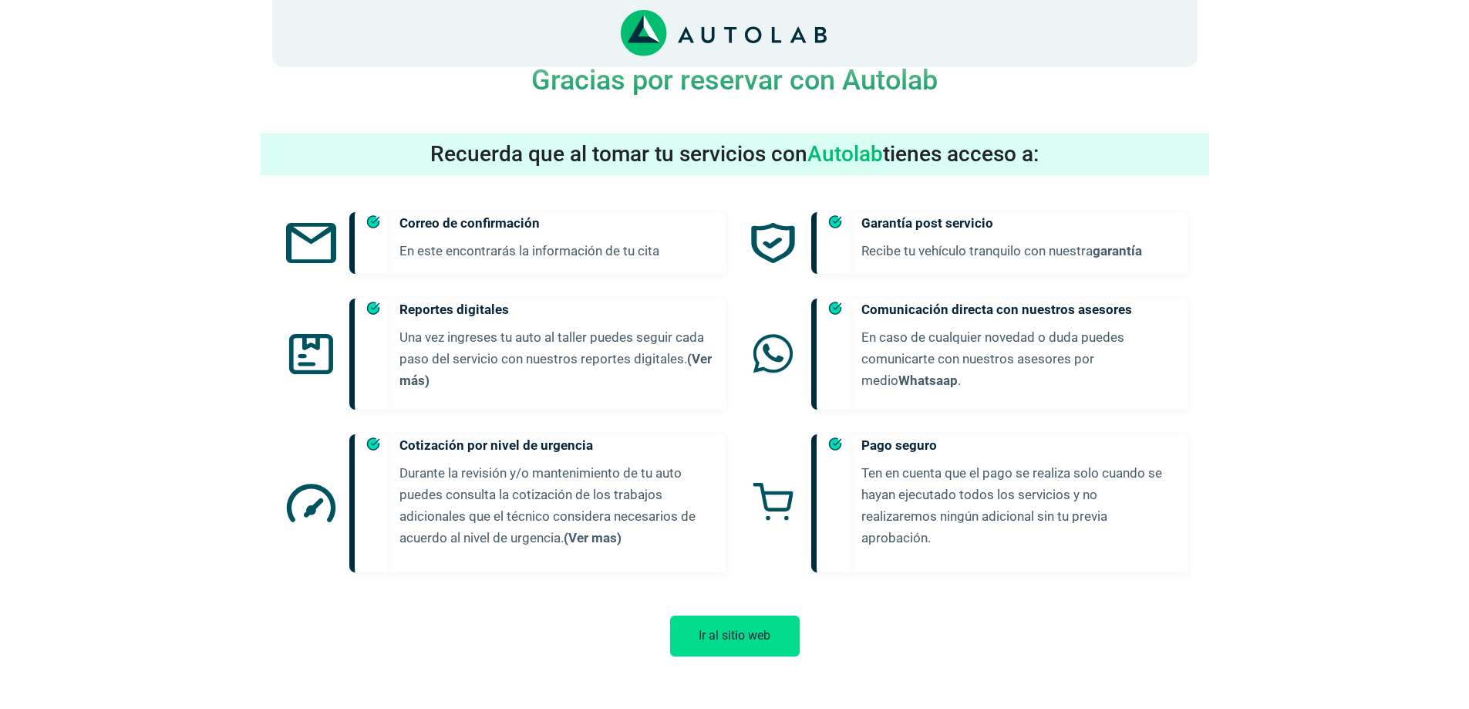
scroll to position [939, 0]
click at [693, 602] on div "Ir al sitio web" at bounding box center [735, 628] width 949 height 87
click at [717, 627] on button "Ir al sitio web" at bounding box center [735, 636] width 130 height 41
